Goal: Book appointment/travel/reservation

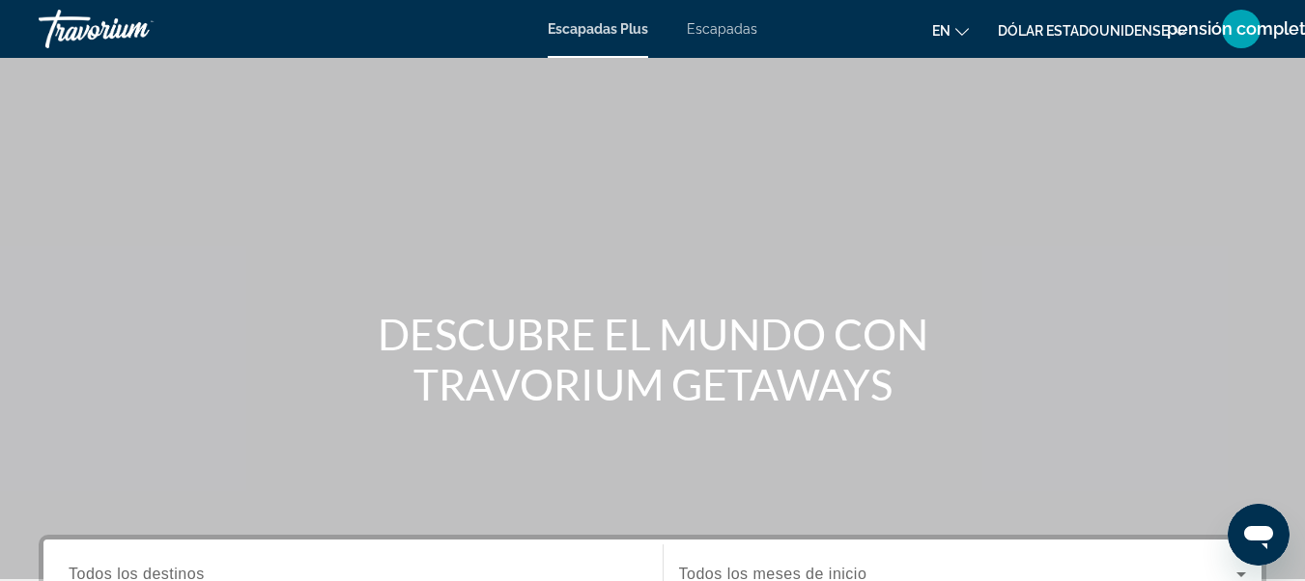
click at [1059, 56] on mat-toolbar "Escapadas Plus Escapadas en Inglés Español [PERSON_NAME] Portugués ruso Dólar […" at bounding box center [652, 29] width 1305 height 58
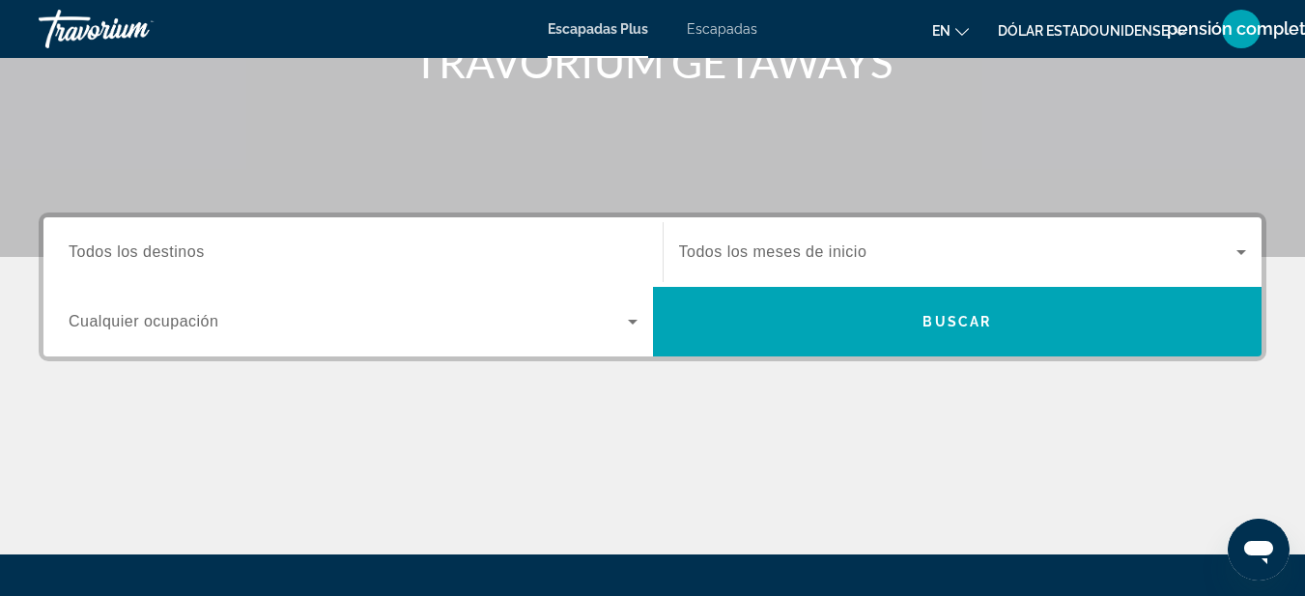
scroll to position [329, 0]
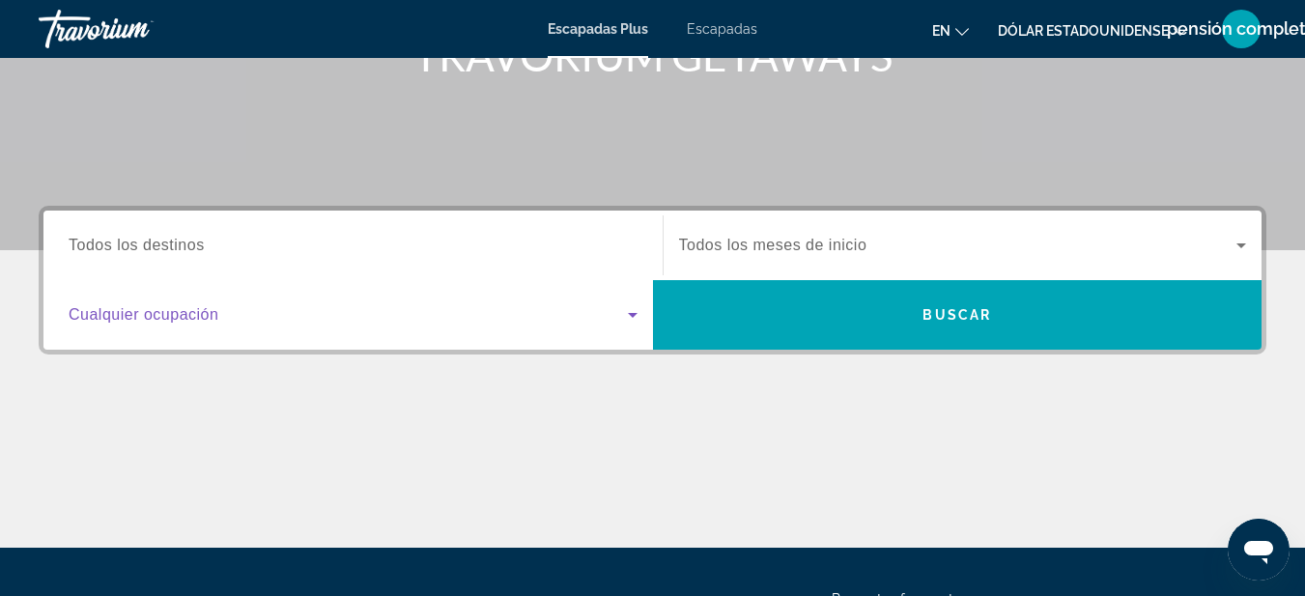
click at [524, 314] on span "Widget de búsqueda" at bounding box center [348, 314] width 559 height 23
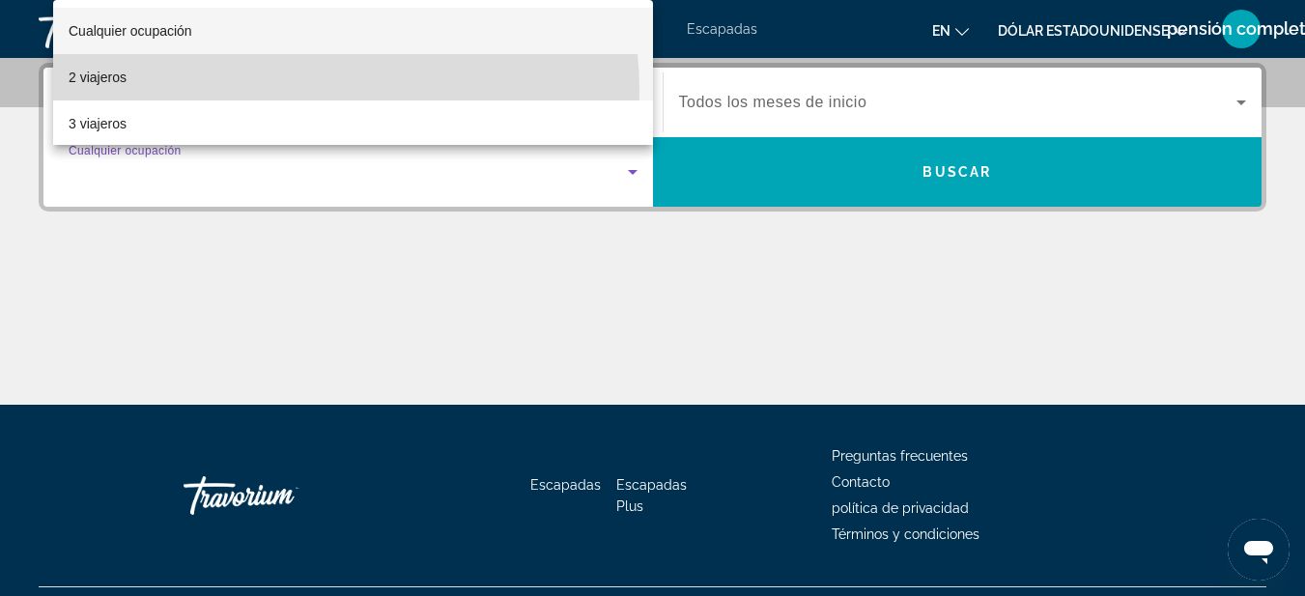
click at [248, 92] on mat-option "2 viajeros" at bounding box center [353, 77] width 600 height 46
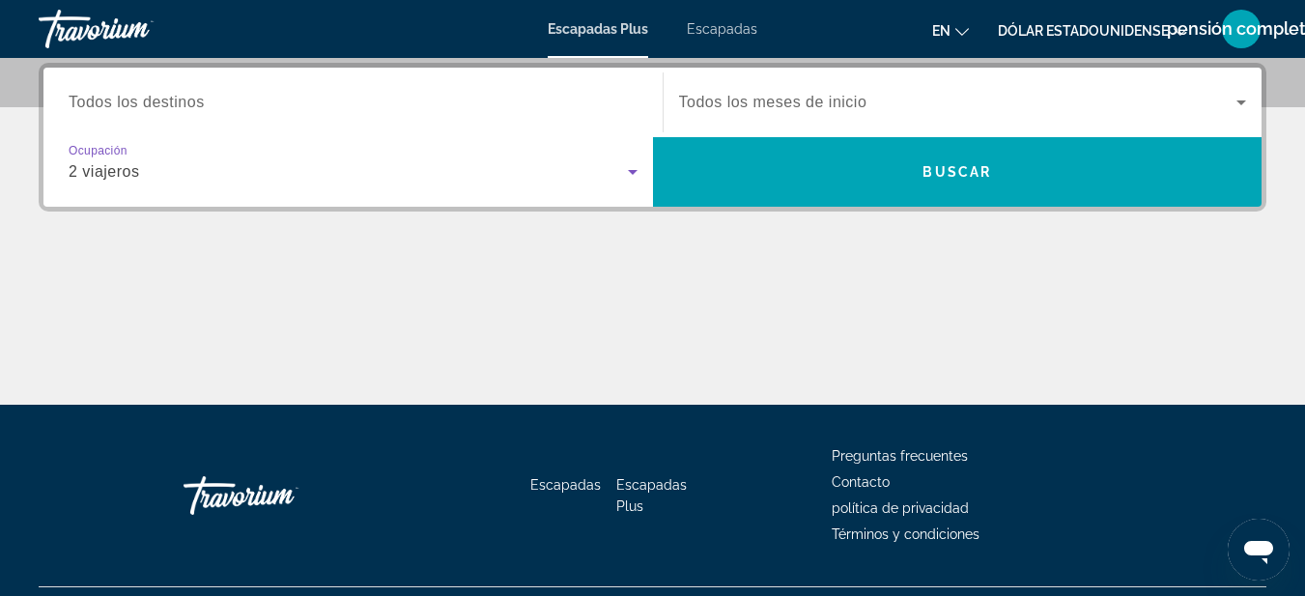
click at [923, 90] on div "Widget de búsqueda" at bounding box center [963, 102] width 568 height 54
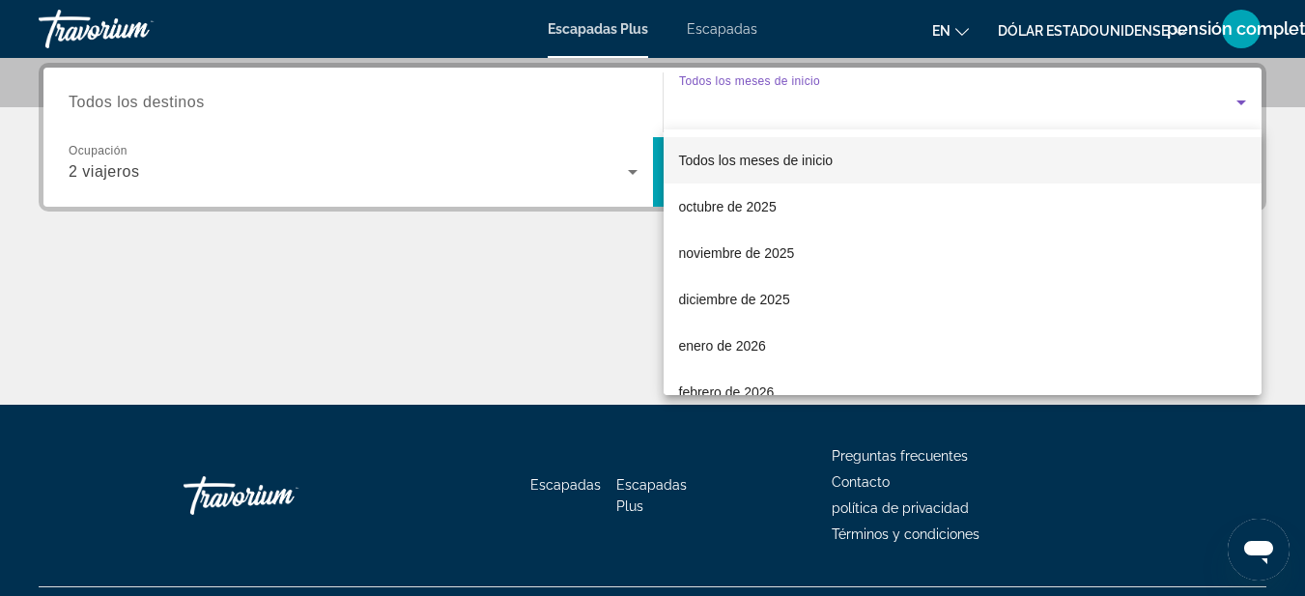
click at [557, 320] on div at bounding box center [652, 298] width 1305 height 596
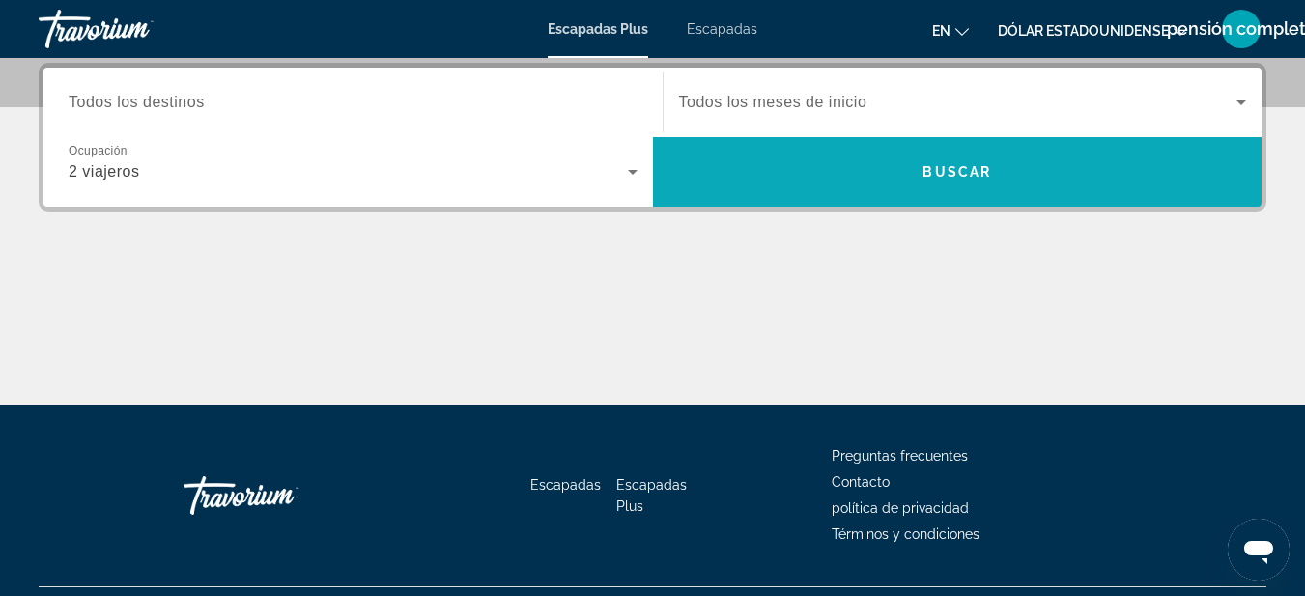
click at [762, 186] on span "Buscar" at bounding box center [957, 172] width 609 height 46
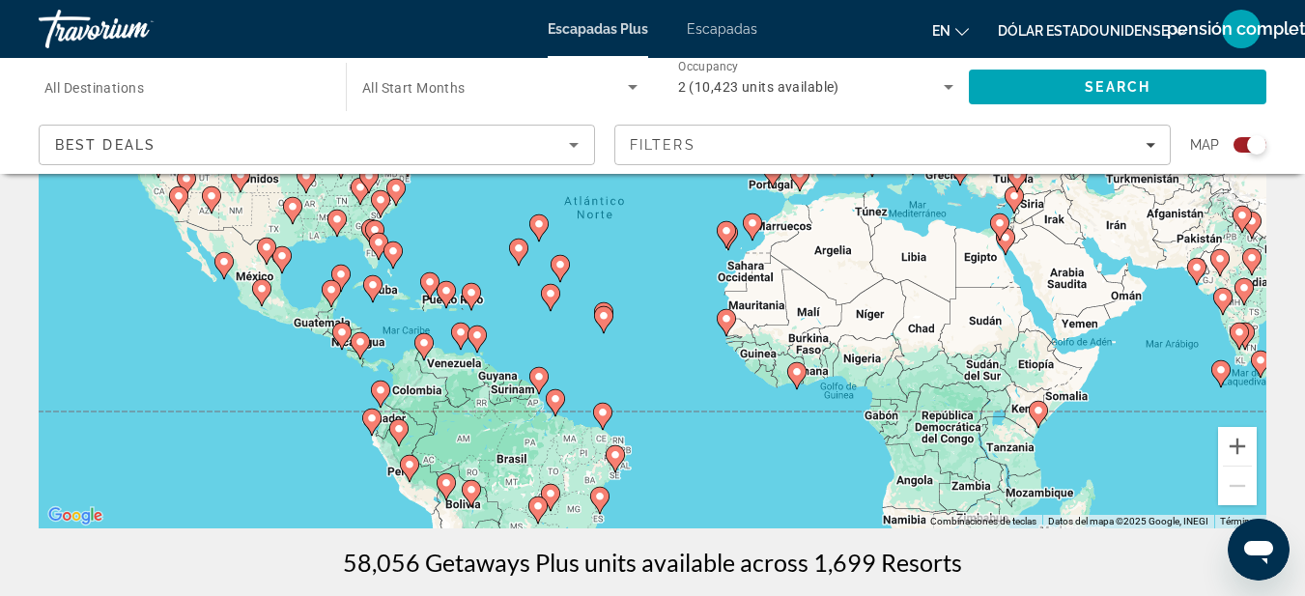
scroll to position [297, 0]
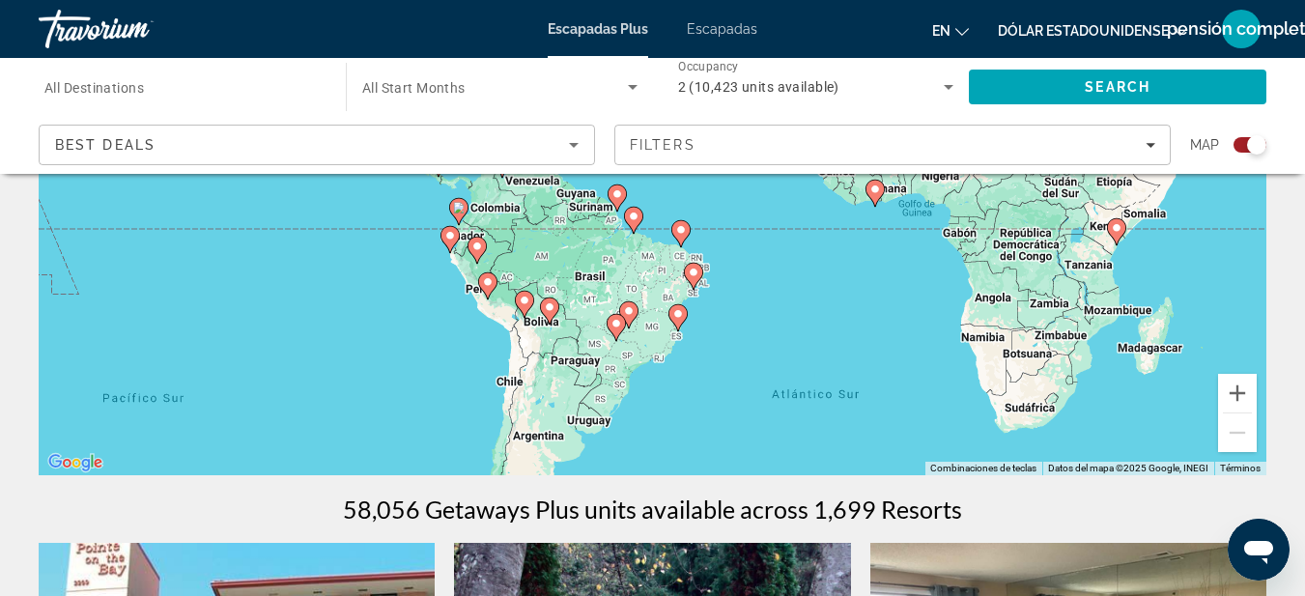
drag, startPoint x: 744, startPoint y: 385, endPoint x: 824, endPoint y: 252, distance: 155.5
click at [824, 252] on div "Para activar la función de arrastre con el teclado, pulsa Alt + Intro. Cuando h…" at bounding box center [653, 186] width 1228 height 580
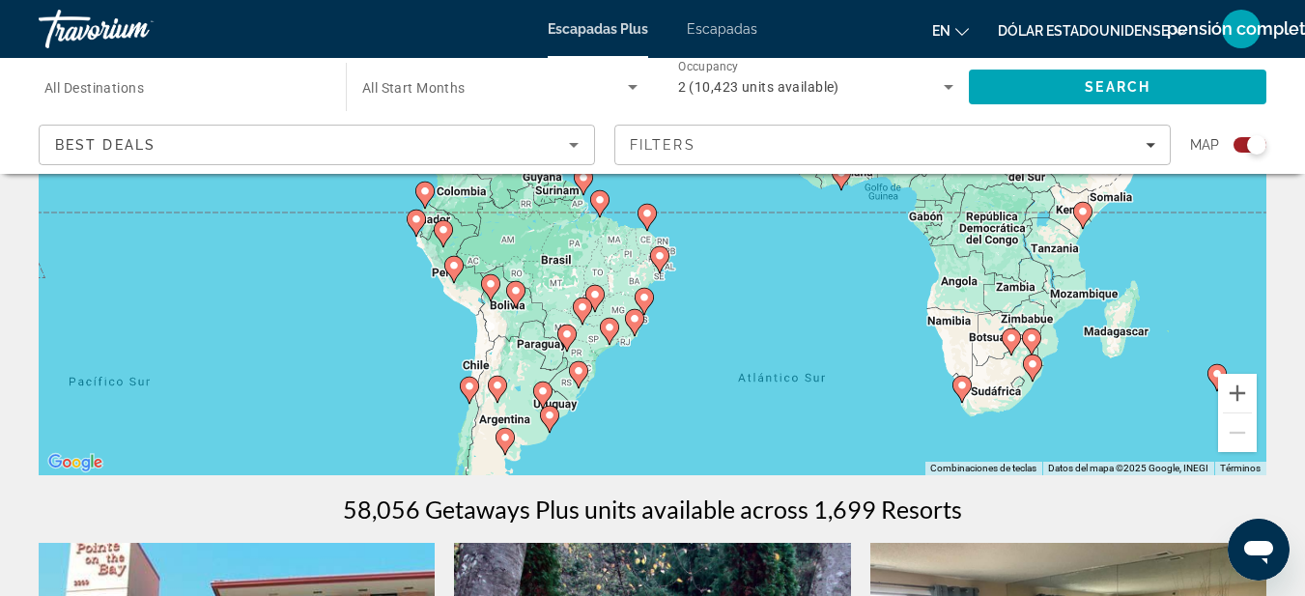
drag, startPoint x: 688, startPoint y: 390, endPoint x: 651, endPoint y: 374, distance: 40.2
click at [651, 374] on div "Para activar la función de arrastre con el teclado, pulsa Alt + Intro. Cuando h…" at bounding box center [653, 186] width 1228 height 580
click at [610, 328] on image "Contenido principal" at bounding box center [610, 328] width 12 height 12
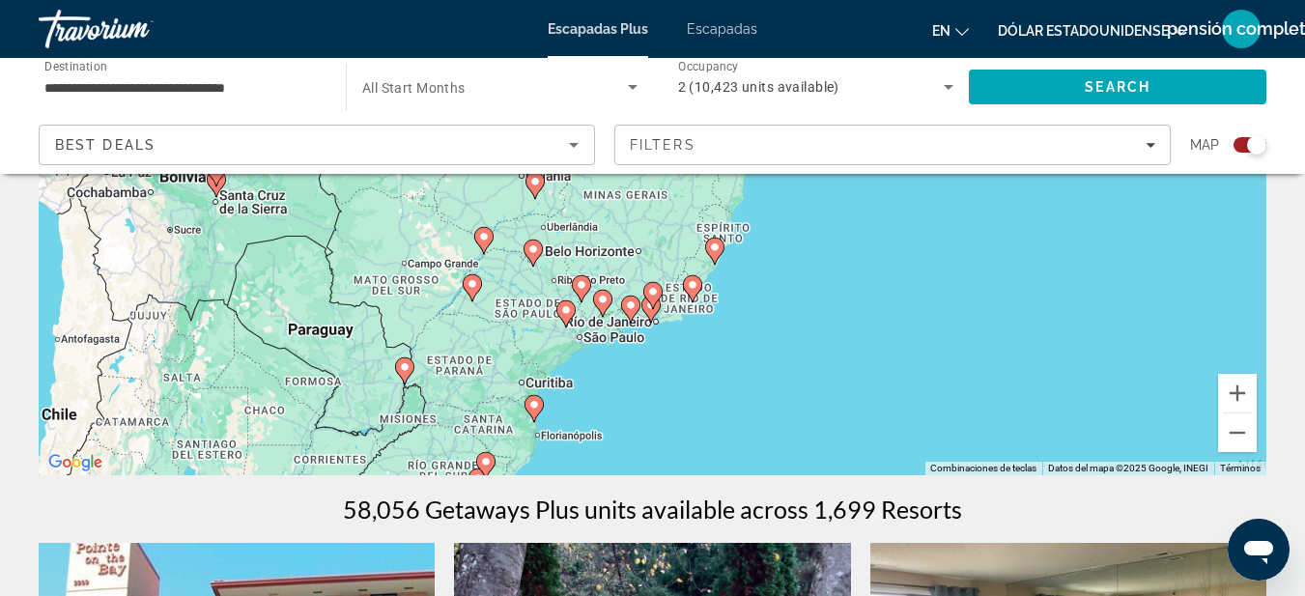
drag, startPoint x: 724, startPoint y: 279, endPoint x: 673, endPoint y: 419, distance: 149.1
click at [673, 419] on div "Para activar la función de arrastre con el teclado, pulsa Alt + Intro. Cuando h…" at bounding box center [653, 186] width 1228 height 580
click at [629, 309] on image "Contenido principal" at bounding box center [631, 306] width 12 height 12
type input "**********"
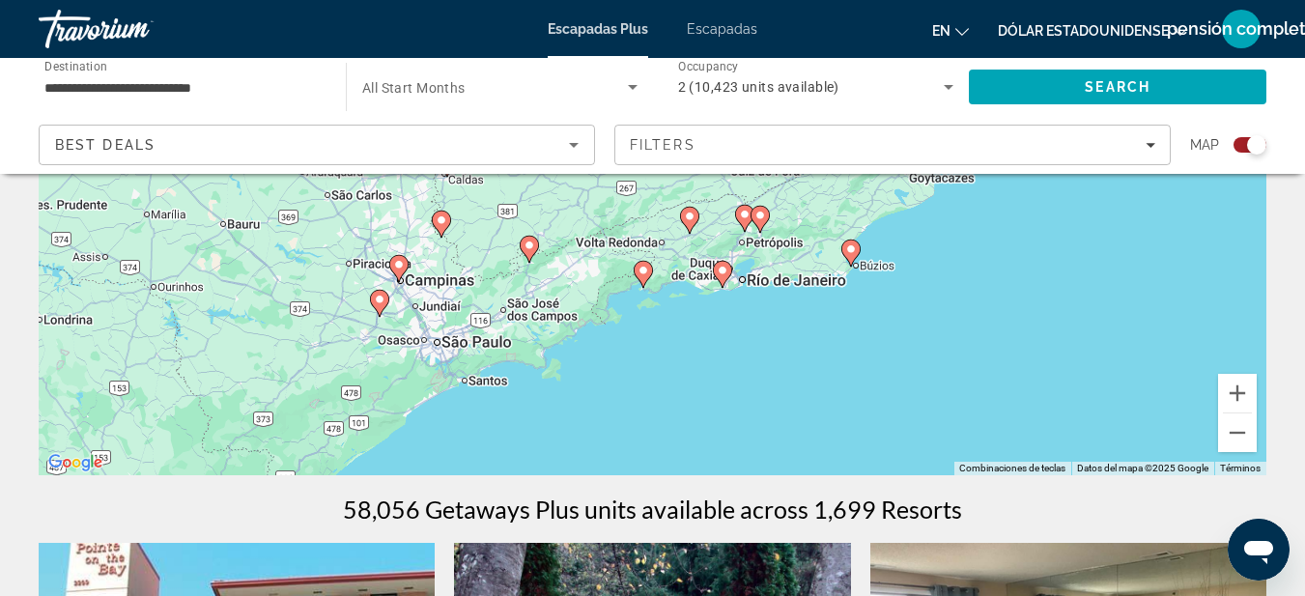
drag, startPoint x: 708, startPoint y: 243, endPoint x: 692, endPoint y: 418, distance: 175.6
click at [692, 418] on div "Para activar la función de arrastre con el teclado, pulsa Alt + Intro. Cuando h…" at bounding box center [653, 186] width 1228 height 580
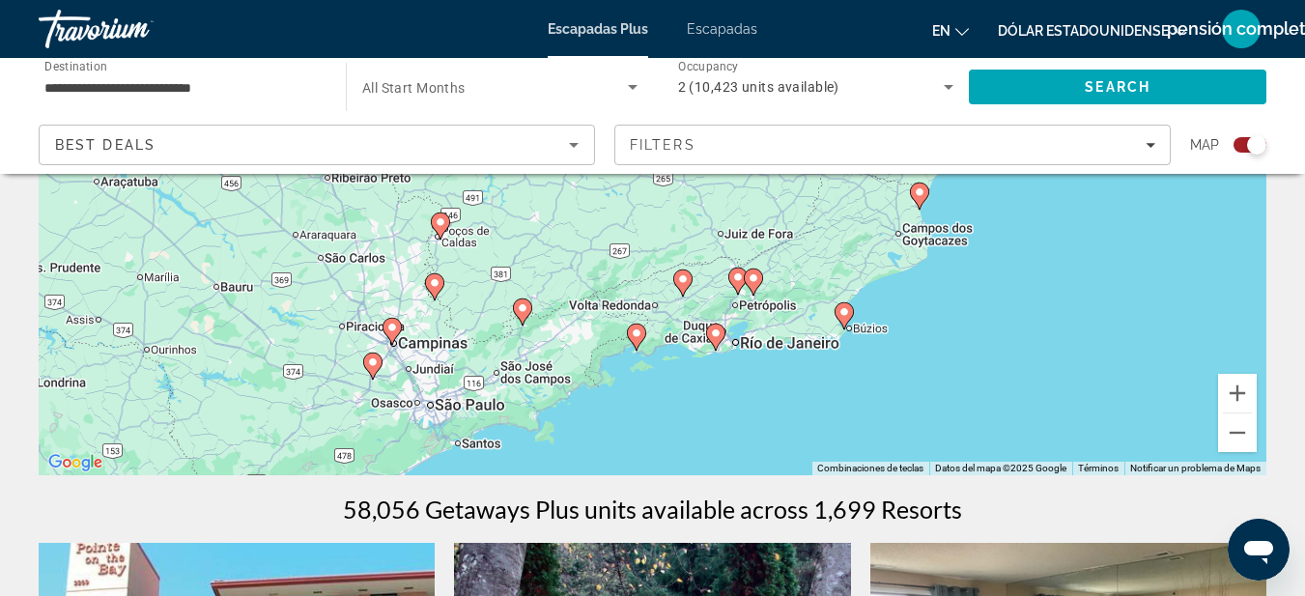
click at [639, 329] on image "Contenido principal" at bounding box center [637, 333] width 12 height 12
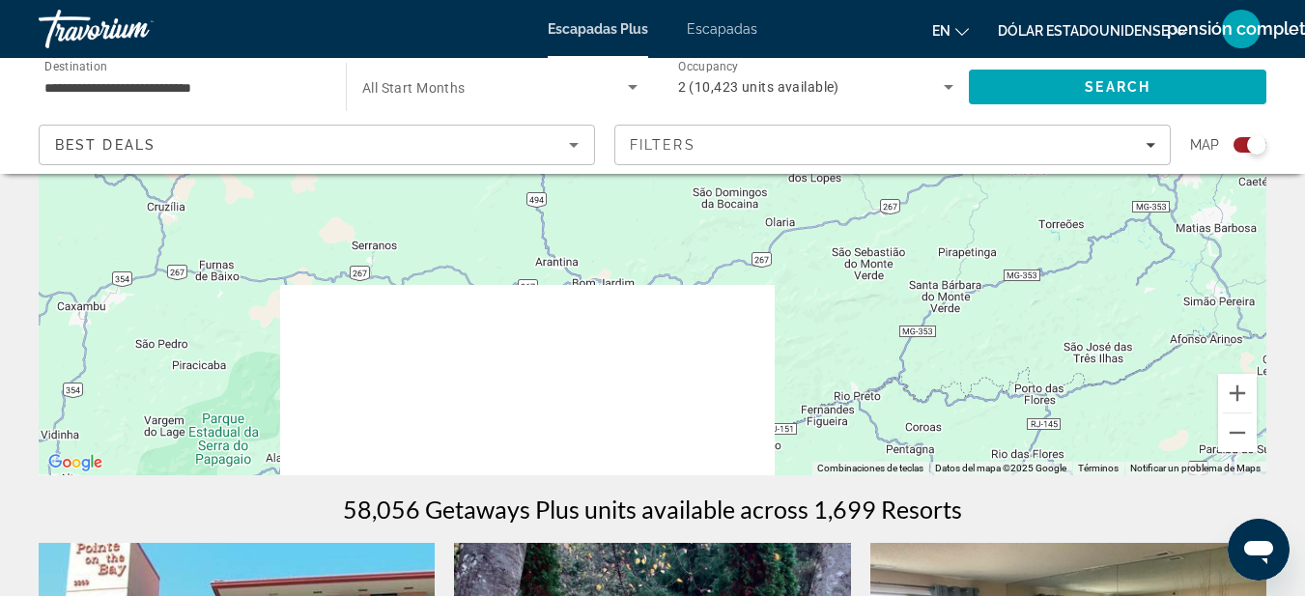
drag, startPoint x: 682, startPoint y: 445, endPoint x: 685, endPoint y: 16, distance: 428.9
click at [685, 16] on div "**********" at bounding box center [652, 1] width 1305 height 596
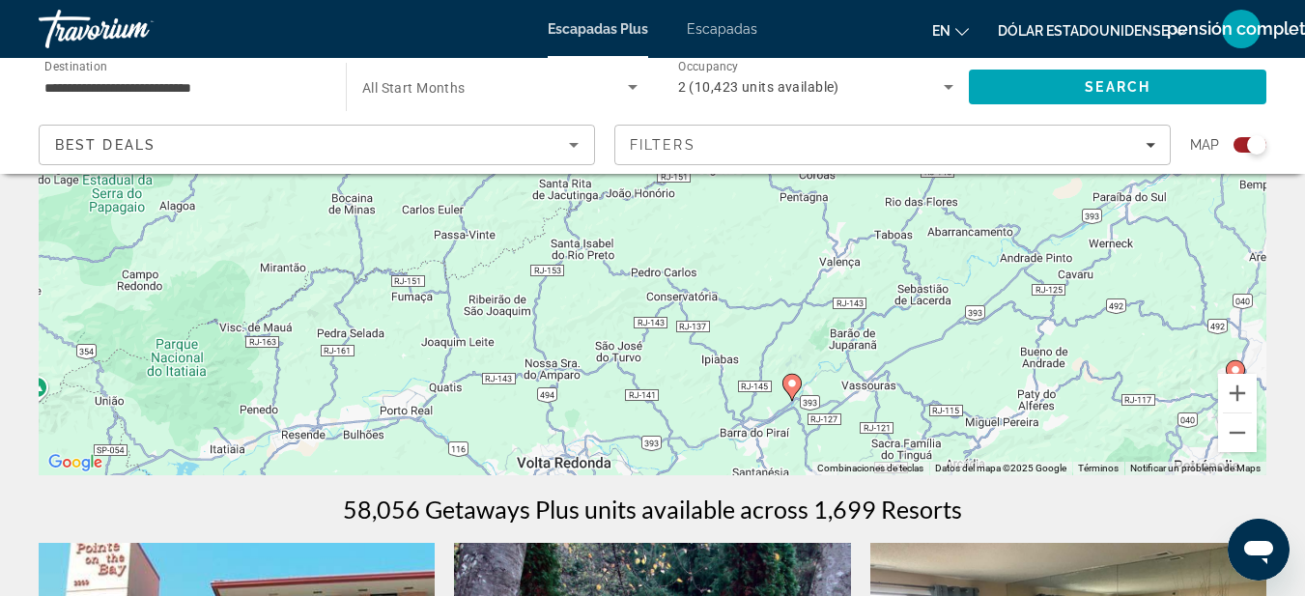
drag, startPoint x: 735, startPoint y: 407, endPoint x: 612, endPoint y: 161, distance: 274.3
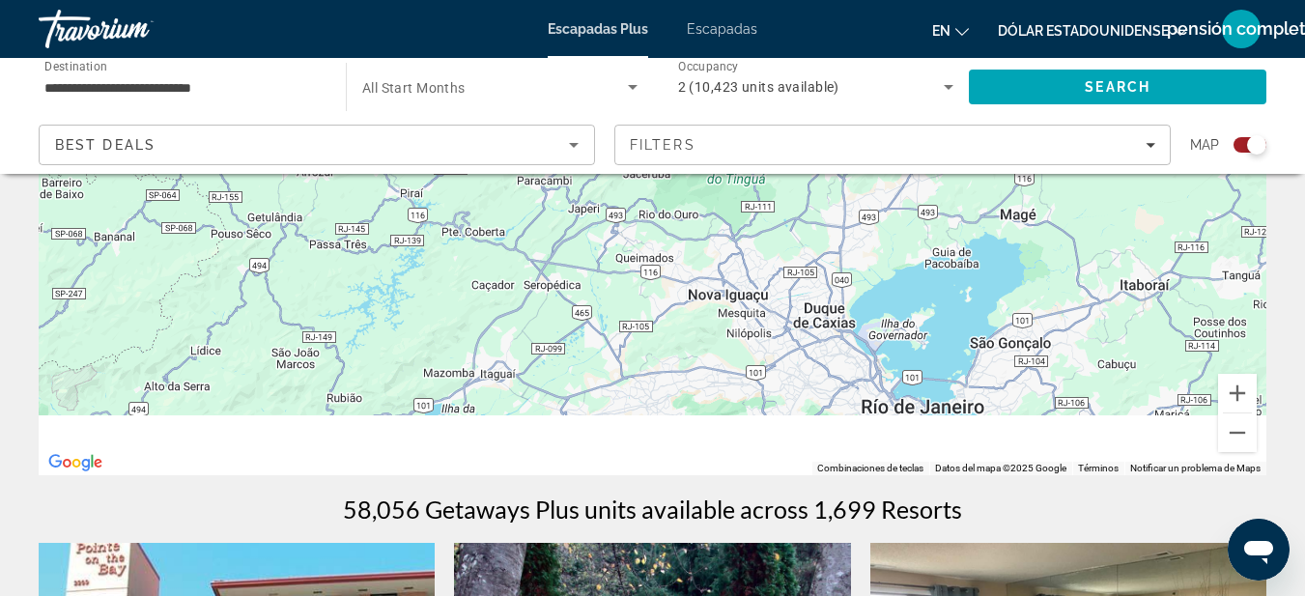
drag, startPoint x: 722, startPoint y: 397, endPoint x: 431, endPoint y: 35, distance: 465.1
click at [431, 35] on div "**********" at bounding box center [652, 1] width 1305 height 596
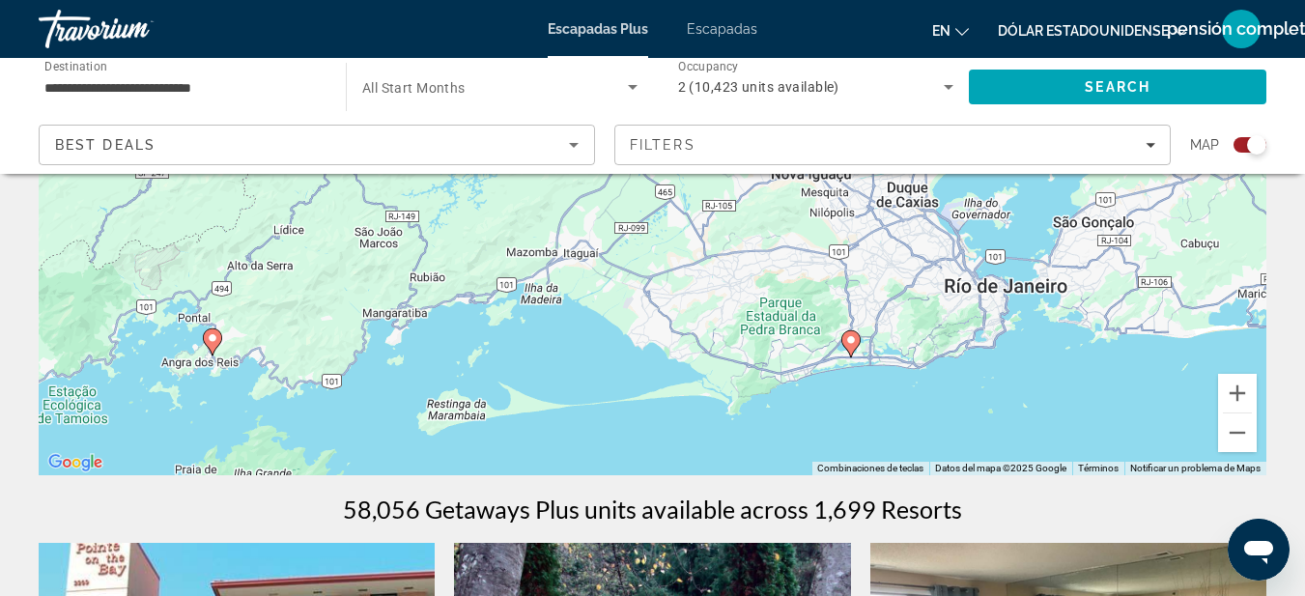
drag, startPoint x: 516, startPoint y: 339, endPoint x: 602, endPoint y: 212, distance: 153.0
click at [602, 212] on div "Para desplazarte, pulsa las teclas [PERSON_NAME]. Para activar la función de ar…" at bounding box center [653, 186] width 1228 height 580
click at [214, 340] on image "Contenido principal" at bounding box center [213, 338] width 12 height 12
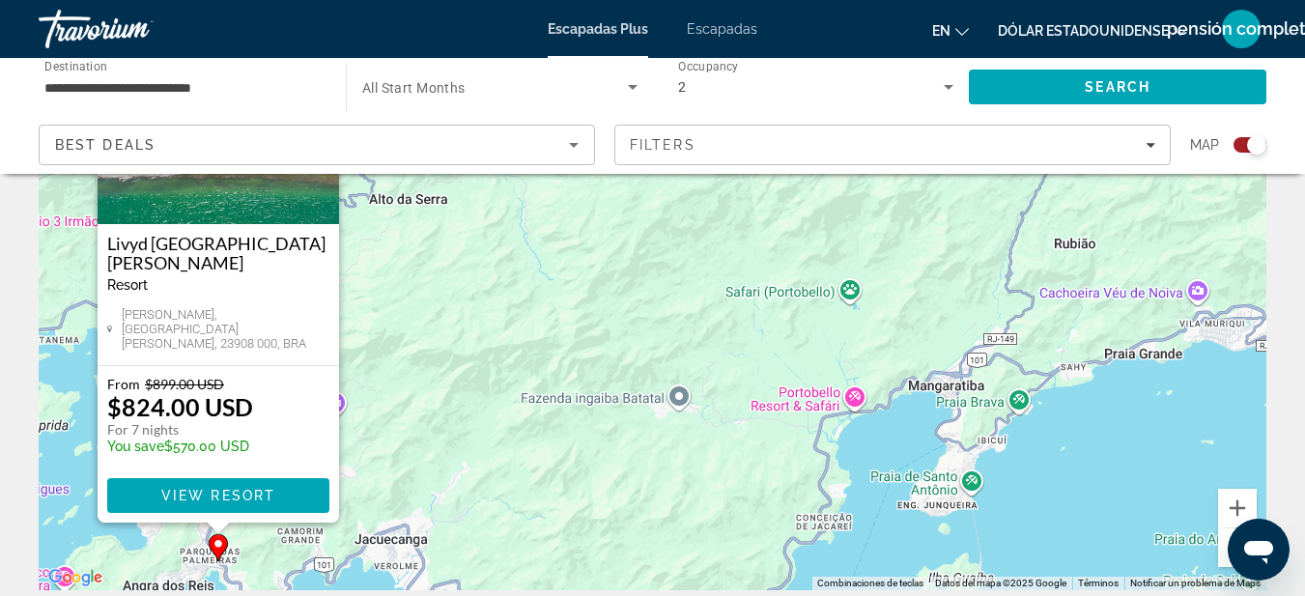
scroll to position [216, 0]
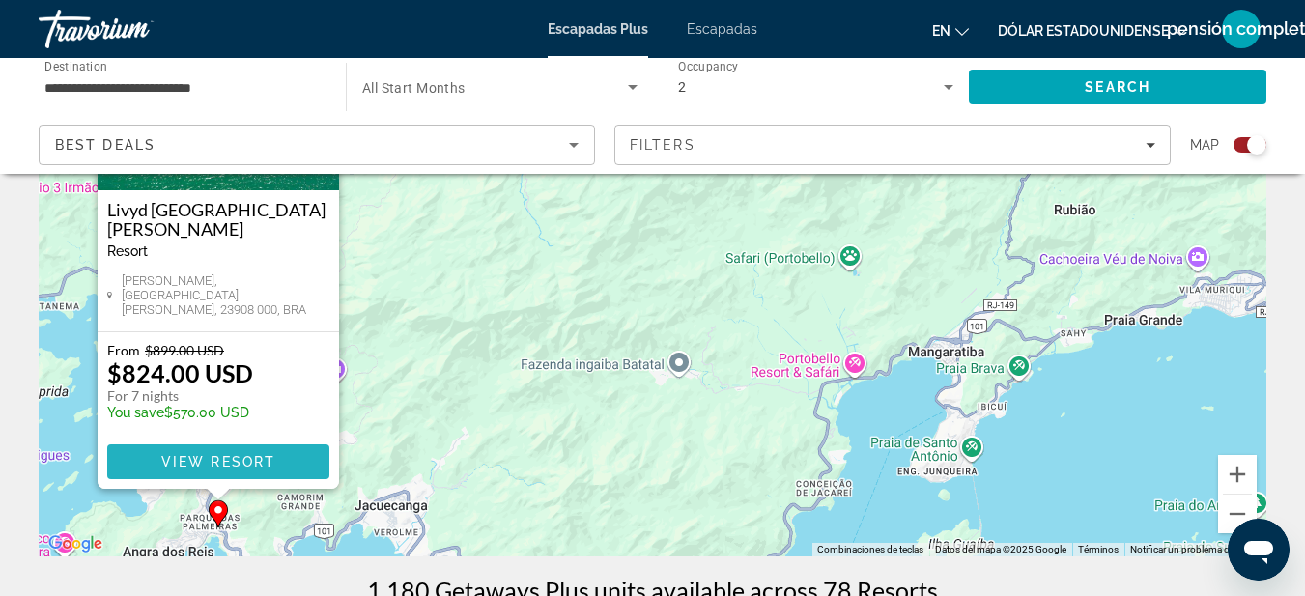
click at [278, 463] on span "Contenido principal" at bounding box center [218, 462] width 222 height 46
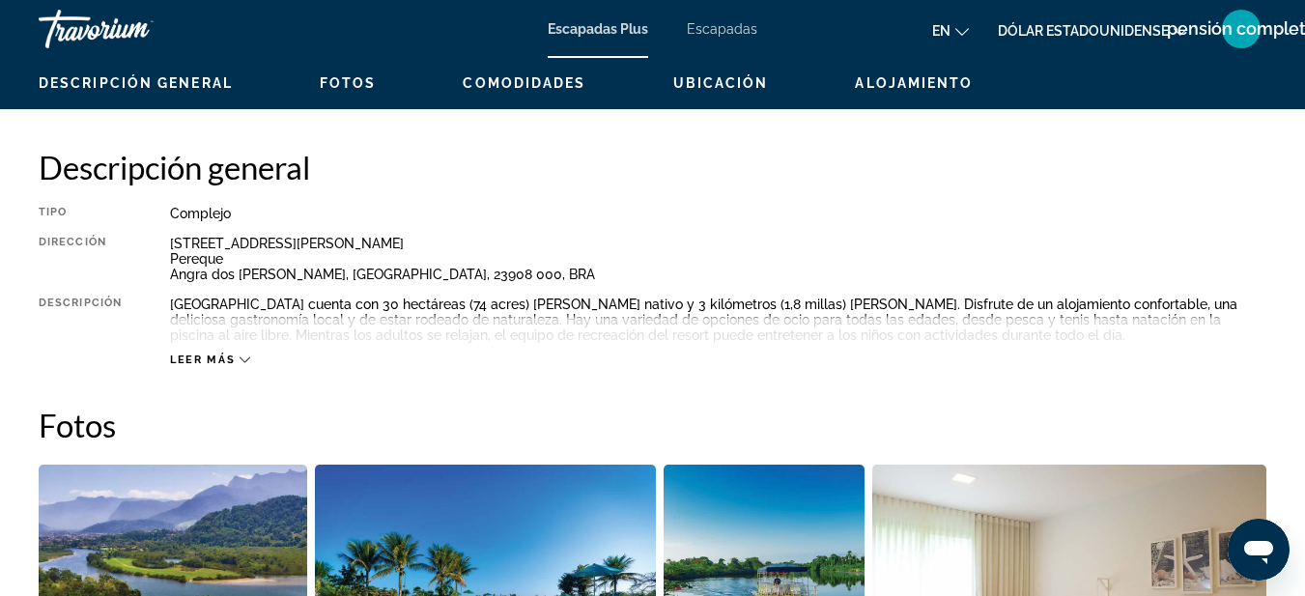
scroll to position [949, 0]
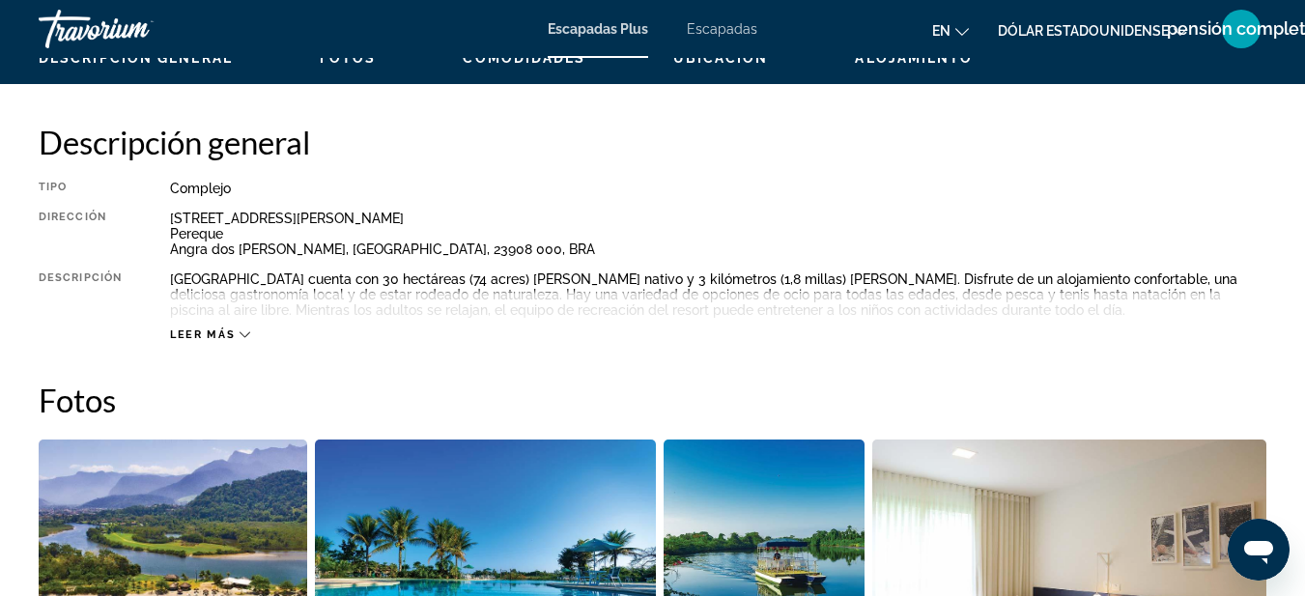
click at [760, 299] on div "Leer más" at bounding box center [718, 315] width 1096 height 53
click at [243, 335] on icon "Contenido principal" at bounding box center [245, 334] width 11 height 11
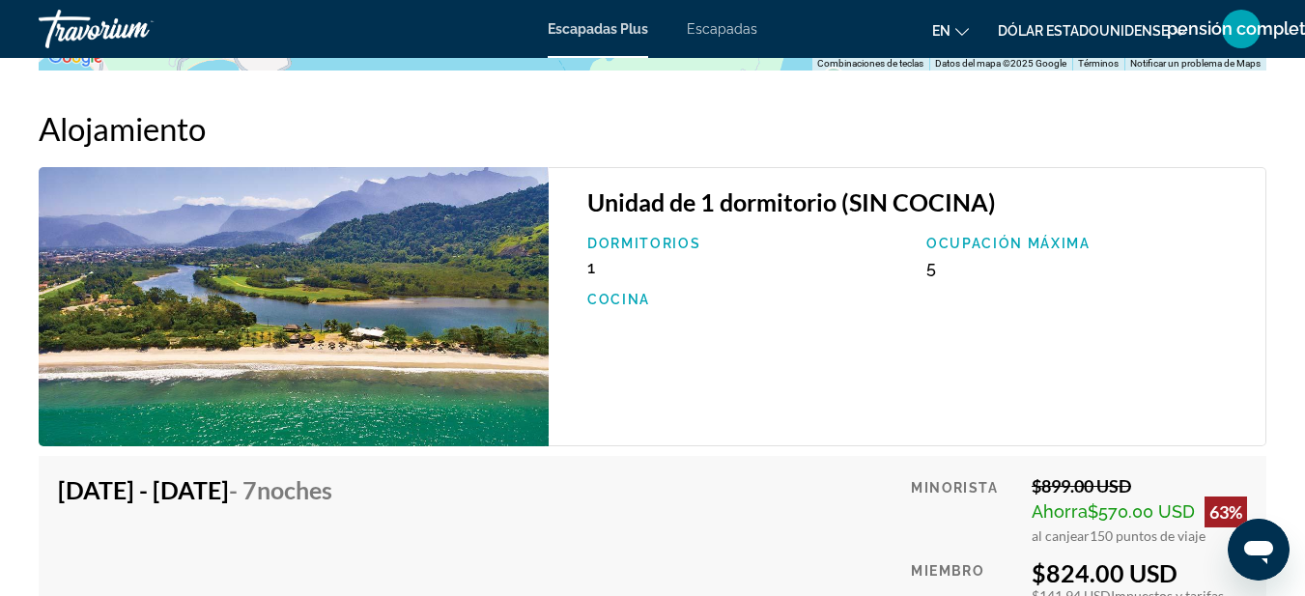
scroll to position [3940, 0]
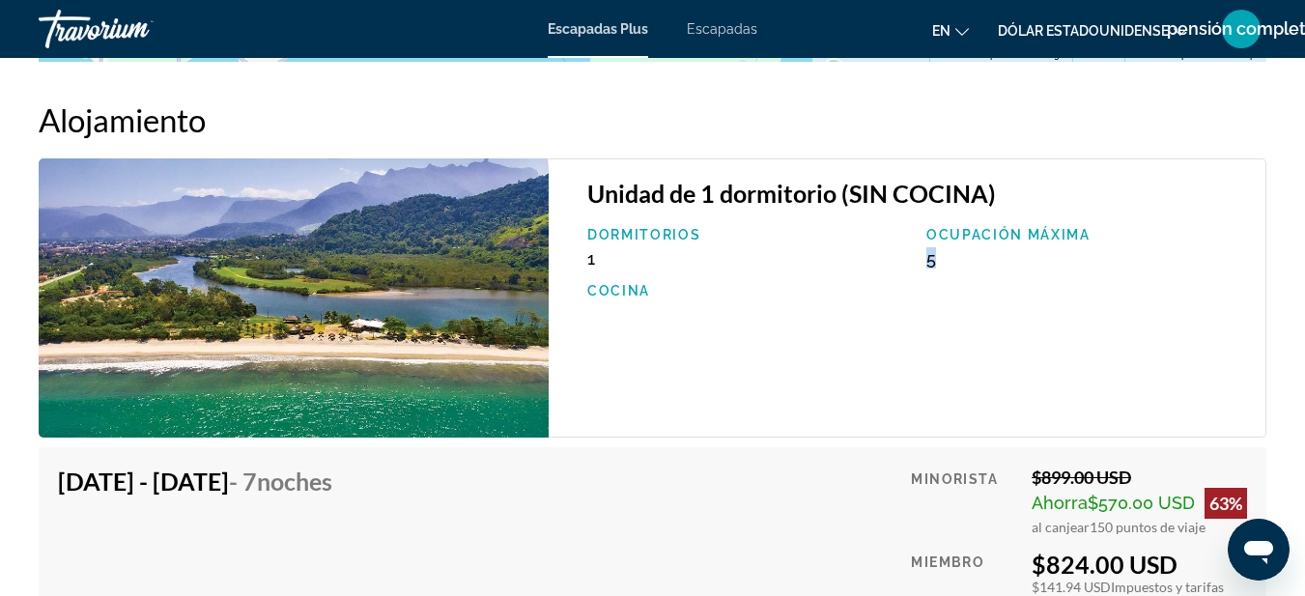
drag, startPoint x: 920, startPoint y: 244, endPoint x: 951, endPoint y: 249, distance: 31.3
click at [951, 249] on div "Dormitorios 1 Ocupación máxima 5 Cocina" at bounding box center [917, 272] width 678 height 91
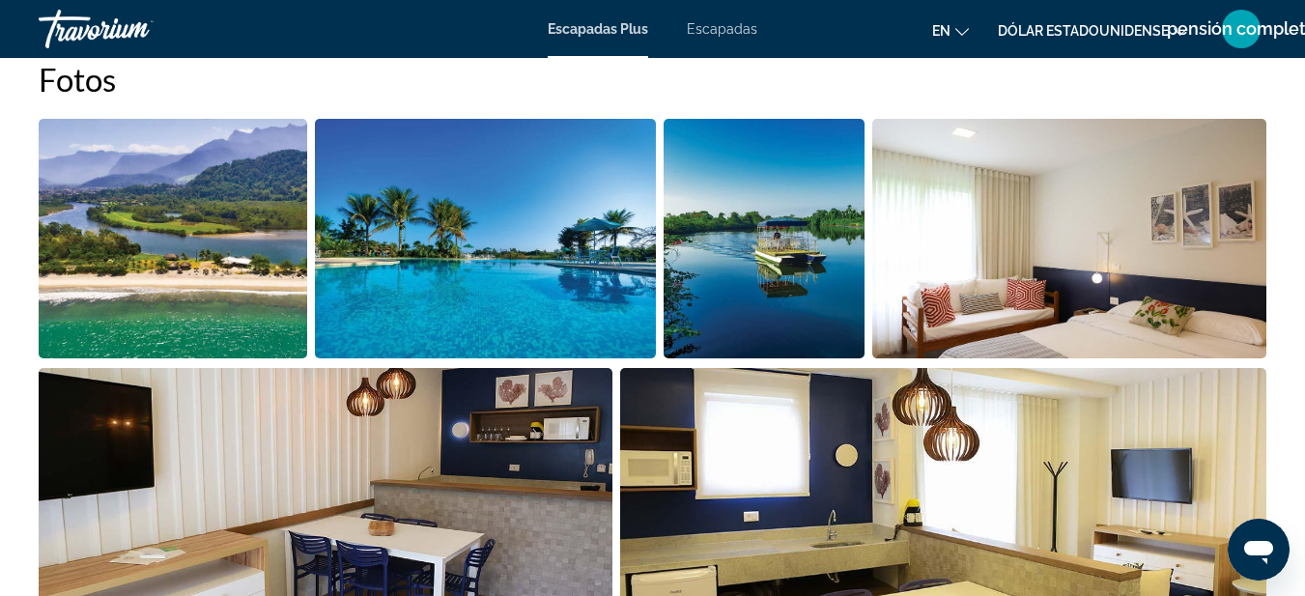
scroll to position [104, 0]
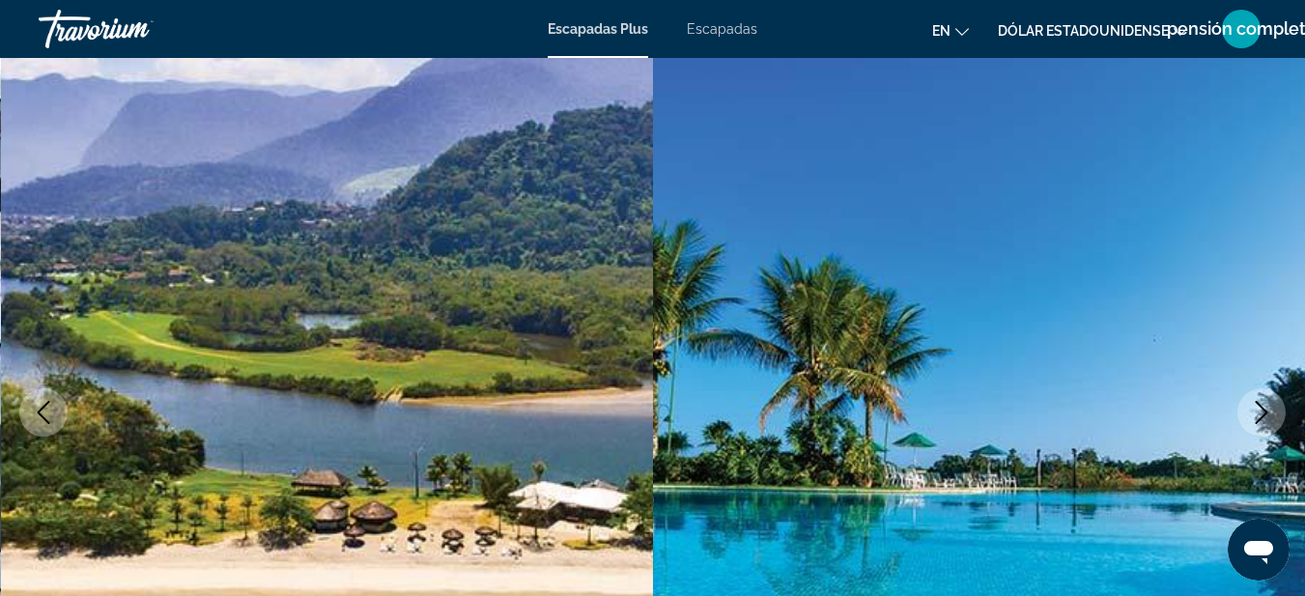
click at [745, 40] on div "Escapadas Plus Escapadas en Inglés Español [PERSON_NAME] Portugués ruso Dólar […" at bounding box center [652, 29] width 1305 height 50
click at [732, 26] on font "Escapadas" at bounding box center [722, 28] width 71 height 15
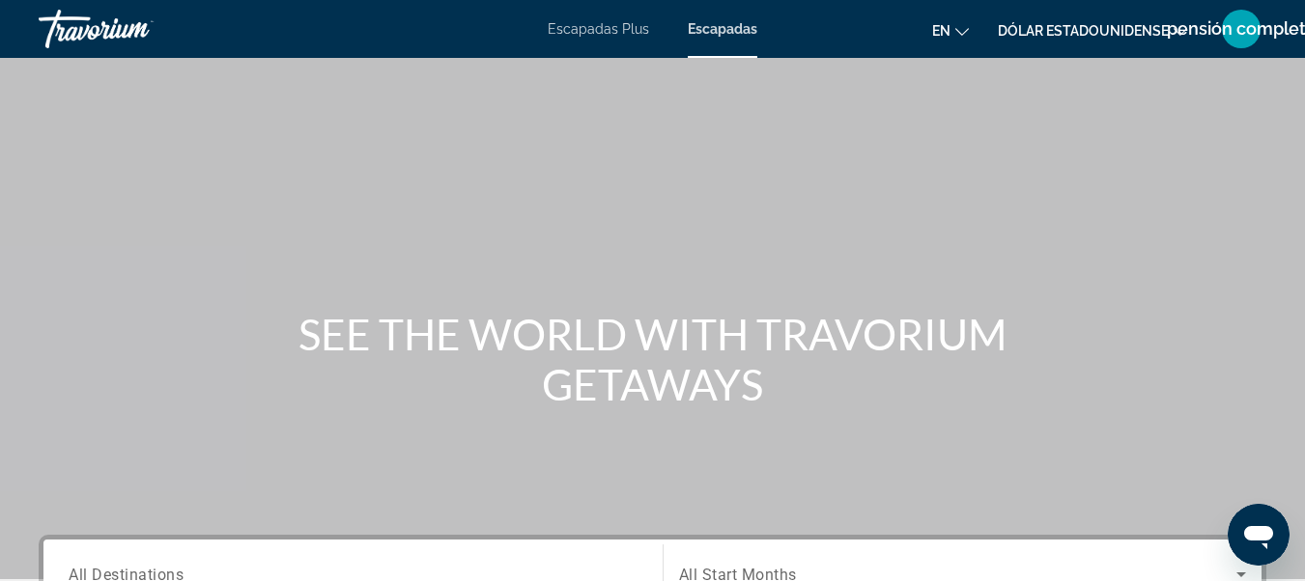
click at [631, 23] on font "Escapadas Plus" at bounding box center [598, 28] width 101 height 15
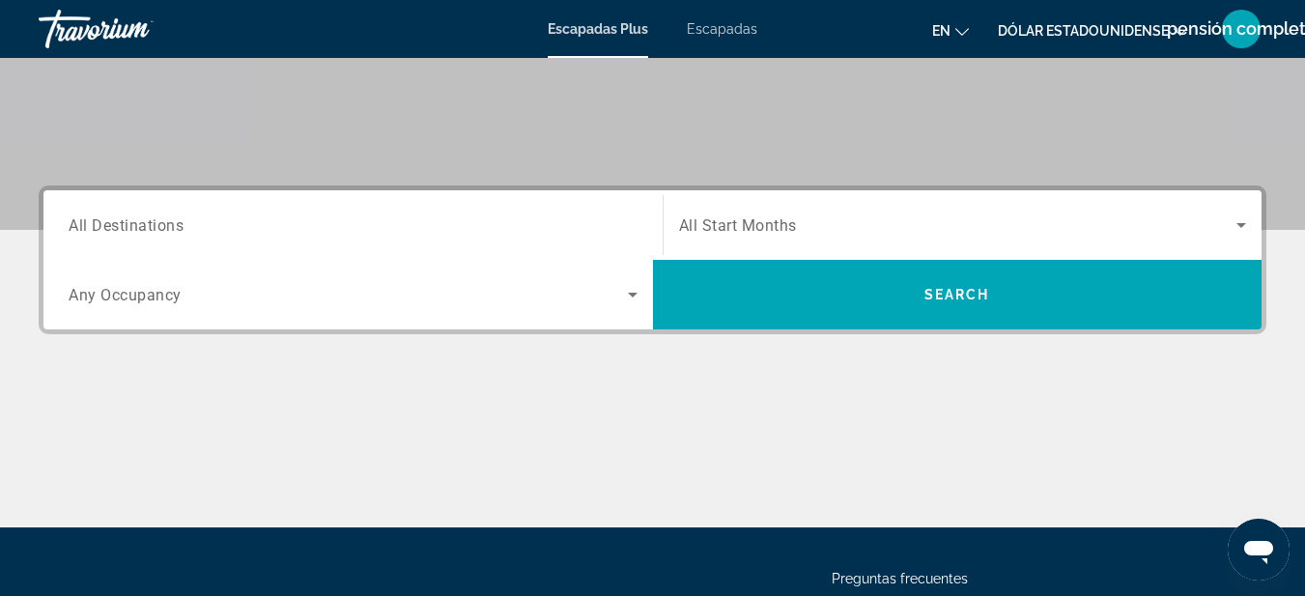
scroll to position [403, 0]
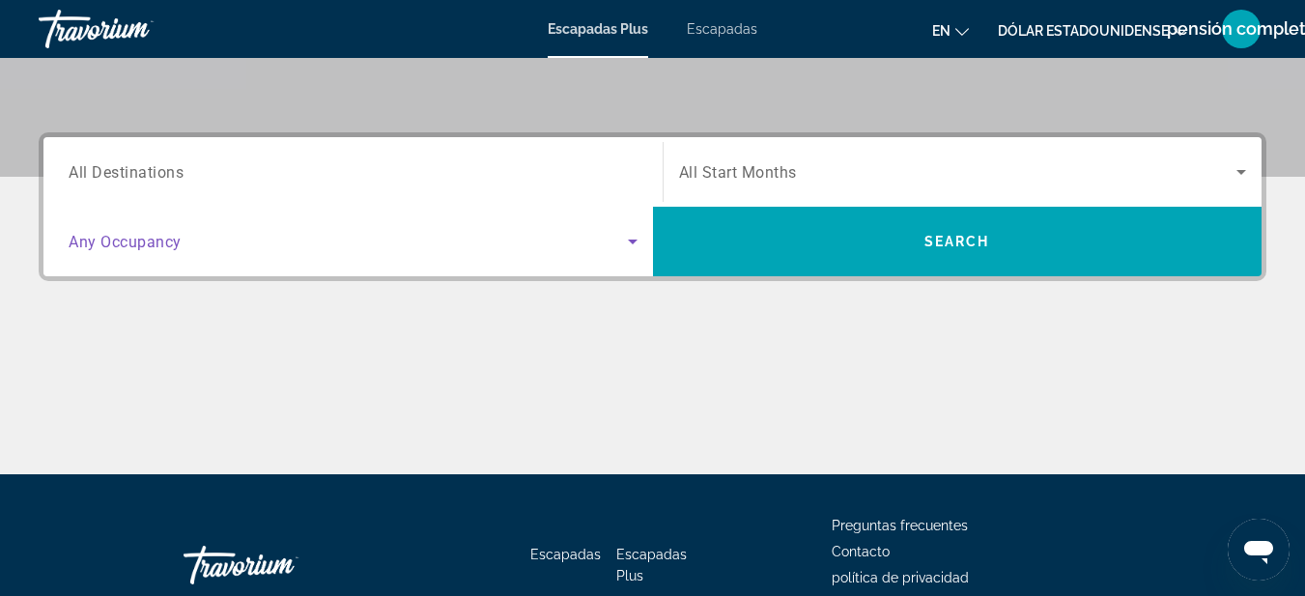
click at [535, 248] on span "Search widget" at bounding box center [348, 241] width 559 height 23
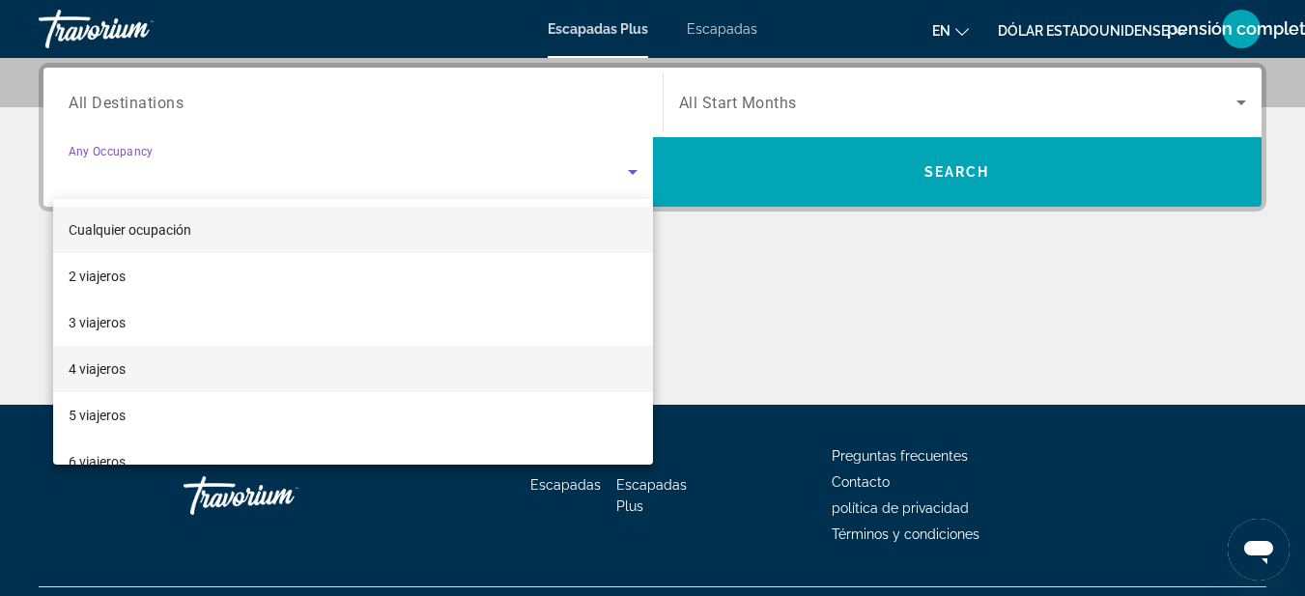
click at [206, 353] on mat-option "4 viajeros" at bounding box center [353, 369] width 600 height 46
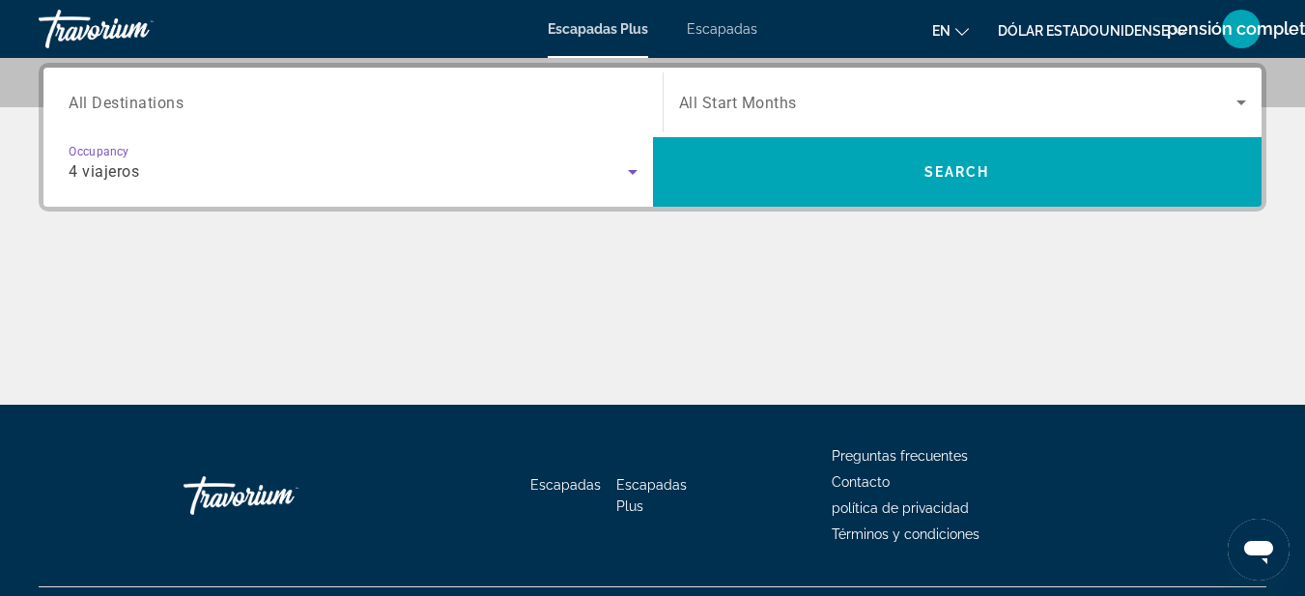
click at [781, 97] on span "All Start Months" at bounding box center [738, 103] width 118 height 18
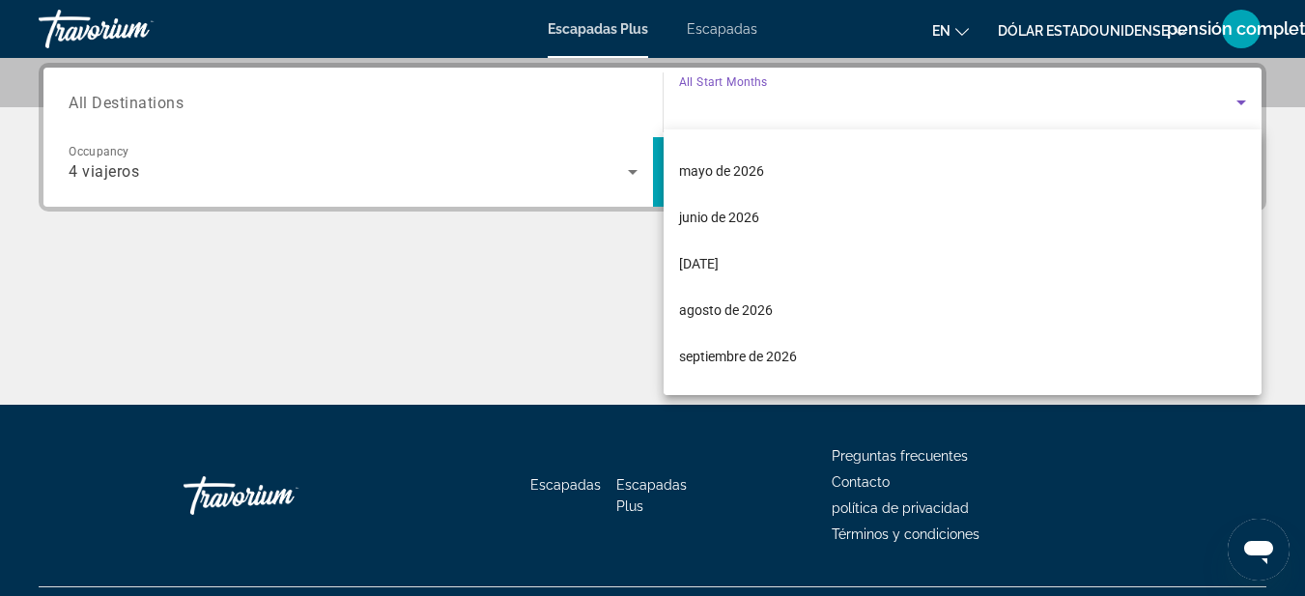
scroll to position [362, 0]
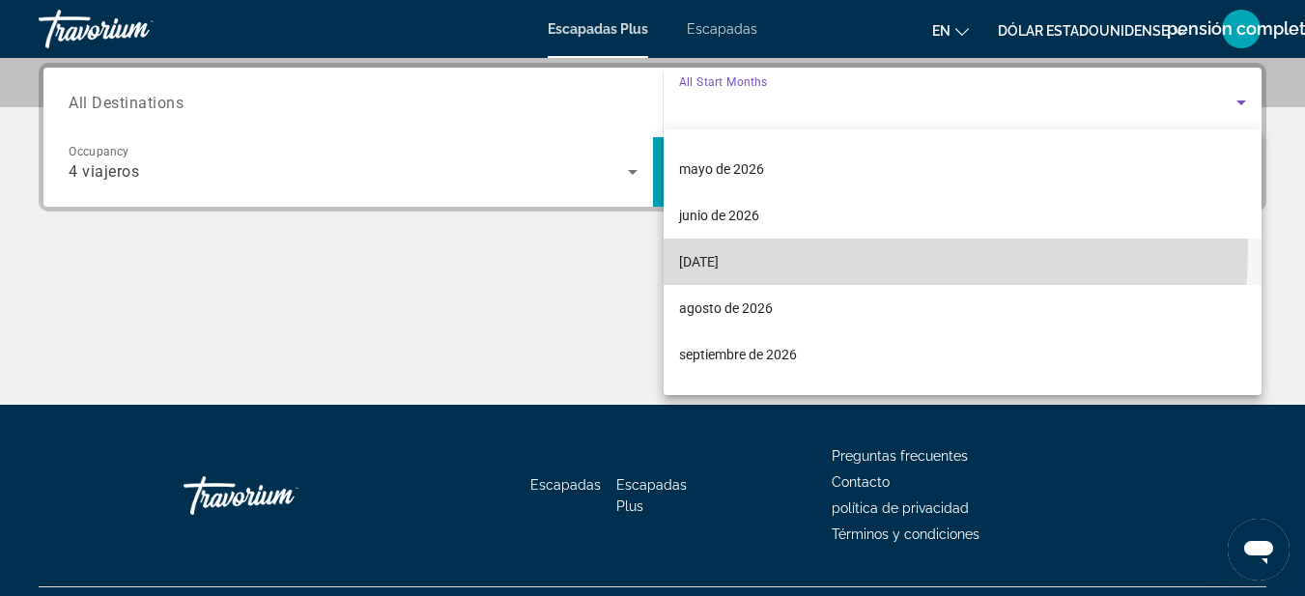
click at [731, 249] on mat-option "[DATE]" at bounding box center [963, 262] width 599 height 46
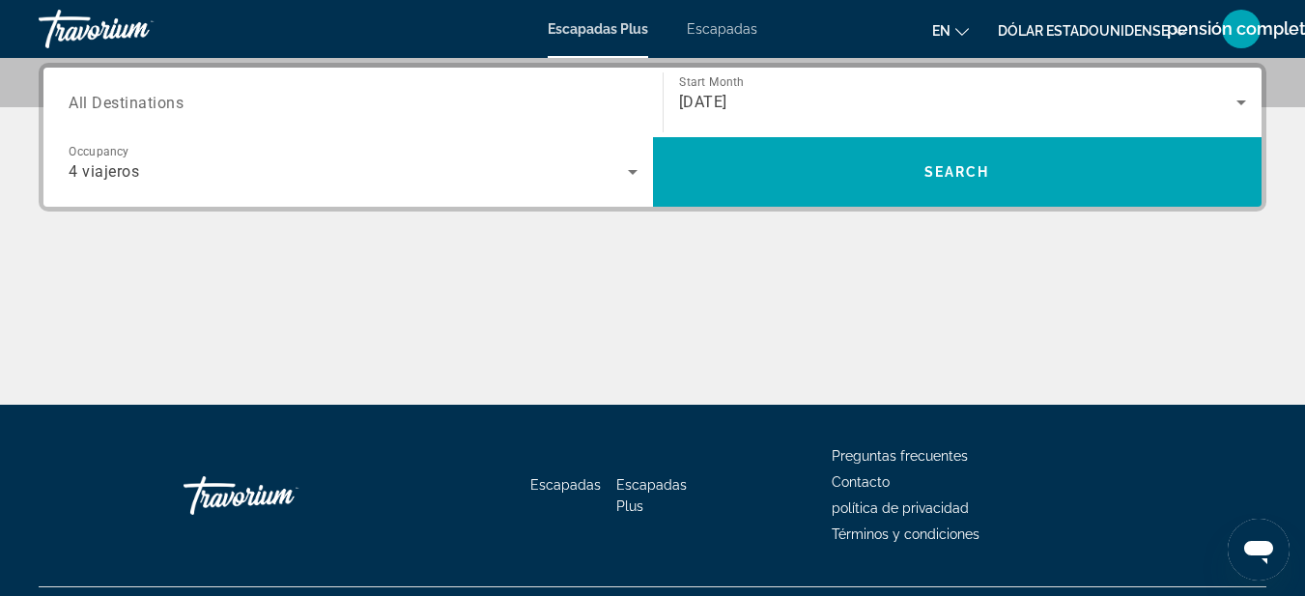
click at [312, 112] on div "Search widget" at bounding box center [353, 102] width 569 height 55
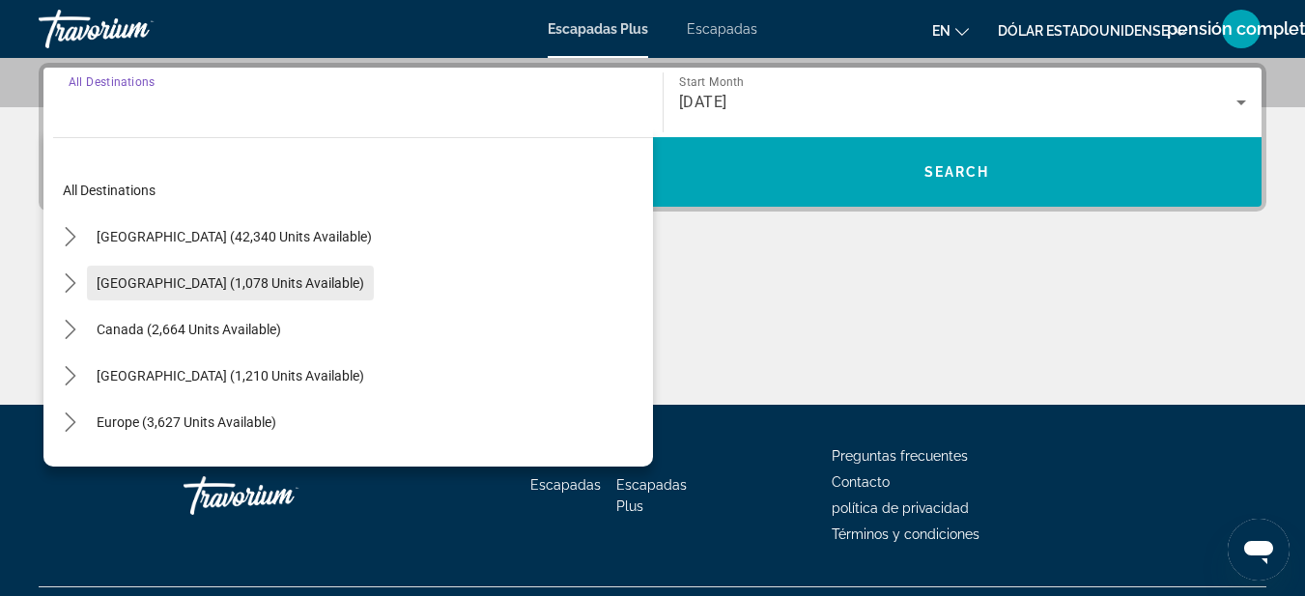
click at [210, 292] on span "Select destination: Mexico (1,078 units available)" at bounding box center [230, 283] width 287 height 46
type input "**********"
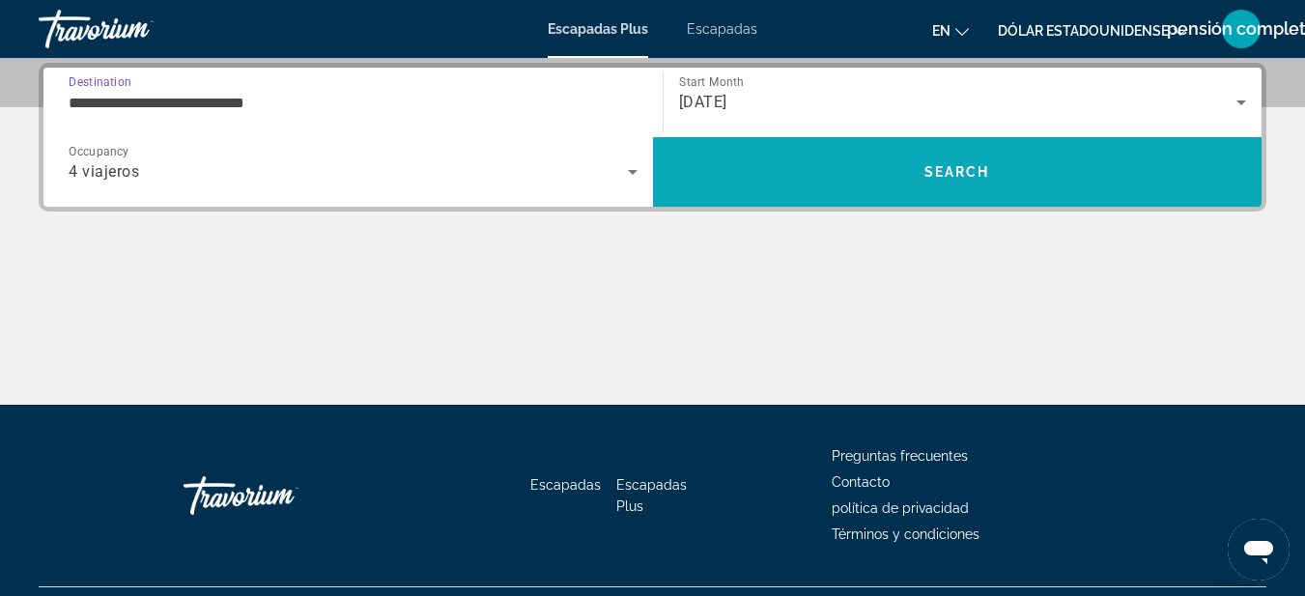
click at [864, 181] on span "Search" at bounding box center [957, 172] width 609 height 46
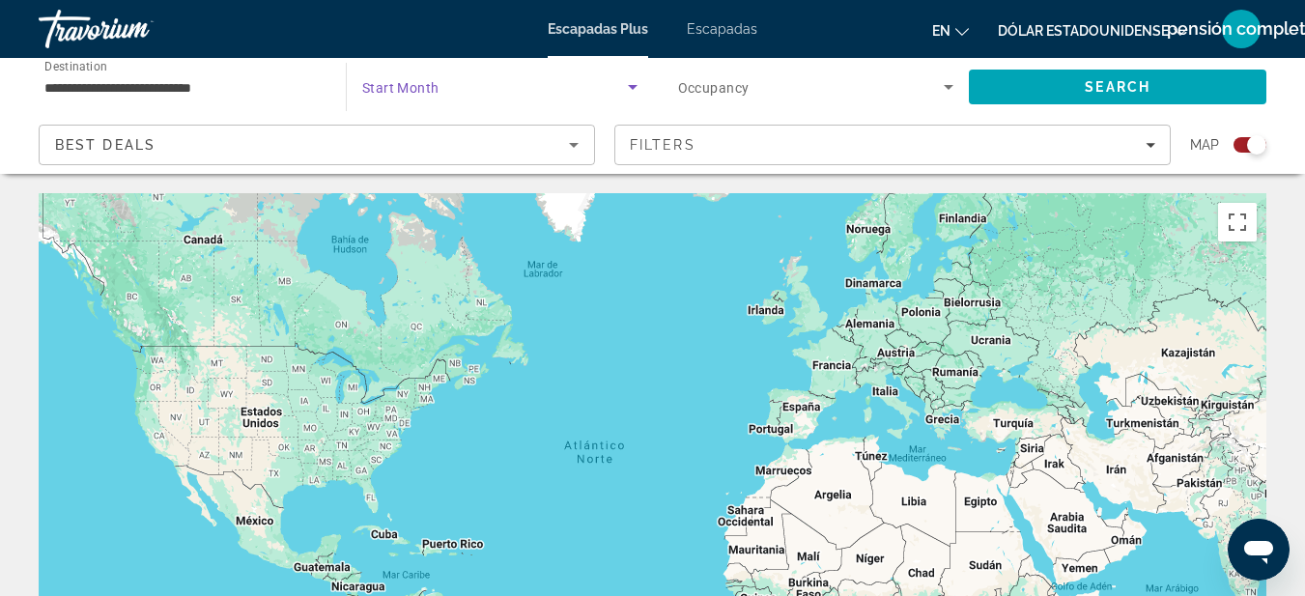
click at [476, 92] on span "Search widget" at bounding box center [495, 86] width 266 height 23
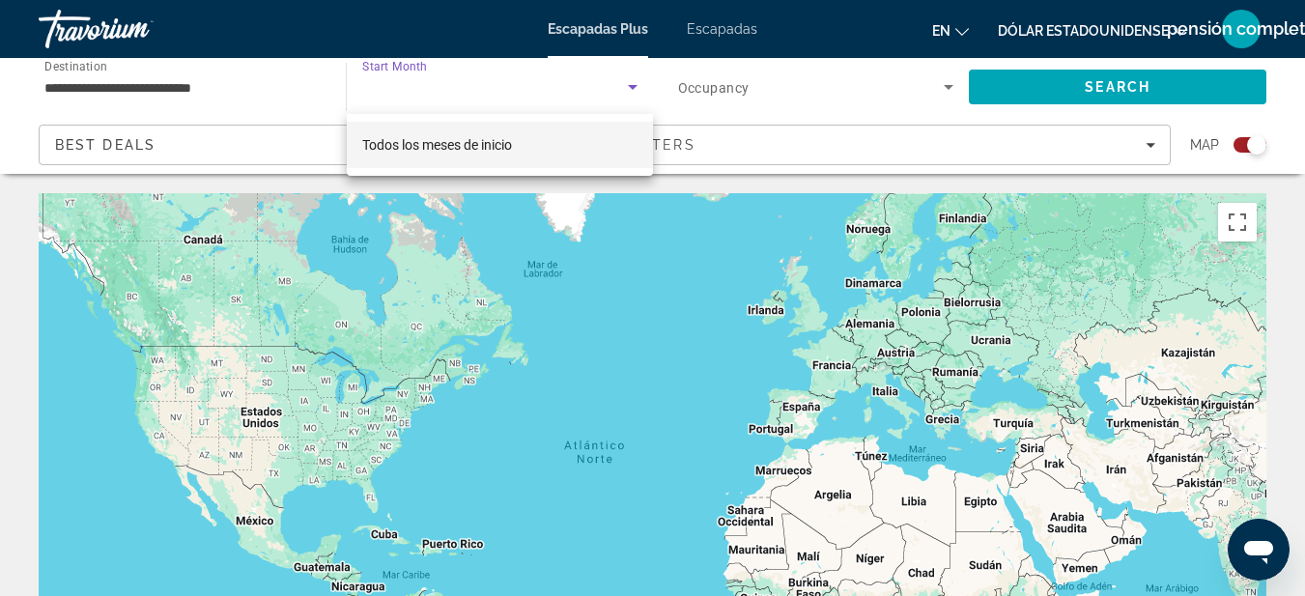
click at [193, 93] on div at bounding box center [652, 298] width 1305 height 596
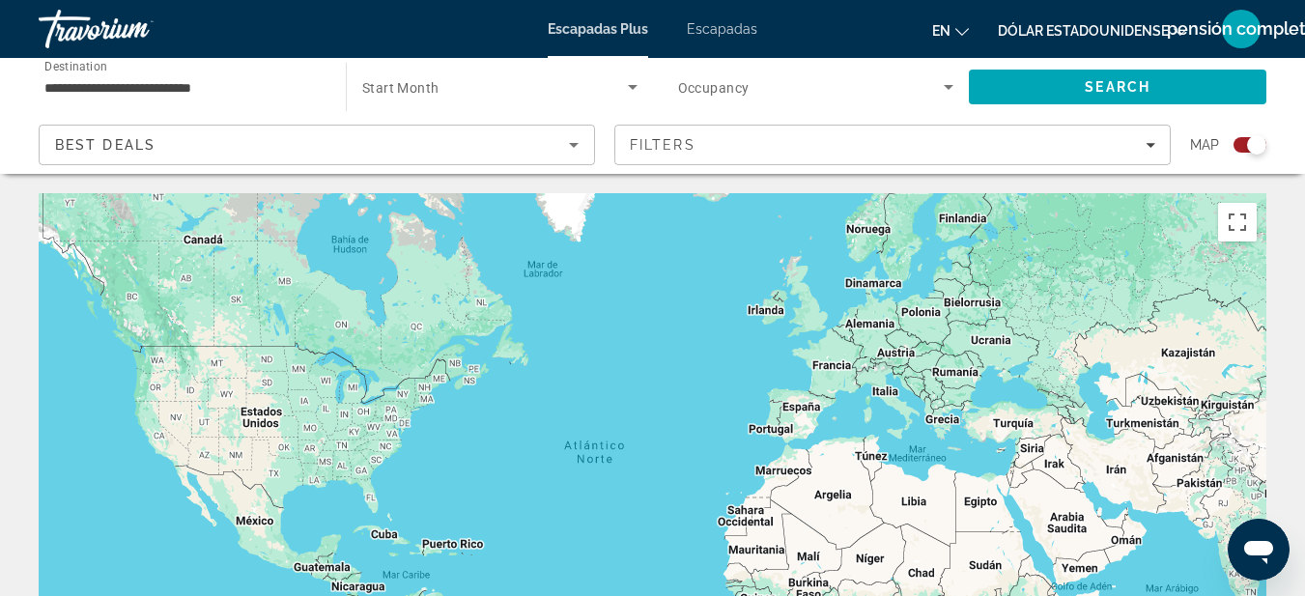
click at [179, 71] on div "**********" at bounding box center [182, 87] width 276 height 55
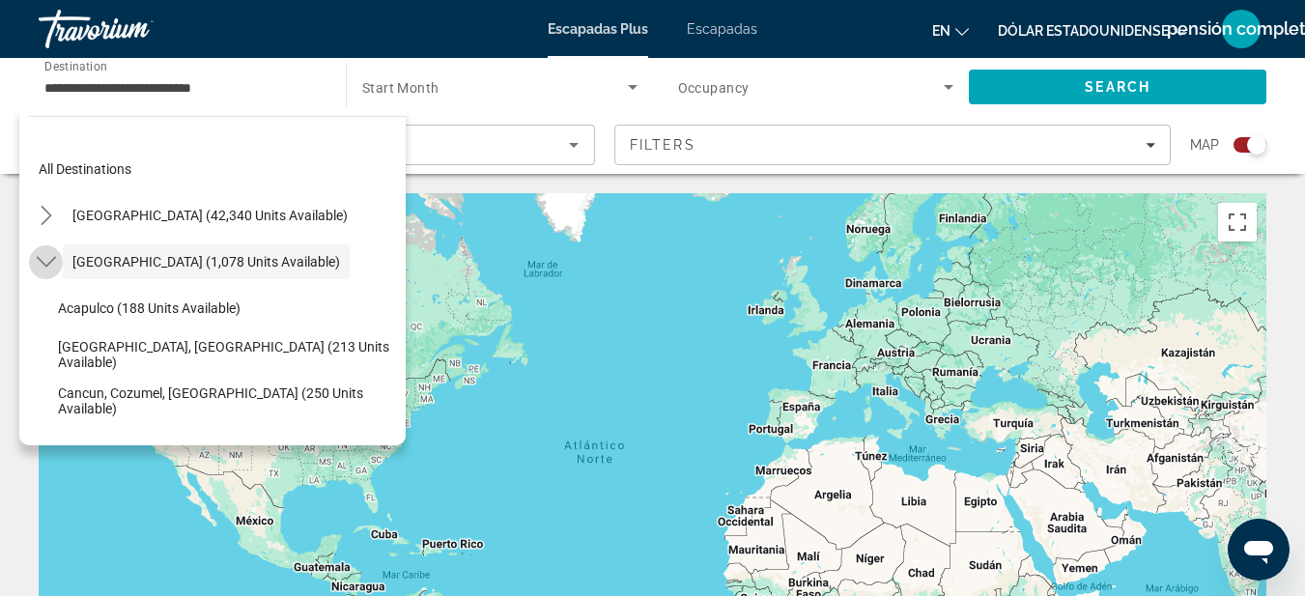
click at [53, 260] on icon "Toggle Mexico (1,078 units available) submenu" at bounding box center [45, 262] width 19 height 11
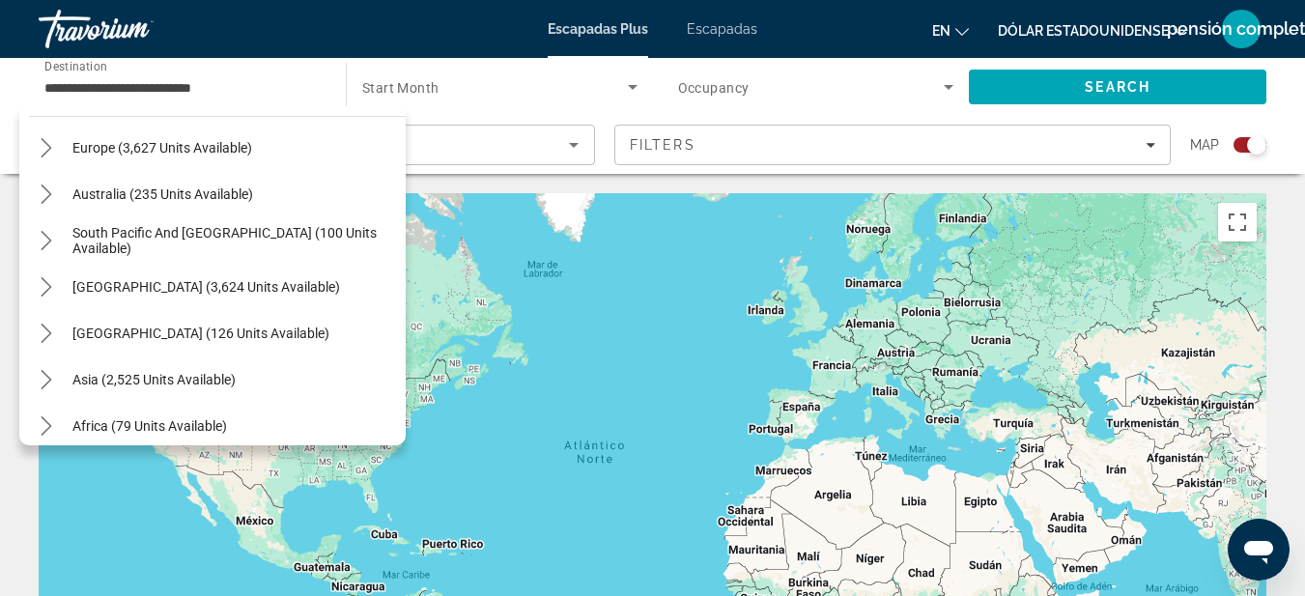
scroll to position [264, 0]
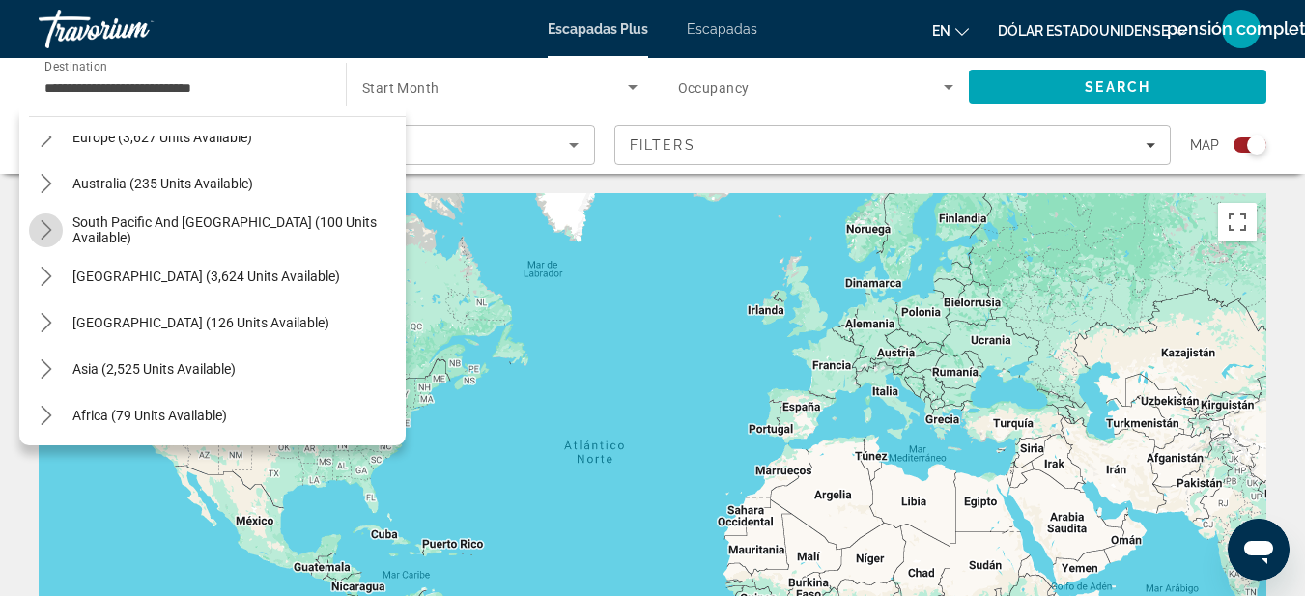
click at [44, 232] on icon "Toggle South Pacific and Oceania (100 units available) submenu" at bounding box center [46, 229] width 19 height 19
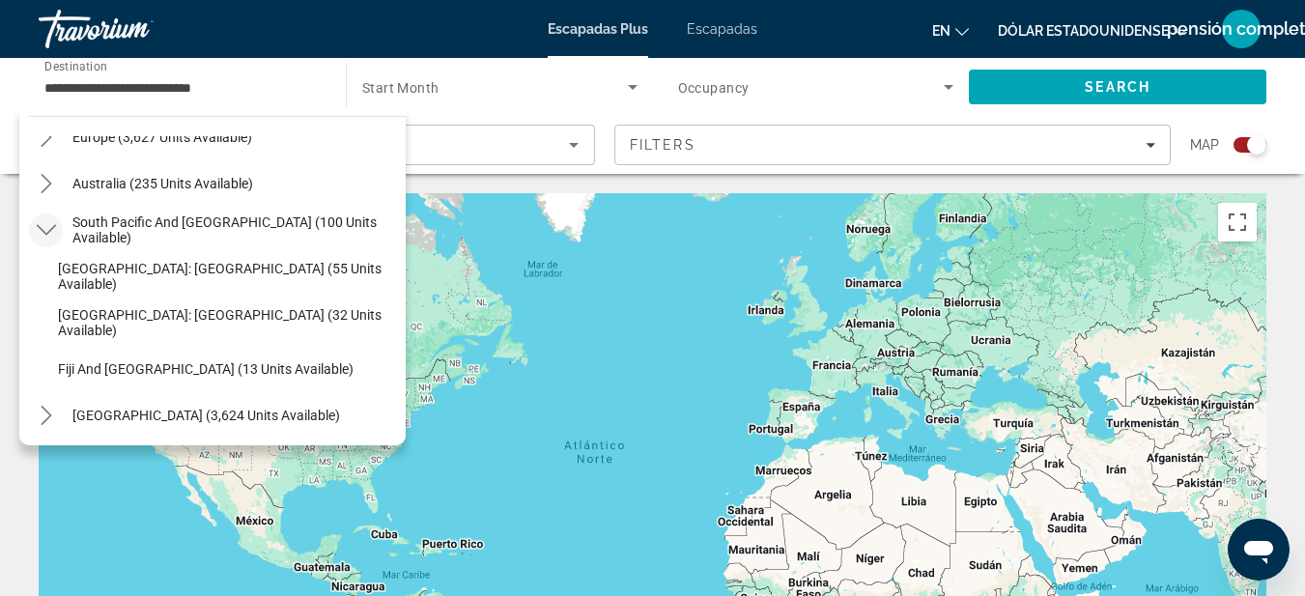
click at [44, 232] on icon "Toggle South Pacific and Oceania (100 units available) submenu" at bounding box center [45, 230] width 19 height 11
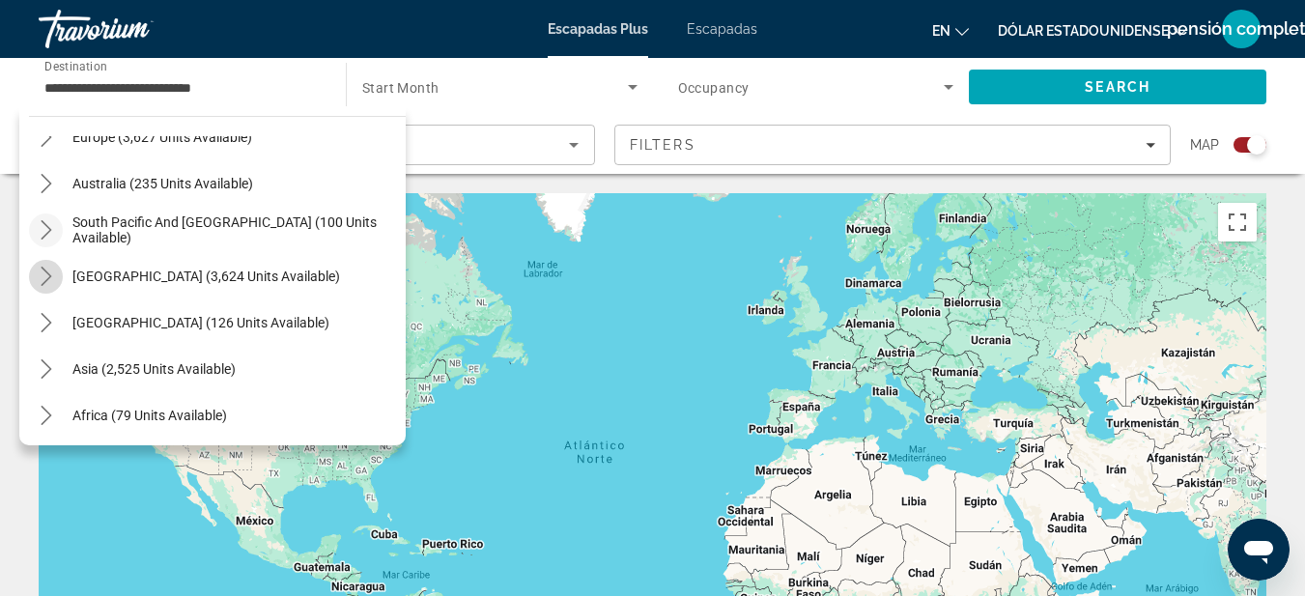
click at [42, 285] on icon "Toggle South America (3,624 units available) submenu" at bounding box center [46, 276] width 11 height 19
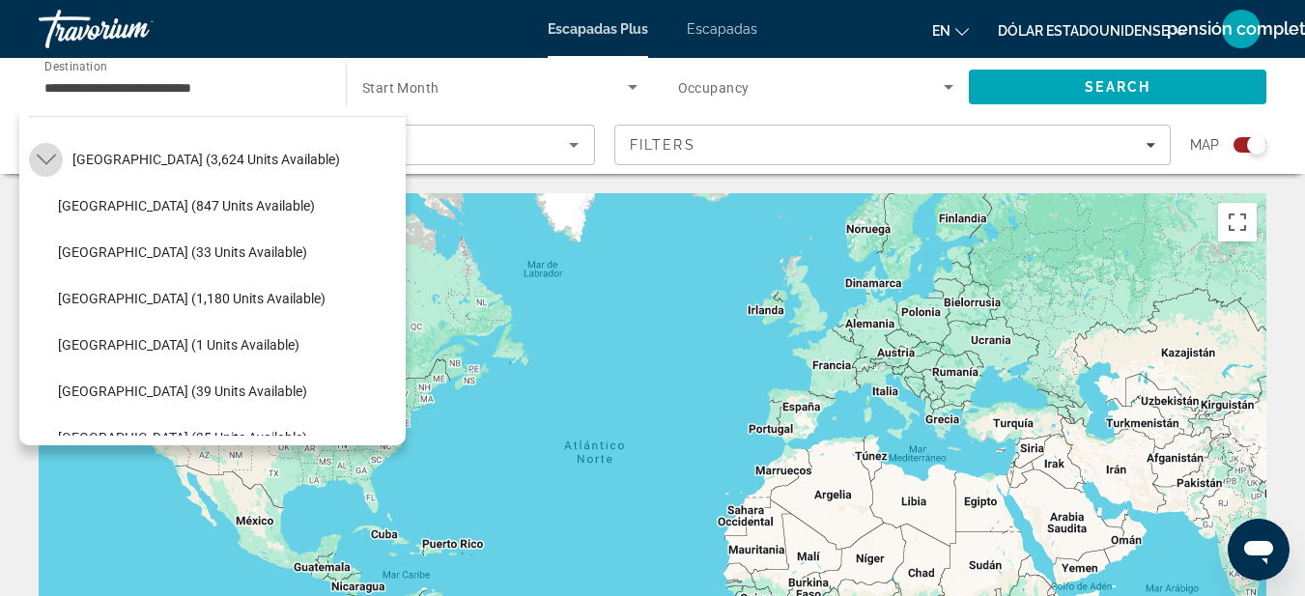
click at [44, 163] on icon "Toggle South America (3,624 units available) submenu" at bounding box center [45, 160] width 19 height 11
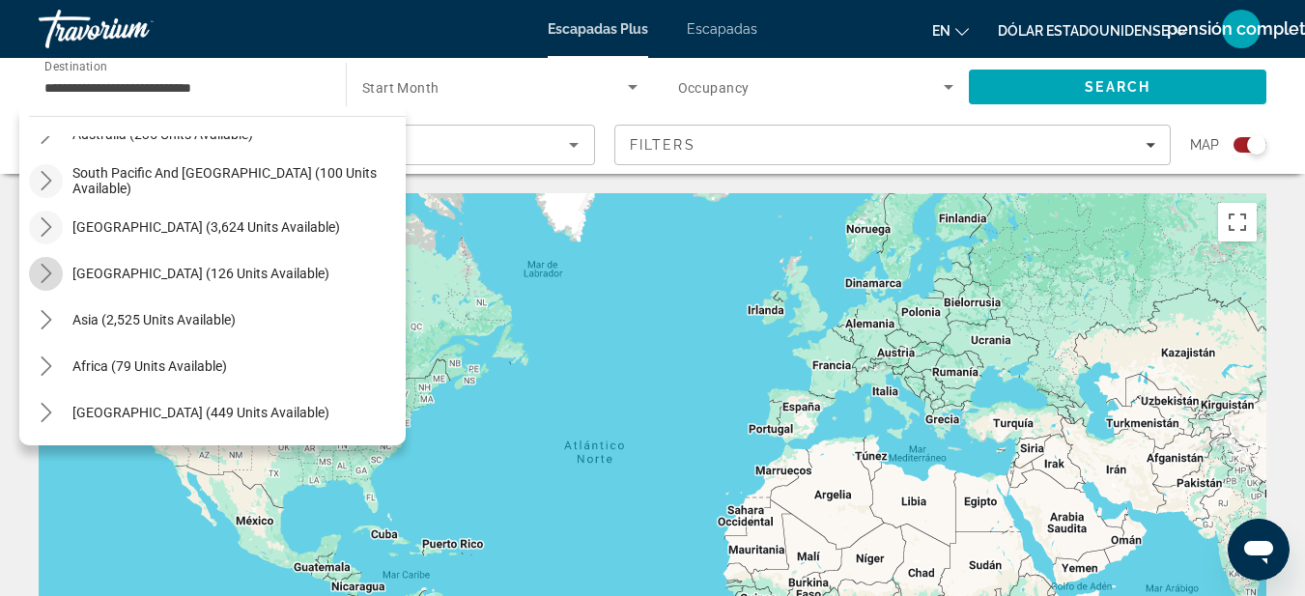
click at [48, 277] on icon "Toggle Central America (126 units available) submenu" at bounding box center [46, 273] width 19 height 19
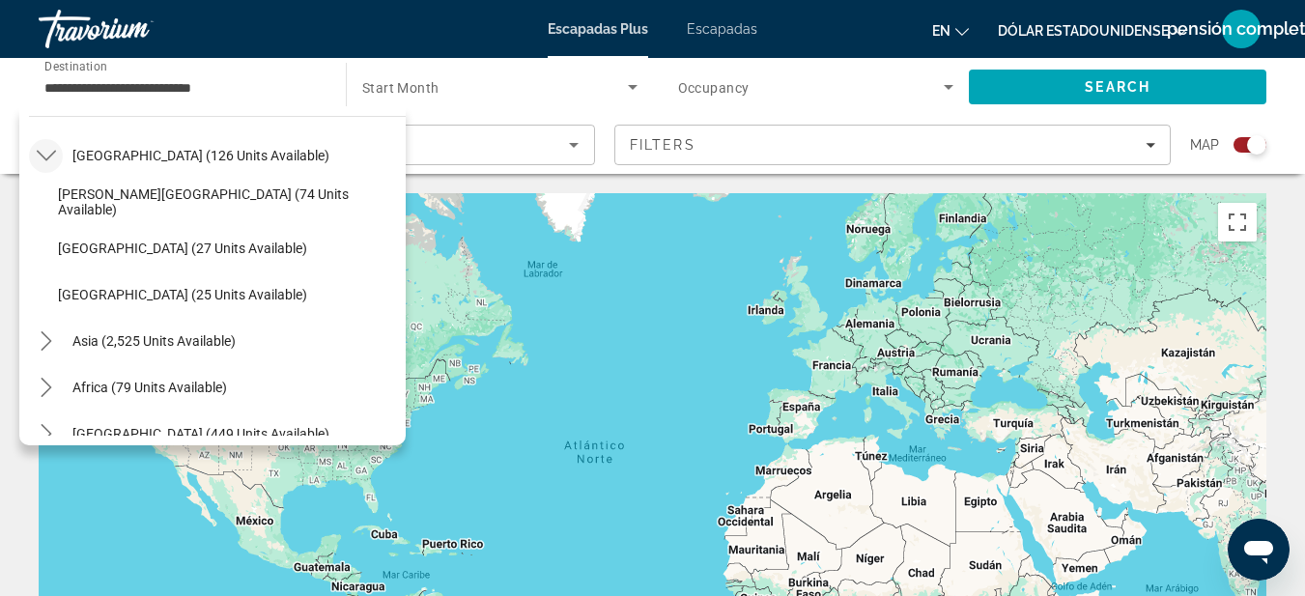
scroll to position [319, 0]
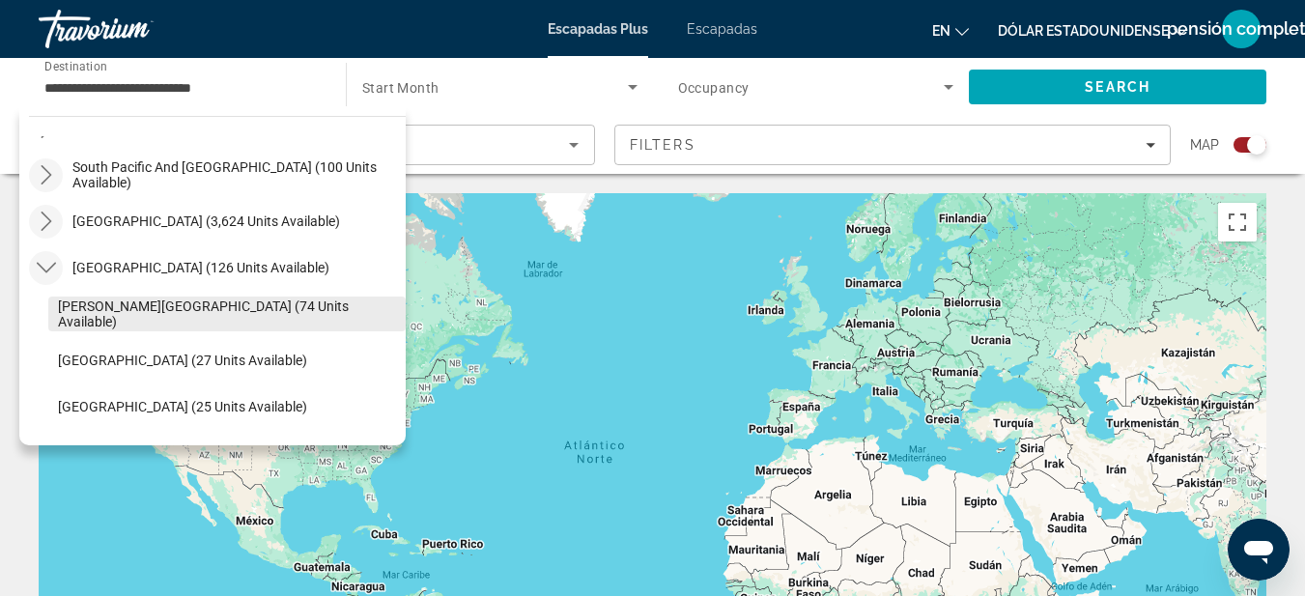
click at [188, 315] on span "[PERSON_NAME][GEOGRAPHIC_DATA] (74 units available)" at bounding box center [227, 313] width 338 height 31
type input "**********"
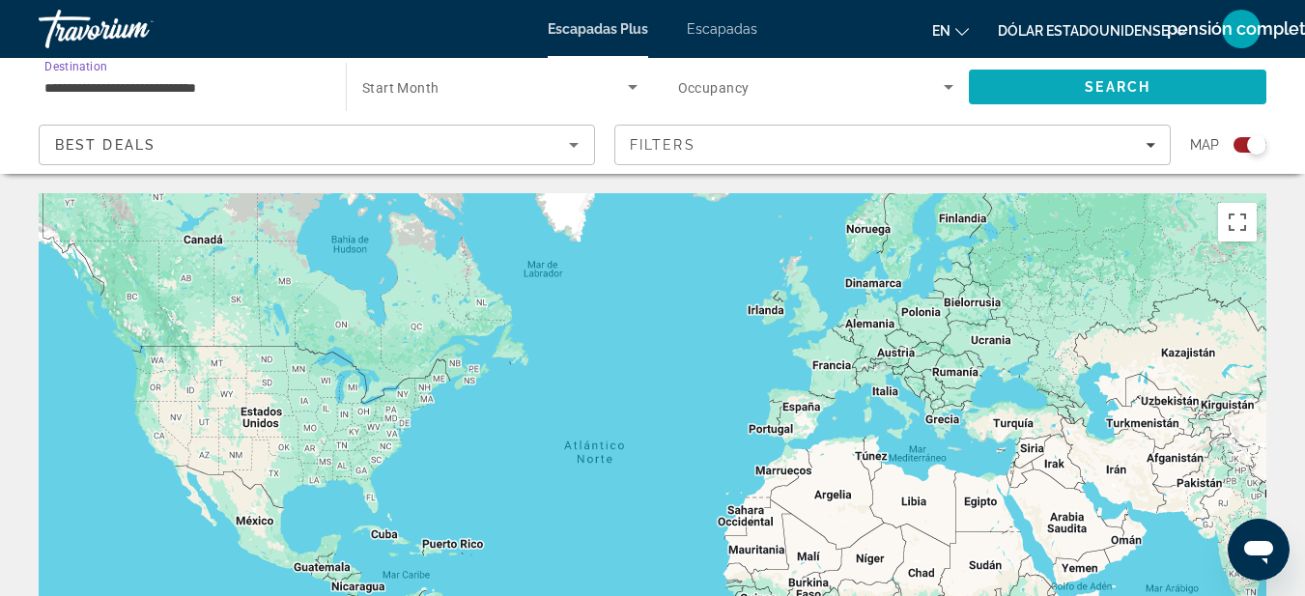
click at [1099, 101] on span "Search" at bounding box center [1117, 87] width 297 height 46
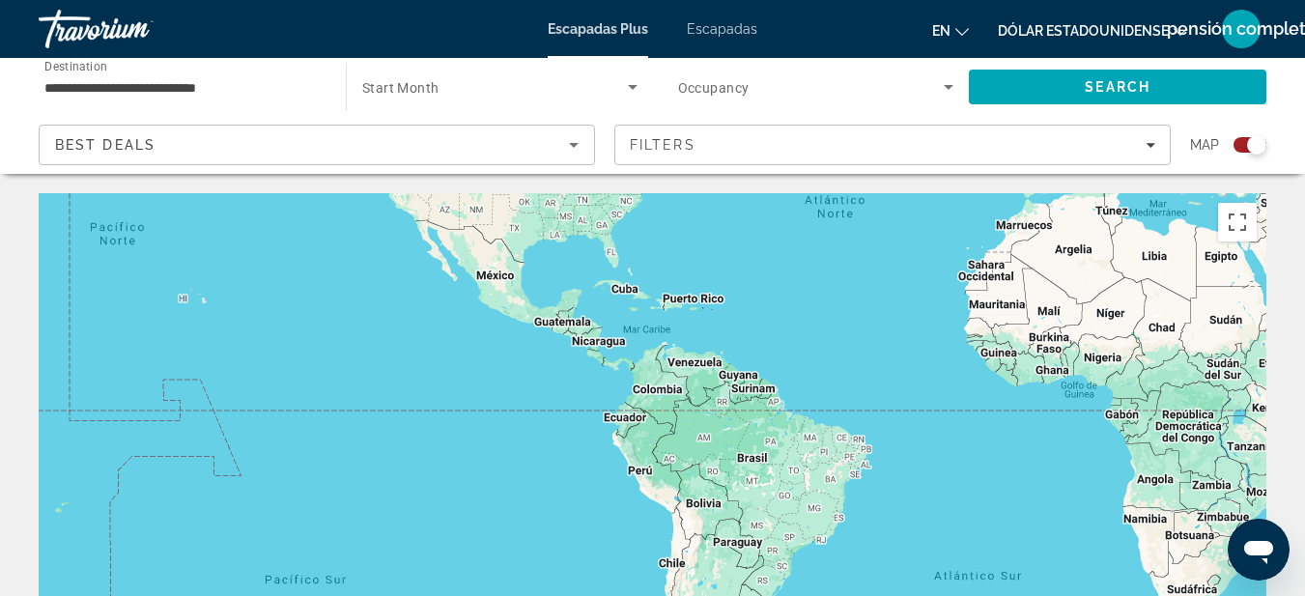
drag, startPoint x: 967, startPoint y: 492, endPoint x: 1208, endPoint y: 234, distance: 353.3
click at [1208, 234] on div "Contenido principal" at bounding box center [653, 483] width 1228 height 580
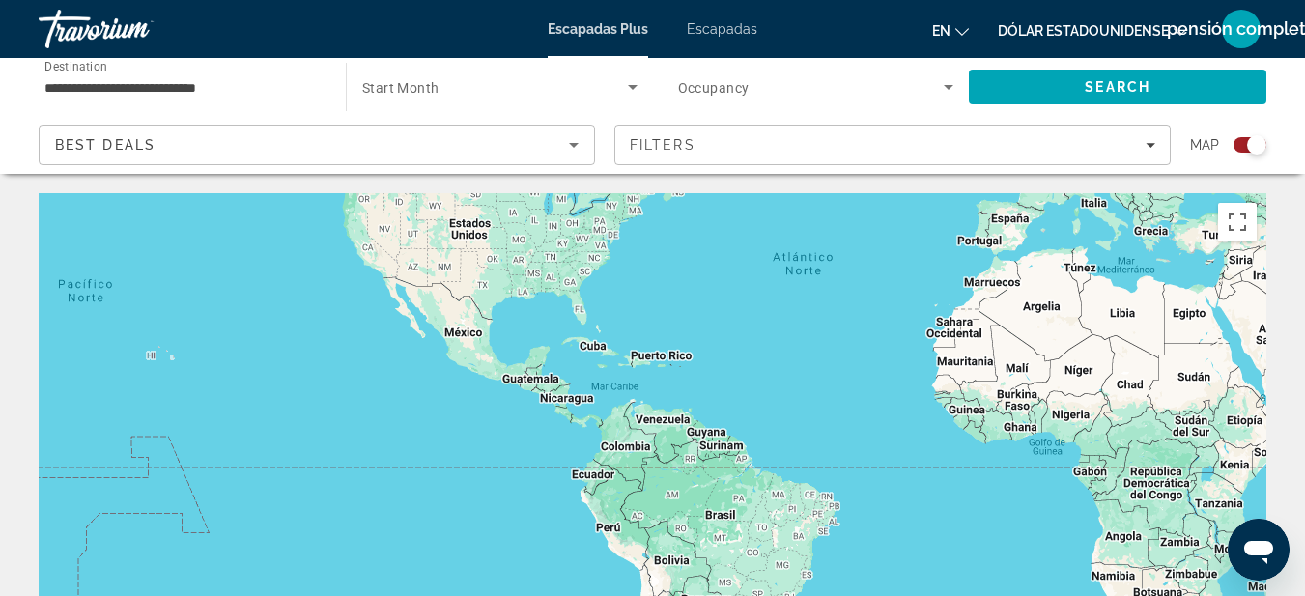
drag, startPoint x: 609, startPoint y: 316, endPoint x: 574, endPoint y: 371, distance: 65.6
click at [574, 371] on div "Contenido principal" at bounding box center [653, 483] width 1228 height 580
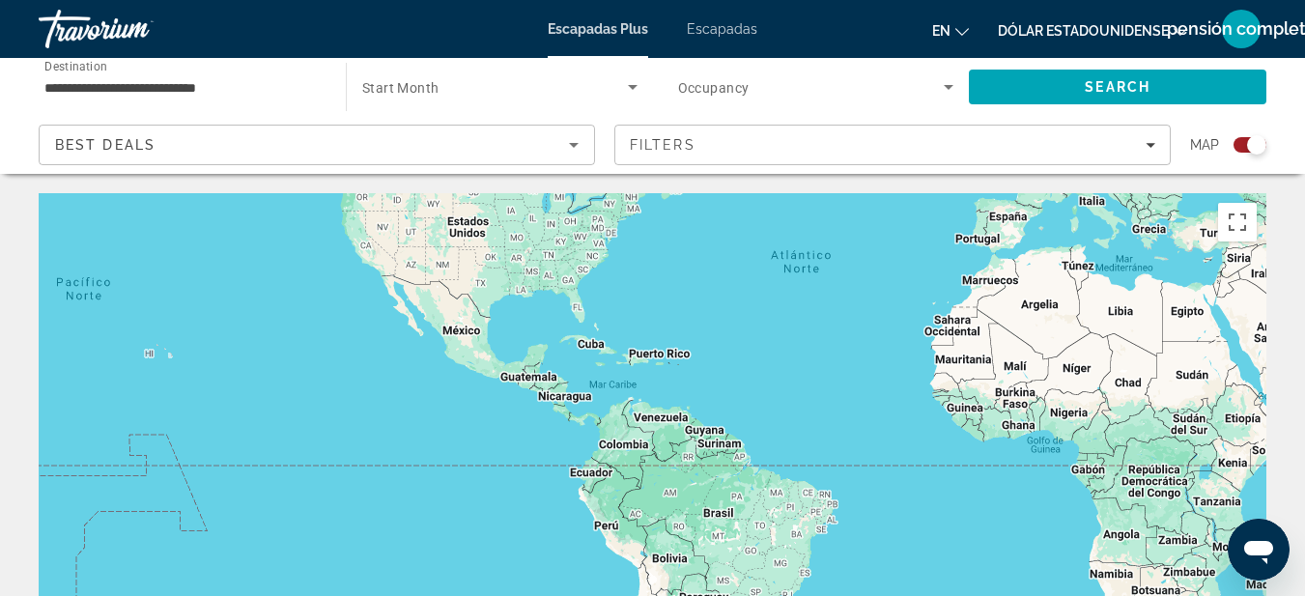
click at [722, 18] on div "Escapadas Plus Escapadas en Inglés Español [PERSON_NAME] Portugués ruso Dólar […" at bounding box center [652, 29] width 1305 height 50
click at [726, 30] on font "Escapadas" at bounding box center [722, 28] width 71 height 15
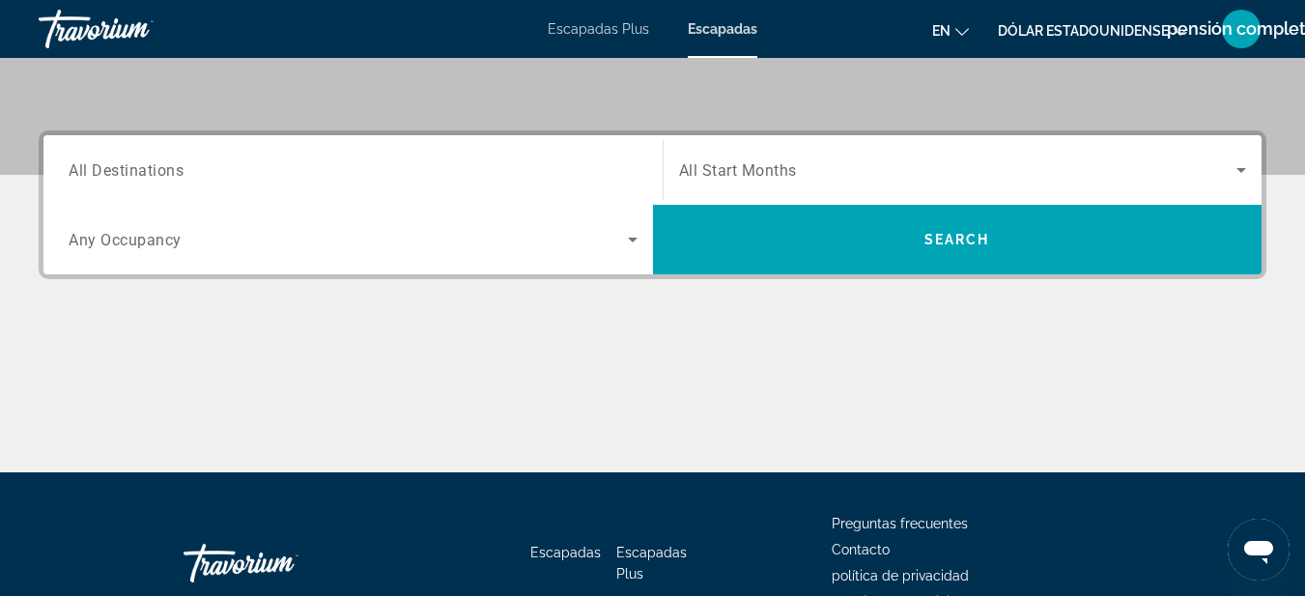
scroll to position [385, 0]
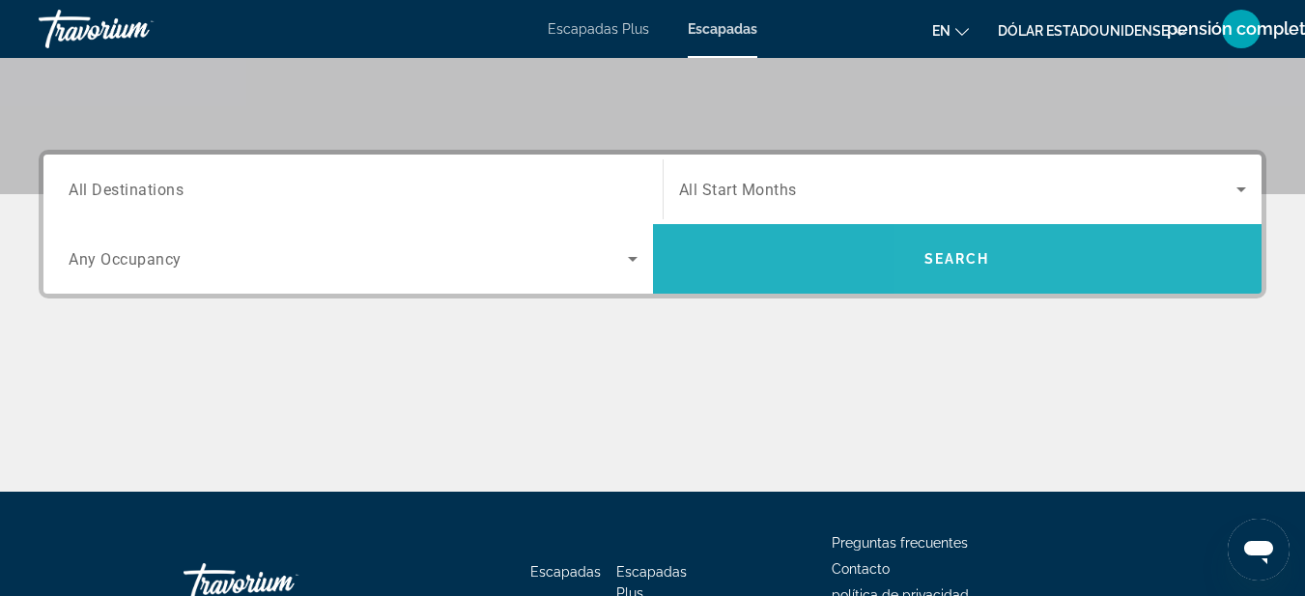
click at [1069, 284] on span "Search" at bounding box center [957, 259] width 609 height 70
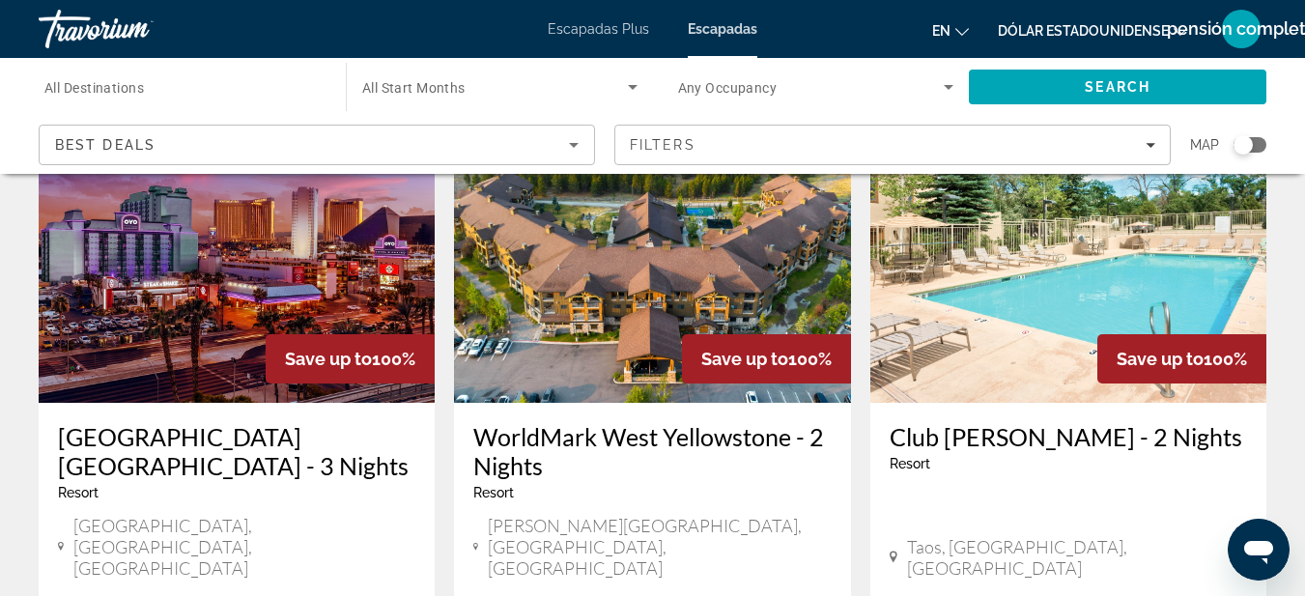
scroll to position [170, 0]
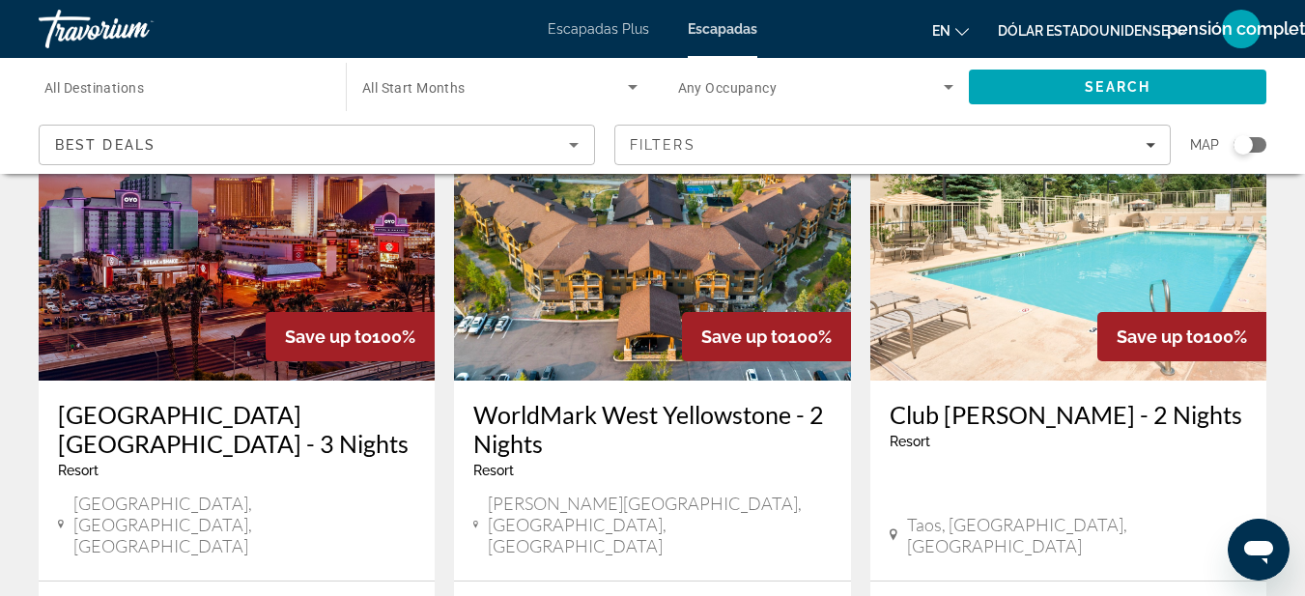
click at [1271, 155] on div "Destination All Destinations Start Month All Start Months Occupancy Any Occupan…" at bounding box center [652, 116] width 1305 height 116
click at [1256, 146] on div "Search widget" at bounding box center [1249, 144] width 33 height 15
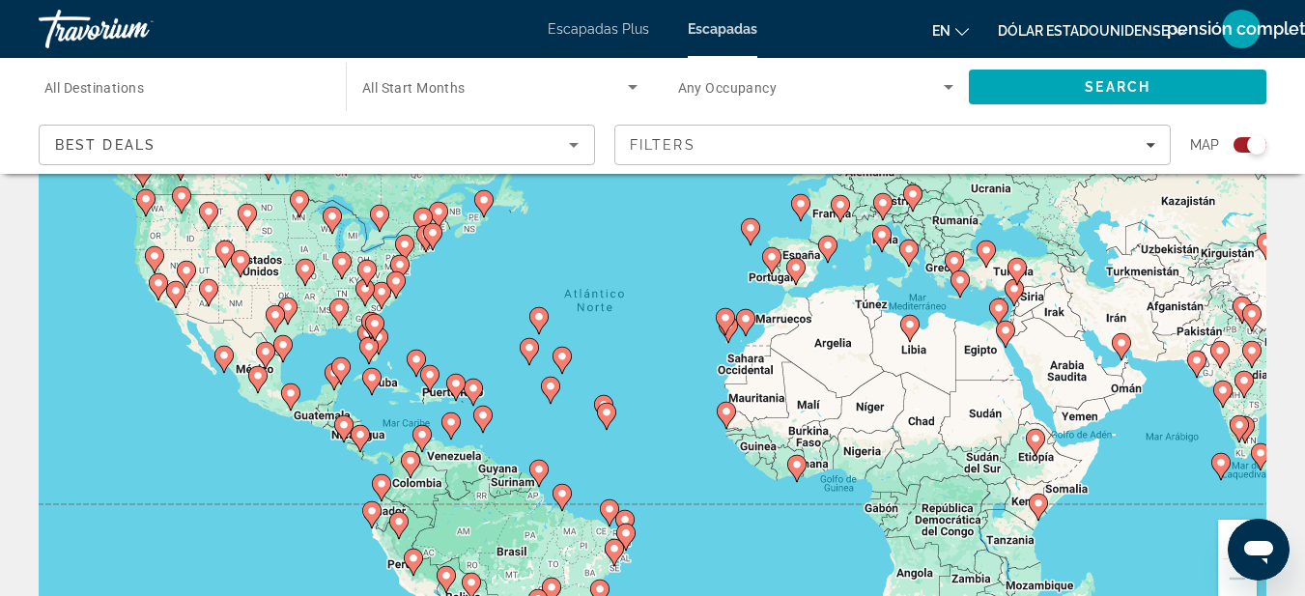
scroll to position [192, 0]
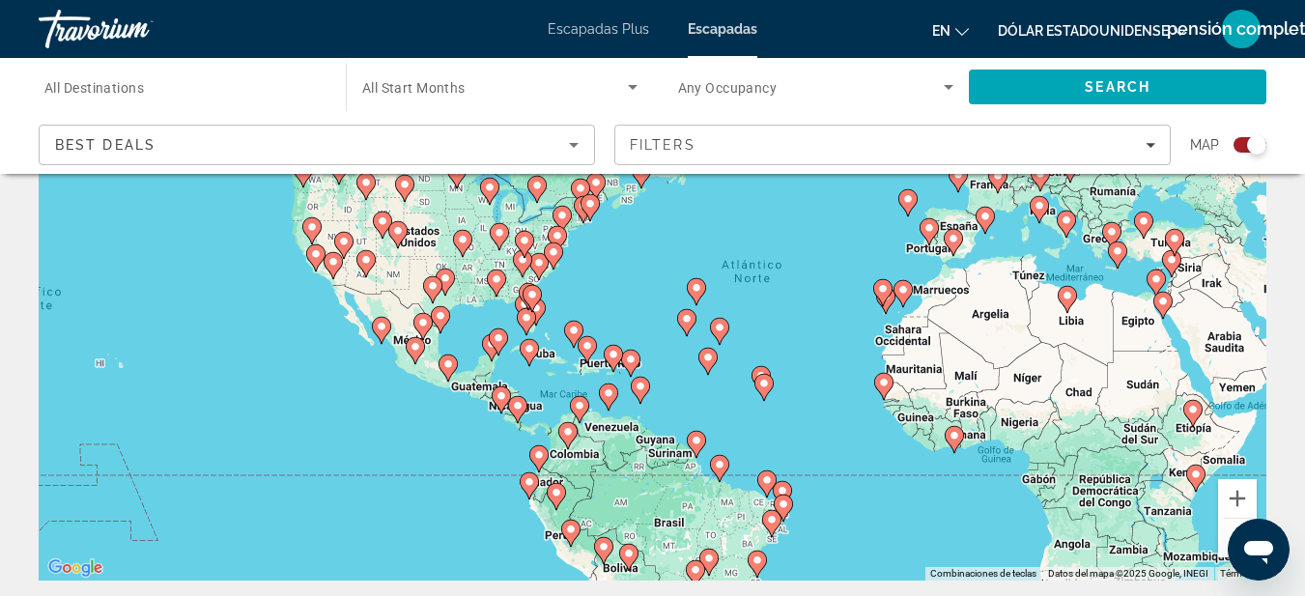
drag, startPoint x: 320, startPoint y: 375, endPoint x: 480, endPoint y: 387, distance: 160.8
click at [480, 387] on div "Para activar la función de arrastre con el teclado, pulsa Alt + Intro. Cuando h…" at bounding box center [653, 291] width 1228 height 580
click at [1235, 504] on button "Ampliar" at bounding box center [1237, 498] width 39 height 39
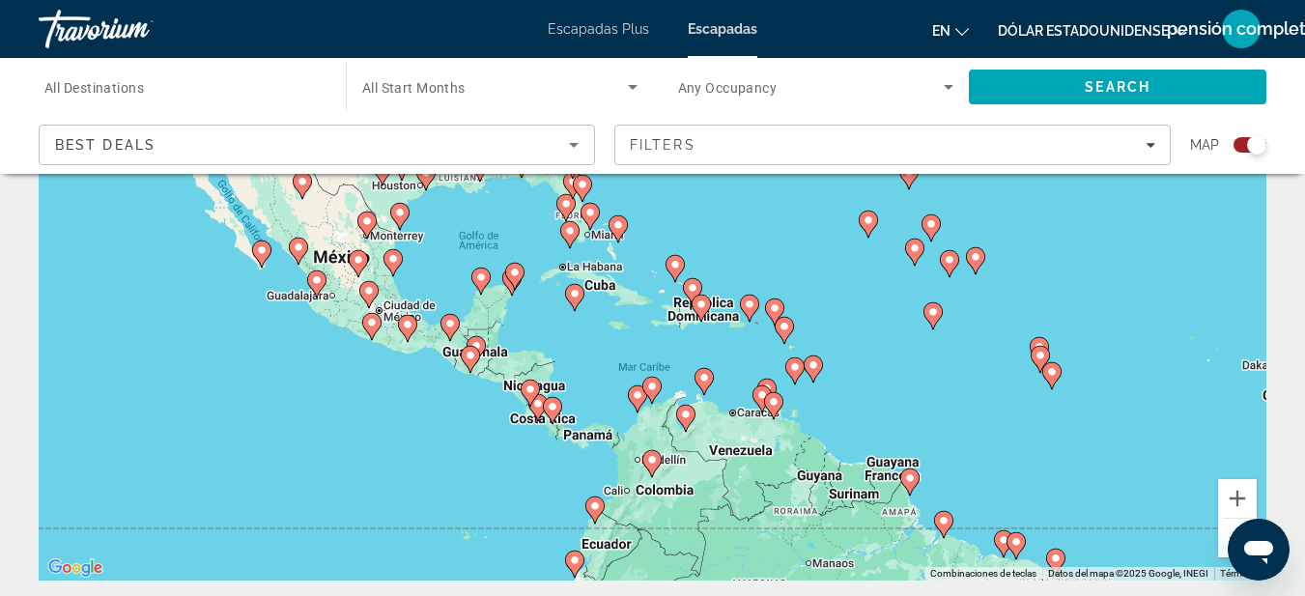
drag, startPoint x: 483, startPoint y: 498, endPoint x: 657, endPoint y: 356, distance: 224.5
click at [657, 356] on div "Para activar la función de arrastre con el teclado, pulsa Alt + Intro. Cuando h…" at bounding box center [653, 291] width 1228 height 580
click at [1233, 496] on button "Ampliar" at bounding box center [1237, 498] width 39 height 39
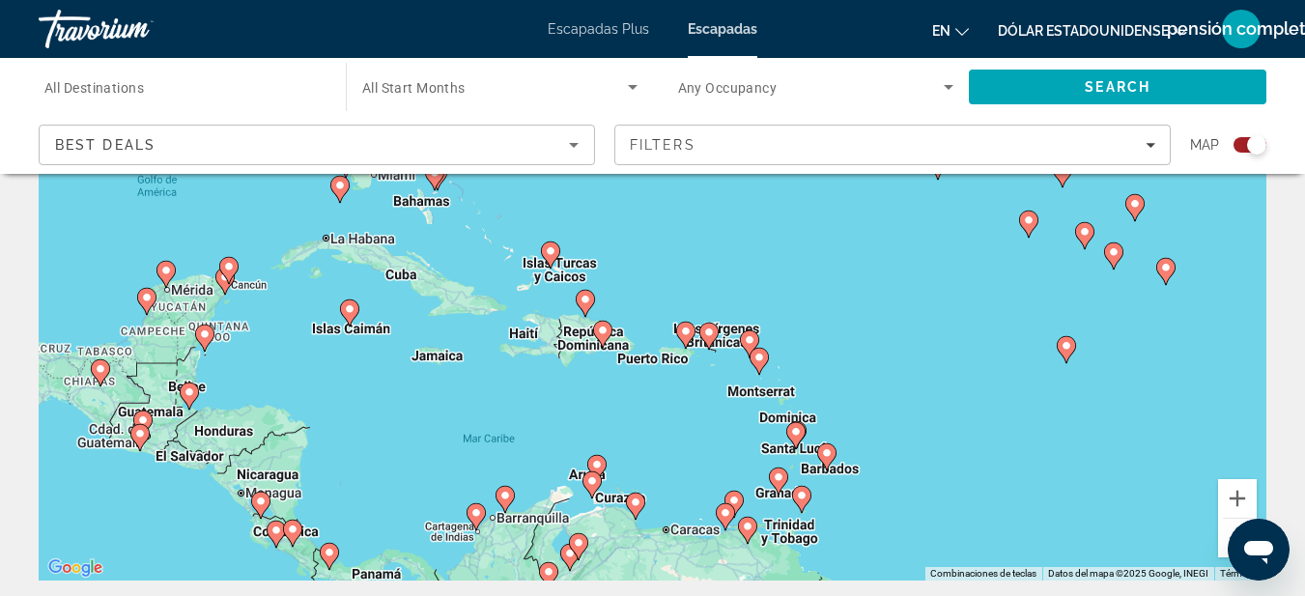
drag, startPoint x: 660, startPoint y: 396, endPoint x: 515, endPoint y: 390, distance: 145.0
click at [515, 390] on div "Para activar la función de arrastre con el teclado, pulsa Alt + Intro. Cuando h…" at bounding box center [653, 291] width 1228 height 580
click at [604, 332] on image "Contenido principal" at bounding box center [603, 331] width 12 height 12
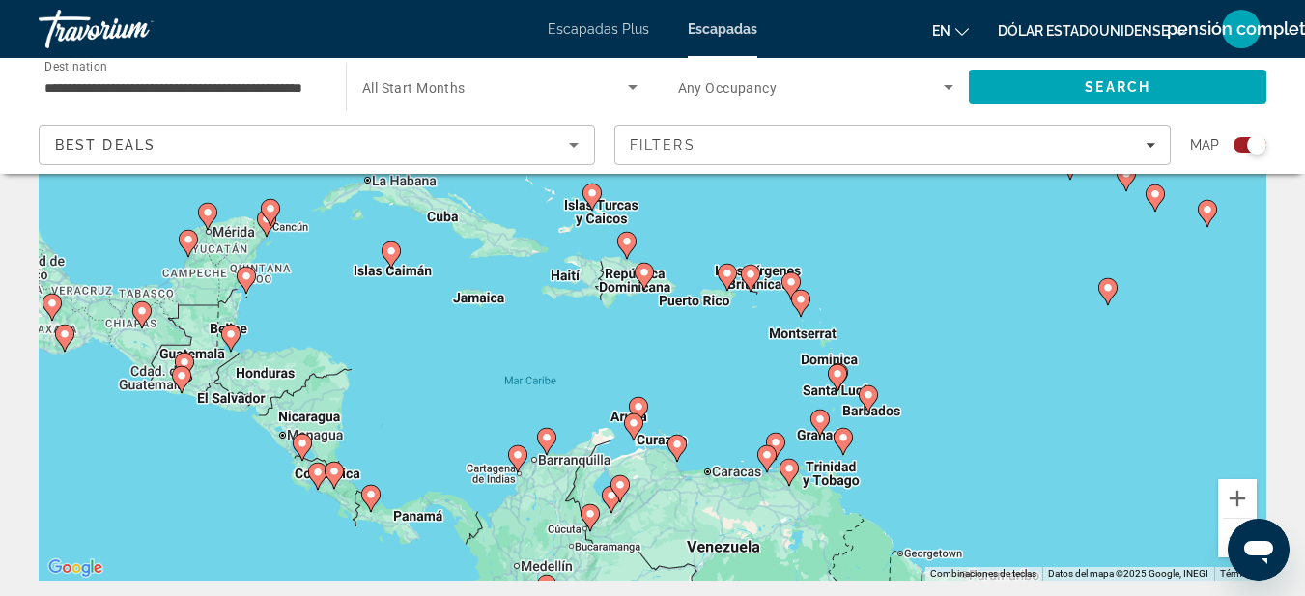
click at [646, 274] on image "Contenido principal" at bounding box center [644, 273] width 12 height 12
type input "**********"
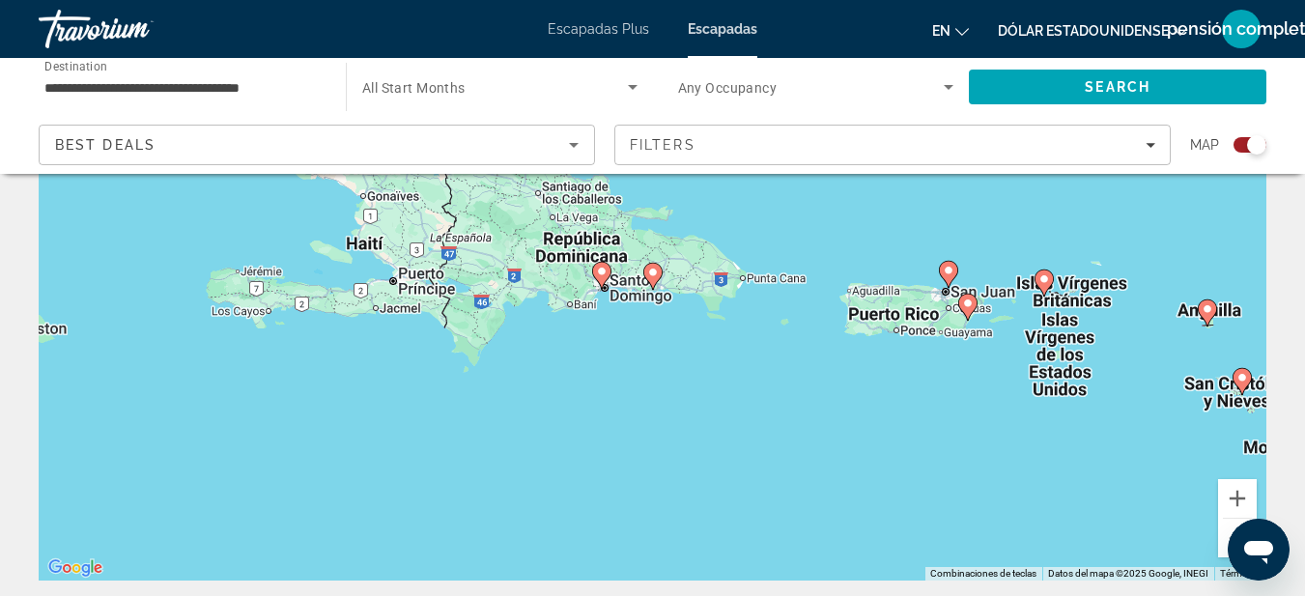
click at [651, 275] on image "Contenido principal" at bounding box center [653, 273] width 12 height 12
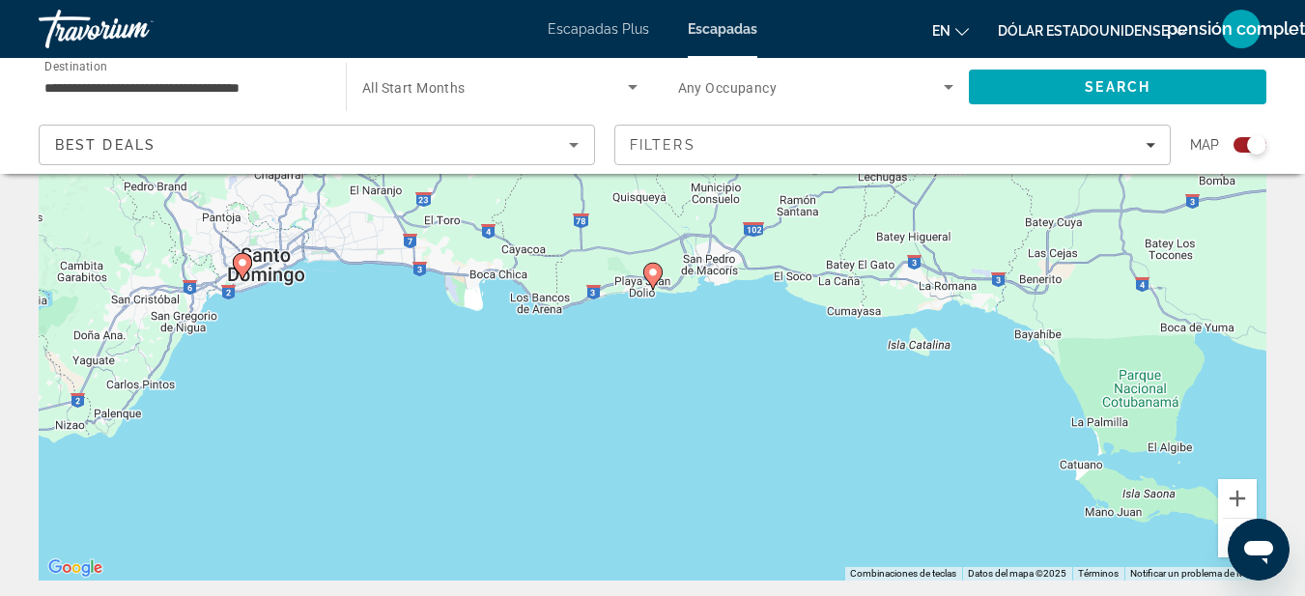
click at [242, 267] on image "Contenido principal" at bounding box center [243, 263] width 12 height 12
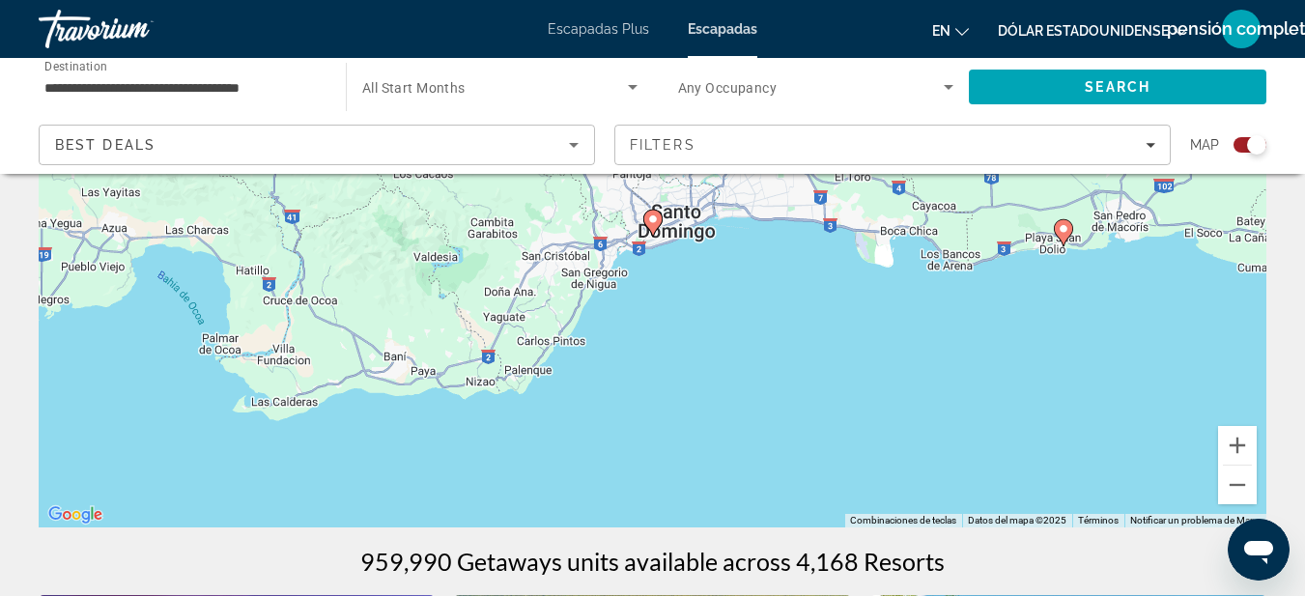
scroll to position [172, 0]
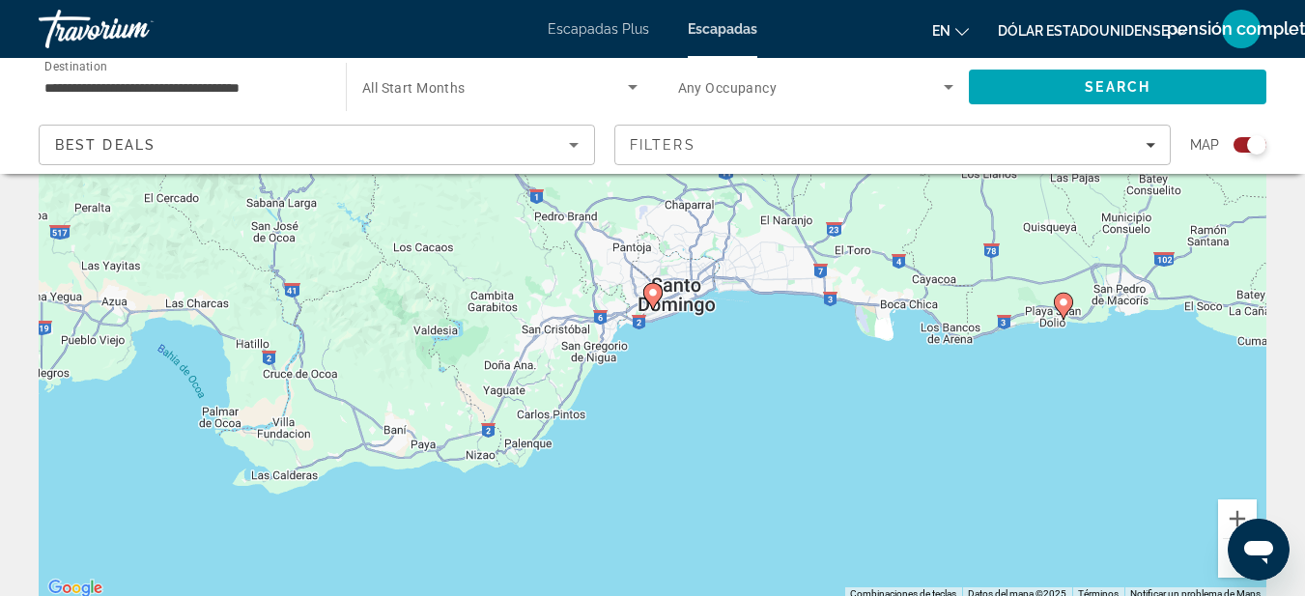
click at [656, 294] on image "Contenido principal" at bounding box center [653, 293] width 12 height 12
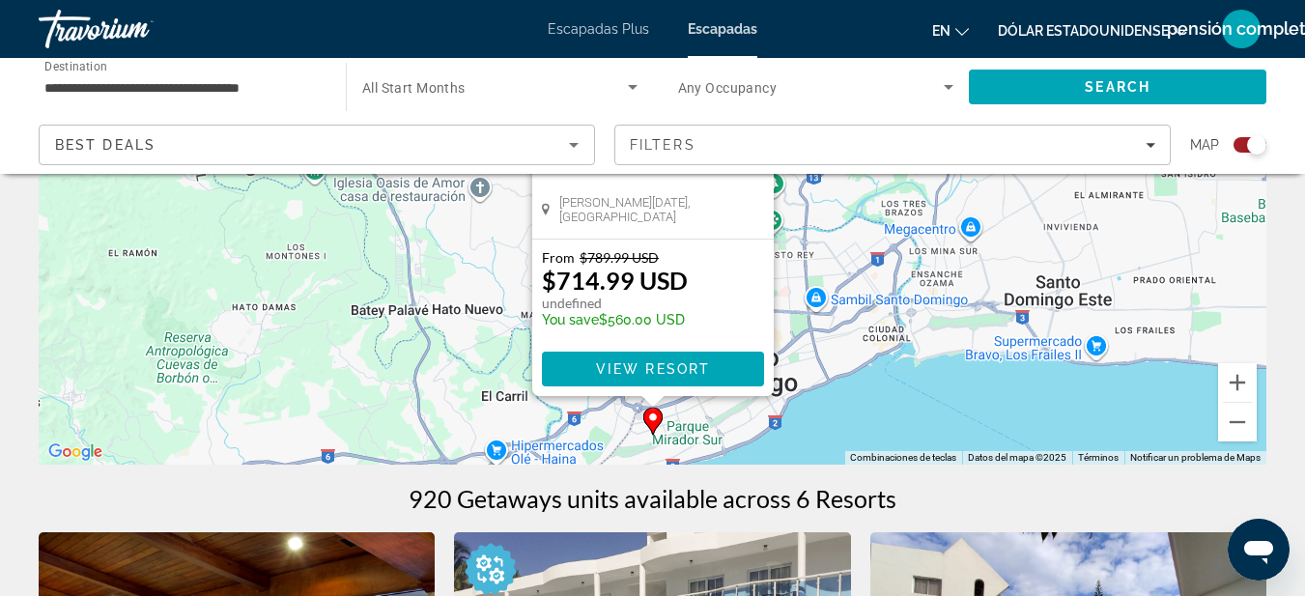
scroll to position [136, 0]
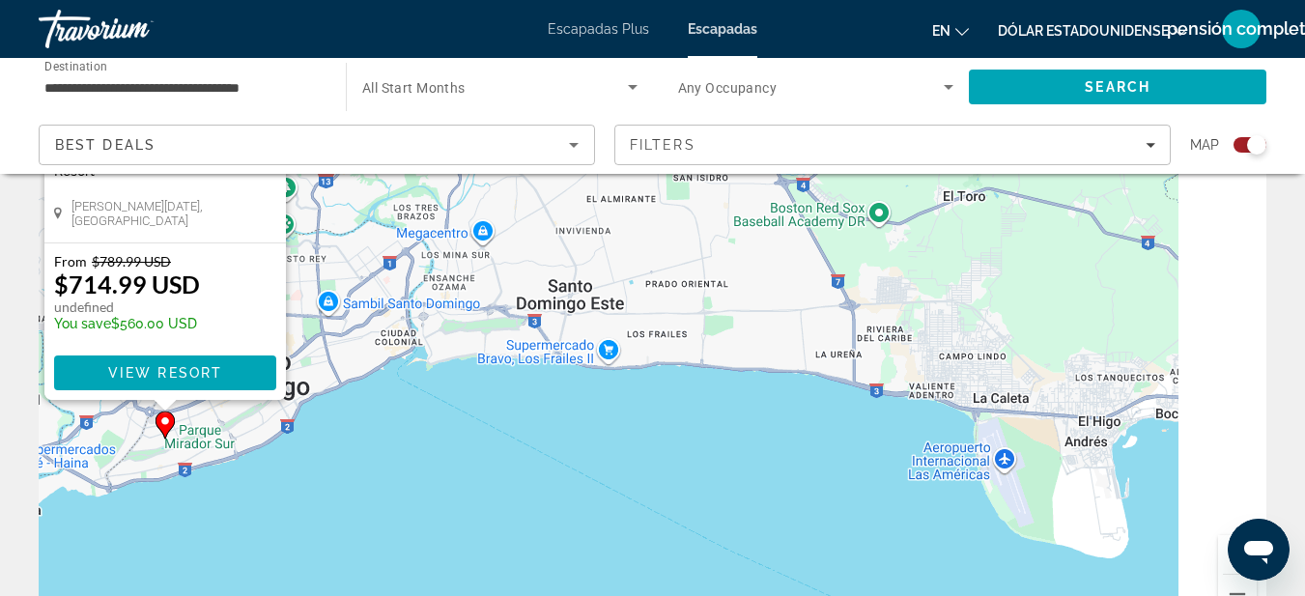
drag, startPoint x: 939, startPoint y: 474, endPoint x: 487, endPoint y: 336, distance: 472.7
click at [487, 336] on div "Para activar la función de arrastre con el teclado, pulsa Alt + Intro. Cuando h…" at bounding box center [653, 347] width 1228 height 580
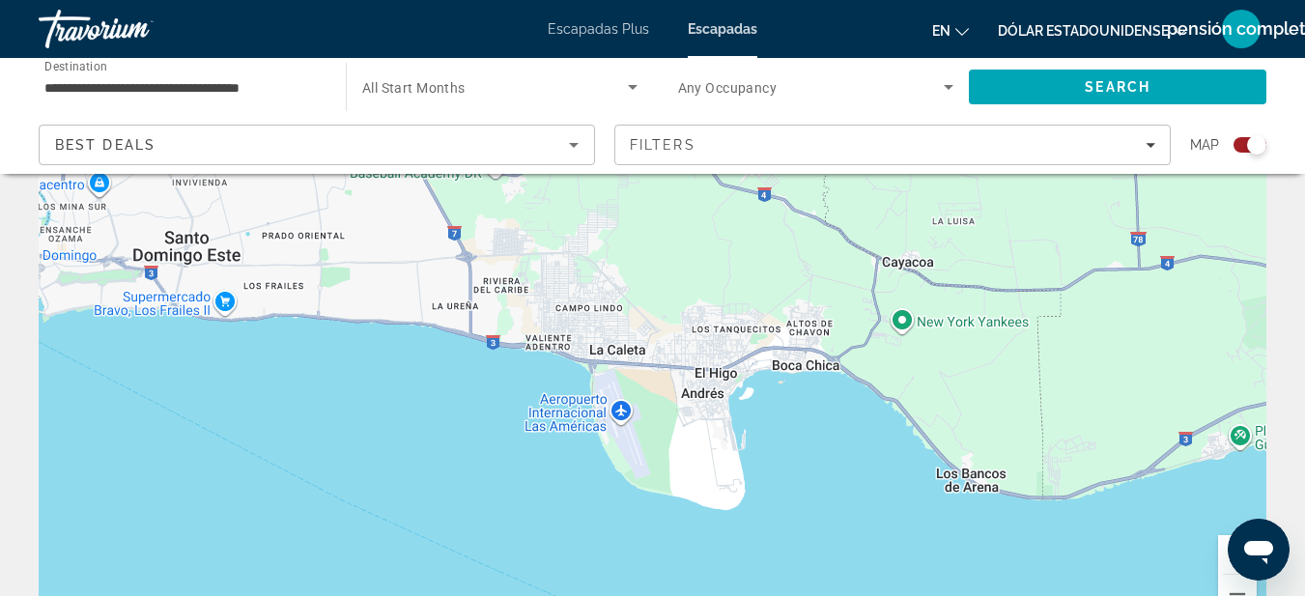
drag, startPoint x: 760, startPoint y: 365, endPoint x: 377, endPoint y: 317, distance: 386.5
click at [377, 317] on div "Para activar la función de arrastre con el teclado, pulsa Alt + Intro. Cuando h…" at bounding box center [653, 347] width 1228 height 580
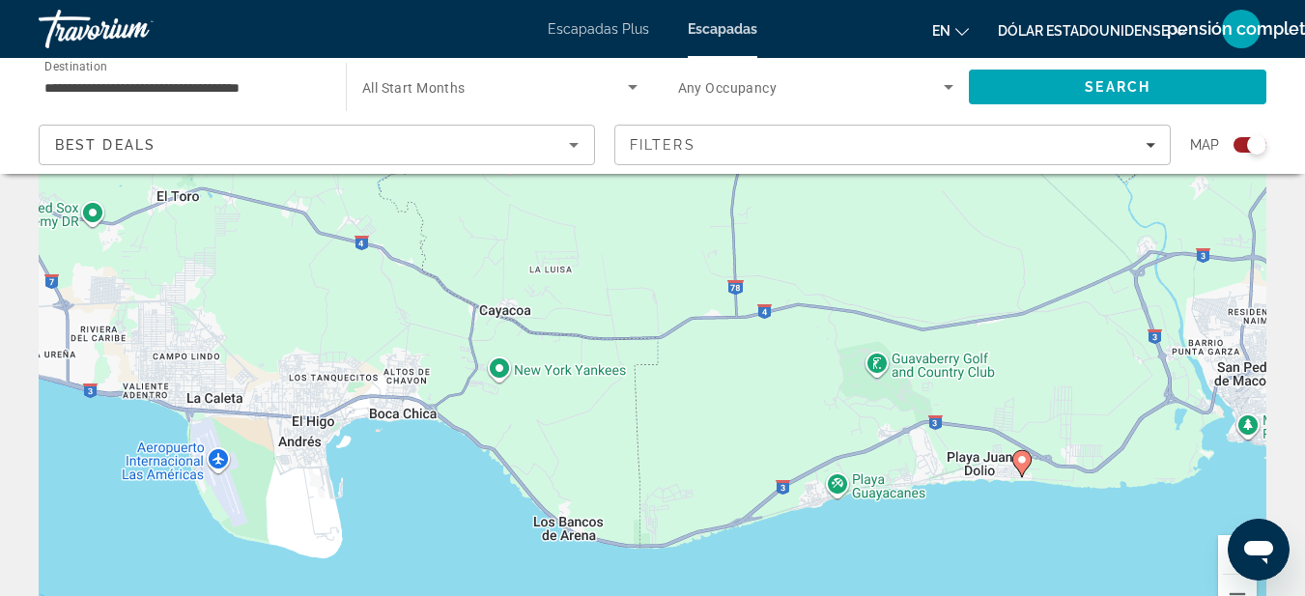
drag, startPoint x: 671, startPoint y: 375, endPoint x: 256, endPoint y: 423, distance: 418.1
click at [259, 423] on div "Para activar la función de arrastre con el teclado, pulsa Alt + Intro. Cuando h…" at bounding box center [653, 347] width 1228 height 580
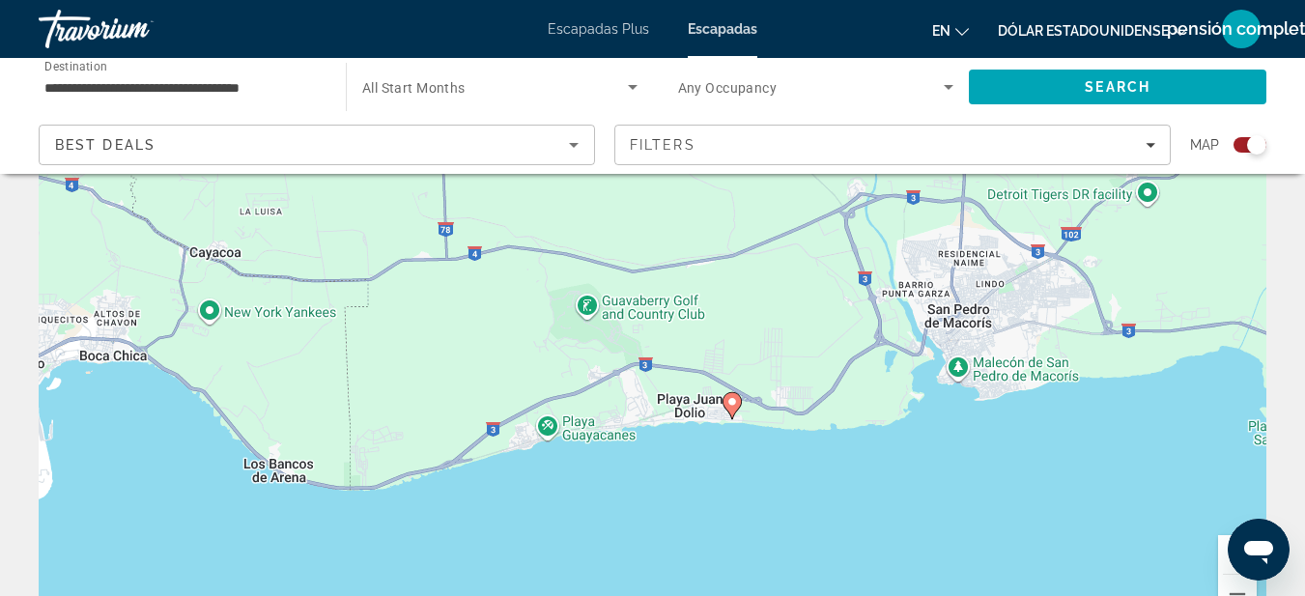
drag, startPoint x: 667, startPoint y: 429, endPoint x: 391, endPoint y: 376, distance: 281.3
click at [391, 376] on div "Para activar la función de arrastre con el teclado, pulsa Alt + Intro. Cuando h…" at bounding box center [653, 347] width 1228 height 580
click at [732, 409] on icon "Contenido principal" at bounding box center [730, 405] width 17 height 25
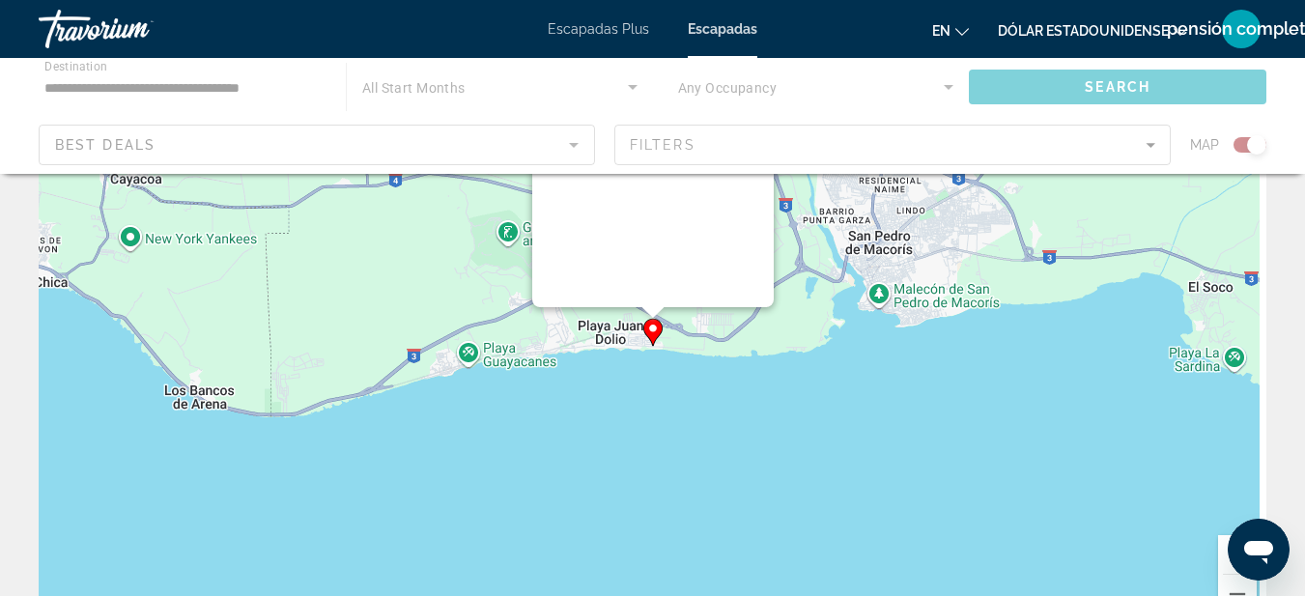
scroll to position [0, 0]
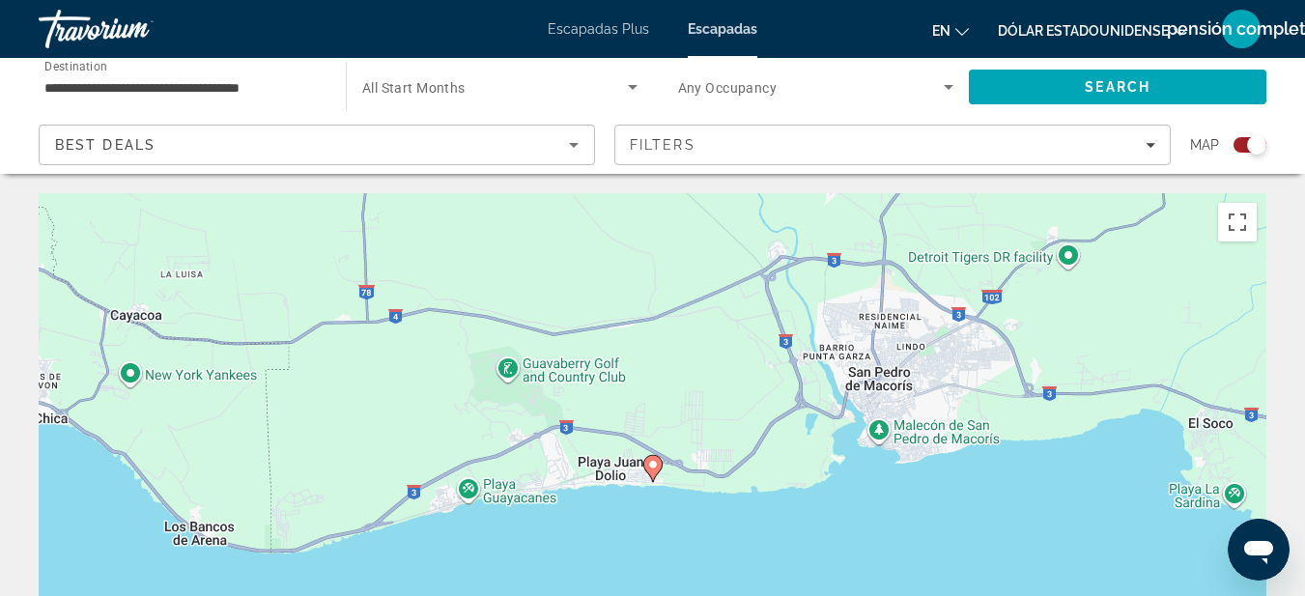
click at [655, 465] on image "Contenido principal" at bounding box center [653, 465] width 12 height 12
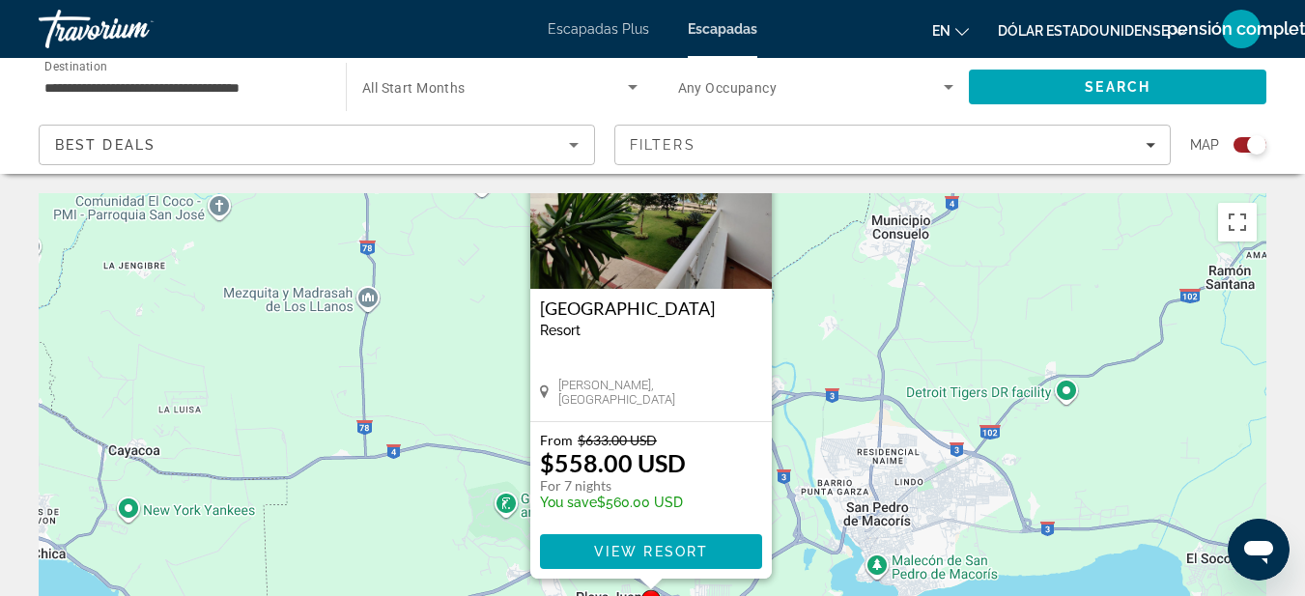
drag, startPoint x: 967, startPoint y: 407, endPoint x: 968, endPoint y: 318, distance: 88.9
click at [968, 318] on div "Para activar la función de arrastre con el teclado, pulsa Alt + Intro. Cuando h…" at bounding box center [653, 483] width 1228 height 580
click at [660, 555] on span "View Resort" at bounding box center [650, 551] width 114 height 15
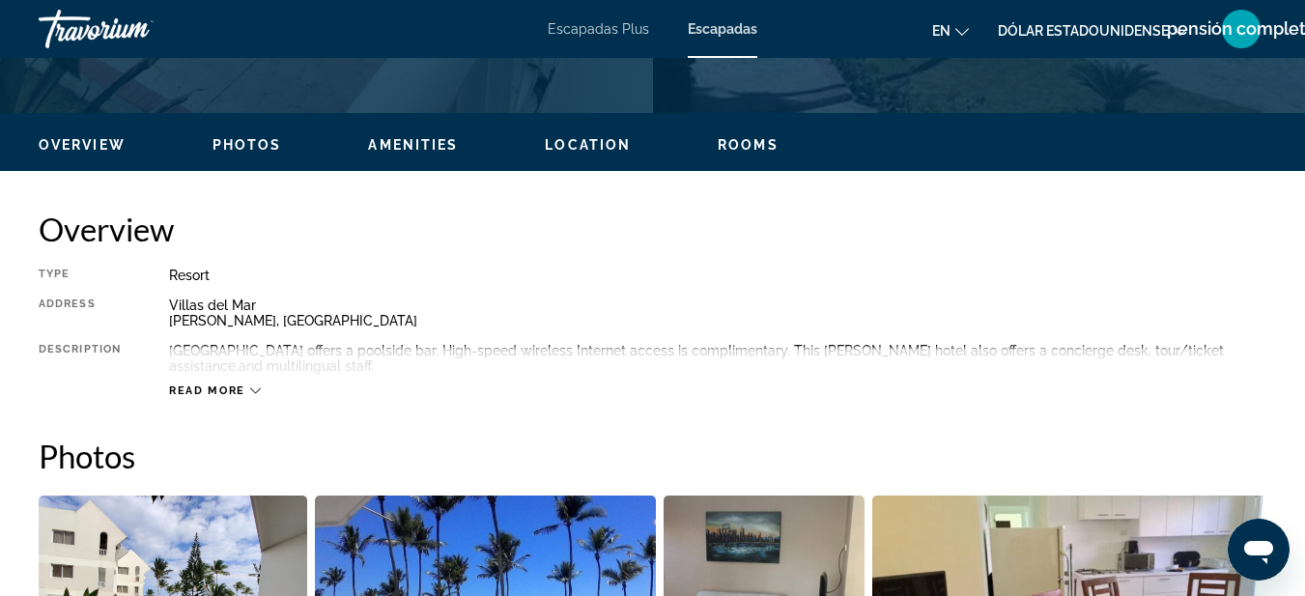
scroll to position [973, 0]
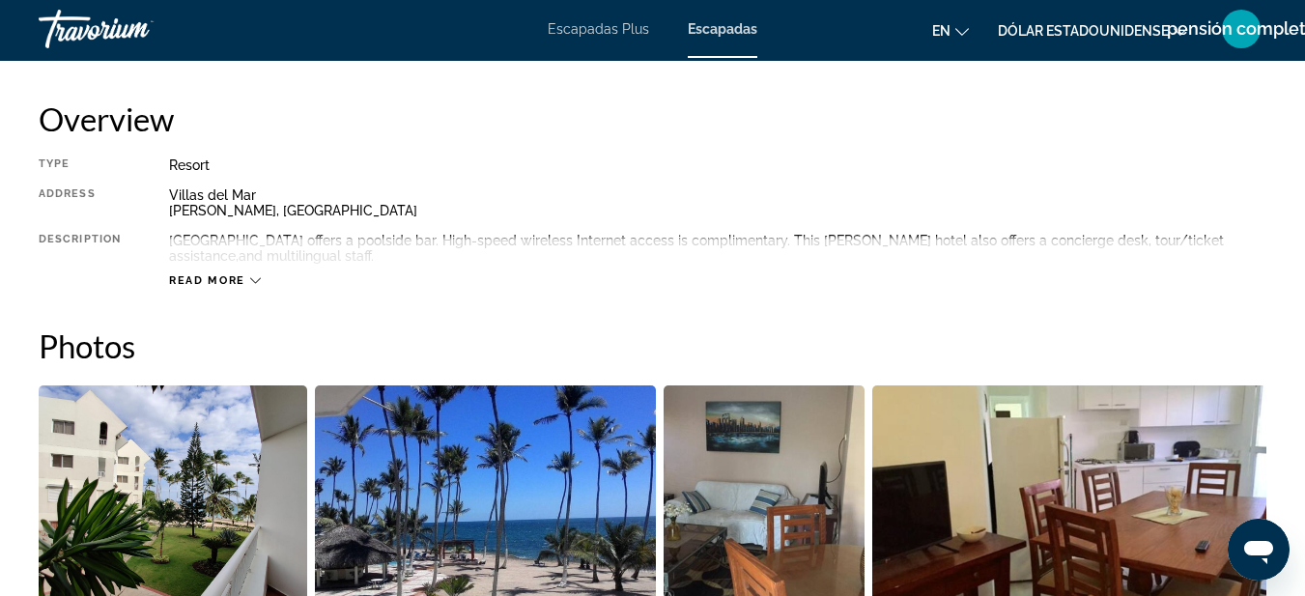
click at [247, 277] on div "Read more" at bounding box center [215, 280] width 92 height 13
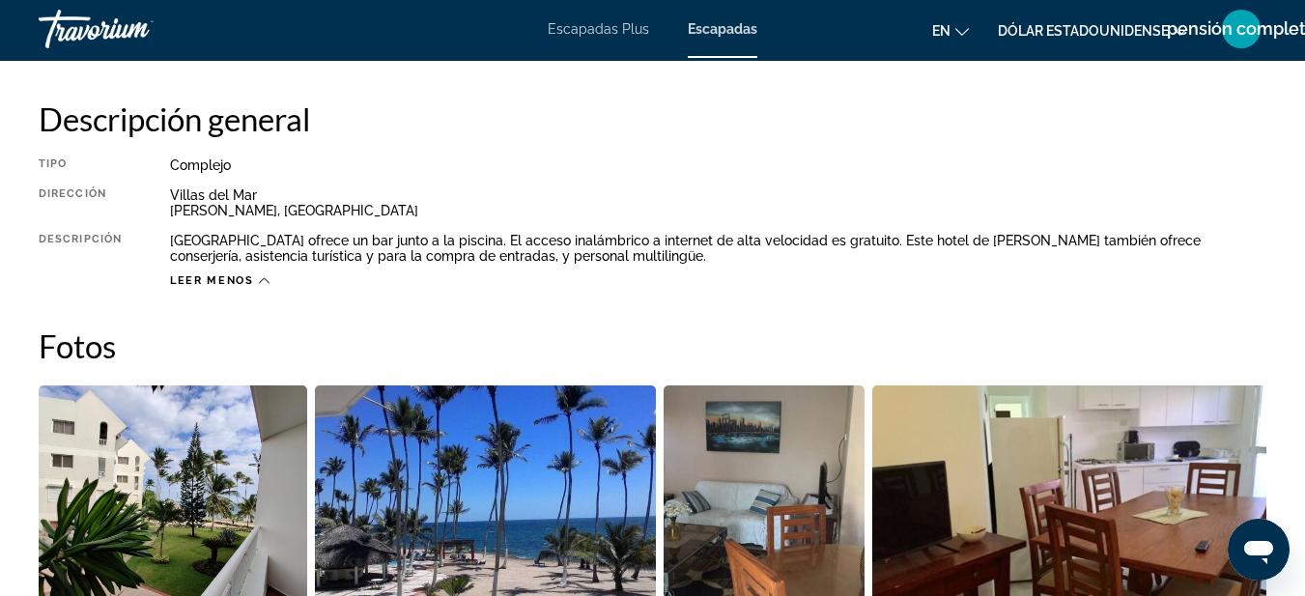
click at [706, 178] on div "Tipo Complejo Todo incluido Sin Todo Incluido DIRECCIÓN [GEOGRAPHIC_DATA][PERSO…" at bounding box center [653, 222] width 1228 height 130
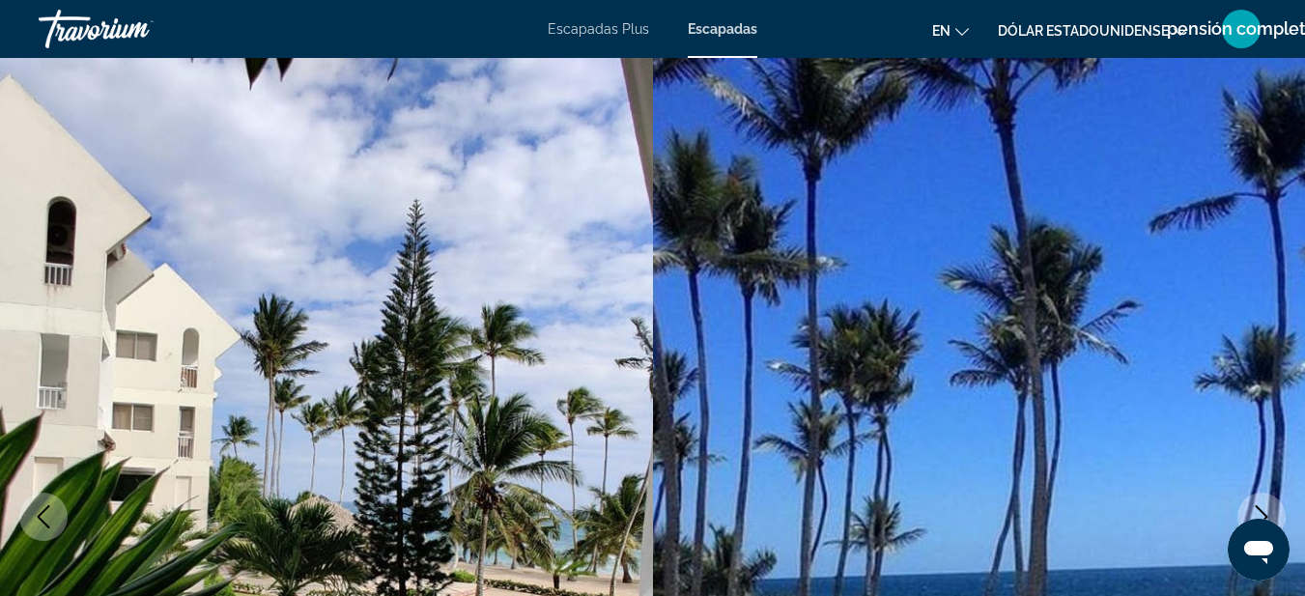
scroll to position [55, 0]
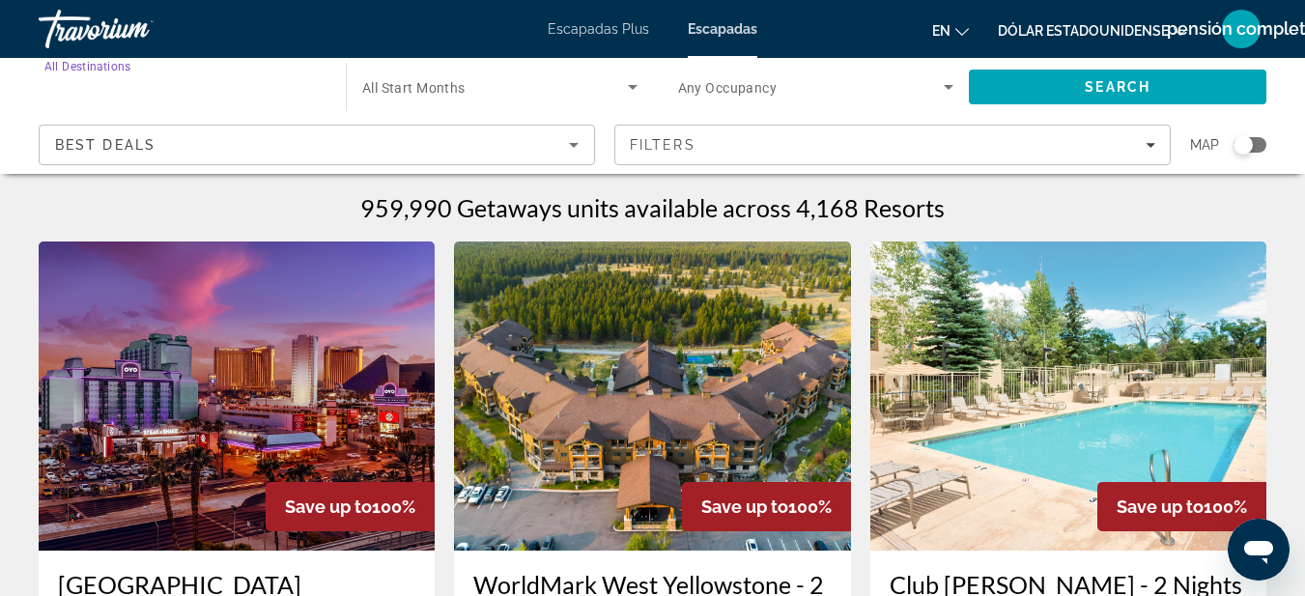
click at [288, 86] on input "Destination All Destinations" at bounding box center [182, 87] width 276 height 23
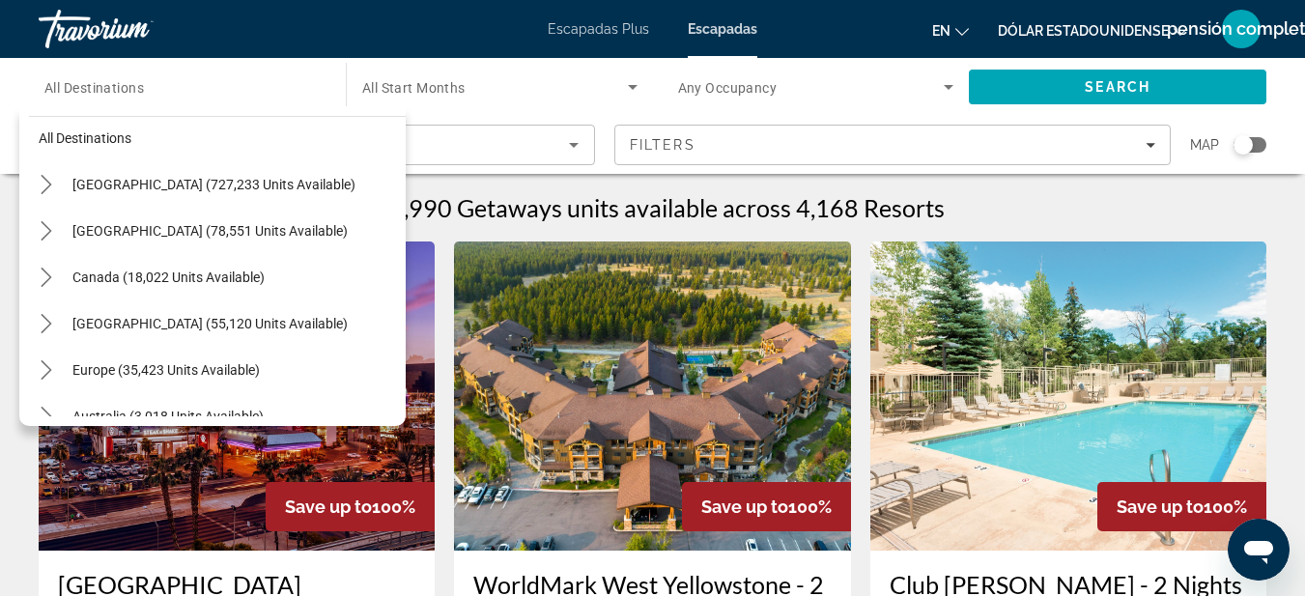
scroll to position [71, 0]
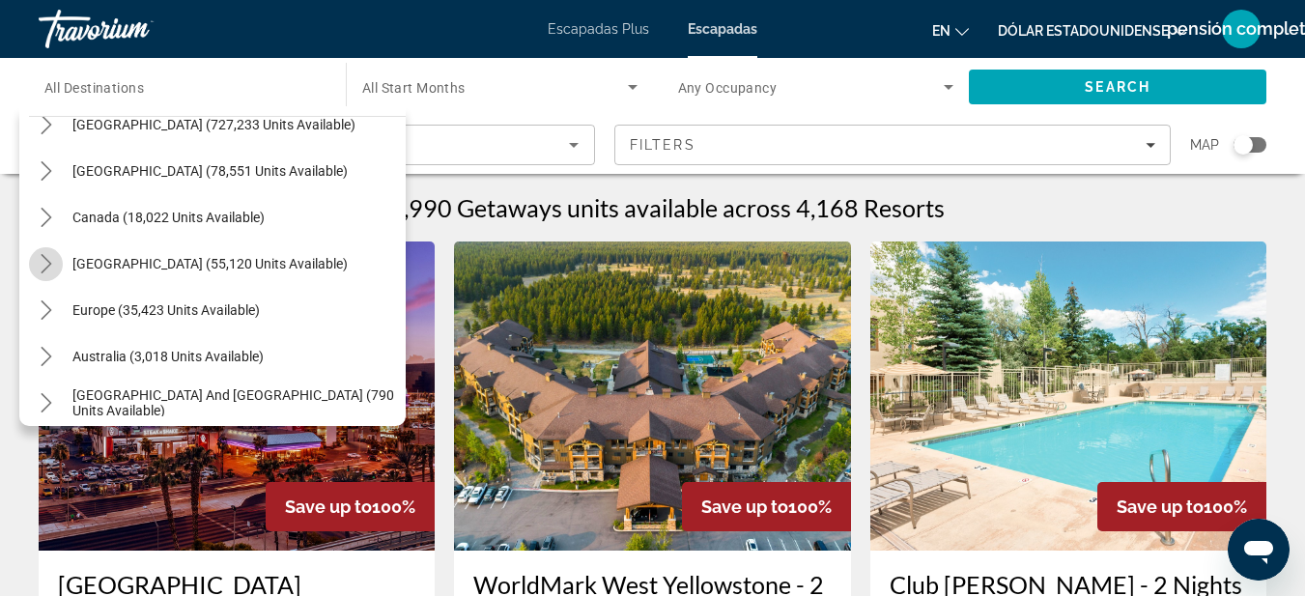
click at [51, 266] on icon "Toggle Caribbean & Atlantic Islands (55,120 units available) submenu" at bounding box center [46, 263] width 19 height 19
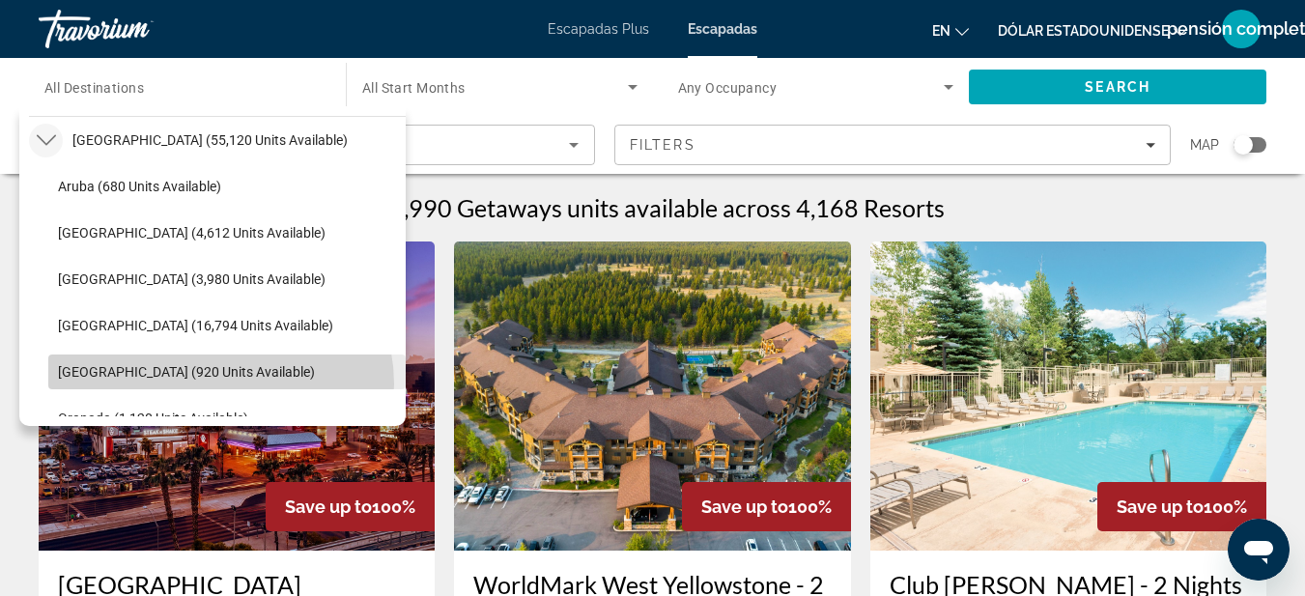
click at [219, 383] on span "Select destination: Dominican Republic (920 units available)" at bounding box center [226, 372] width 357 height 46
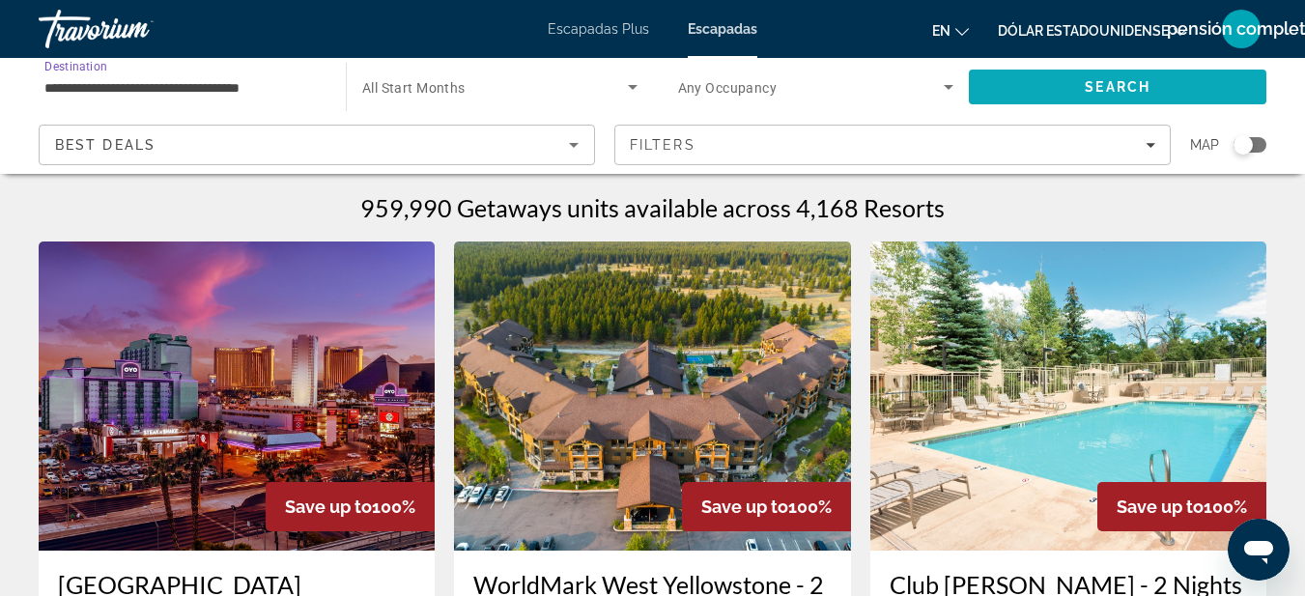
click at [1095, 76] on span "Search" at bounding box center [1117, 87] width 297 height 46
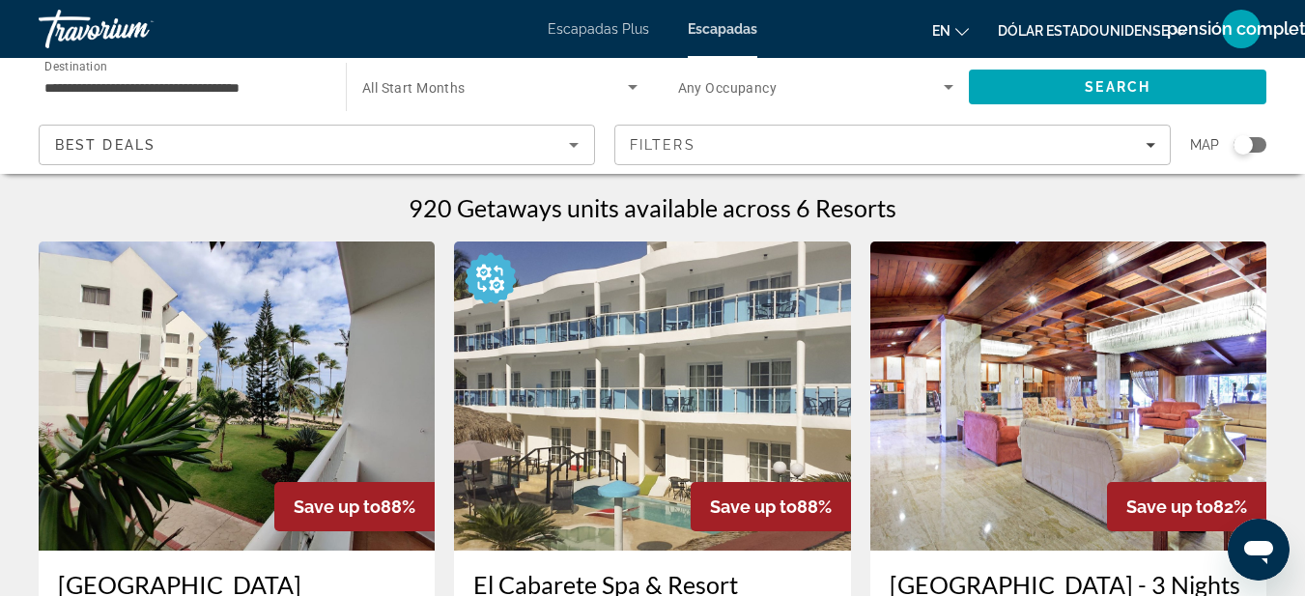
click at [222, 98] on input "**********" at bounding box center [182, 87] width 276 height 23
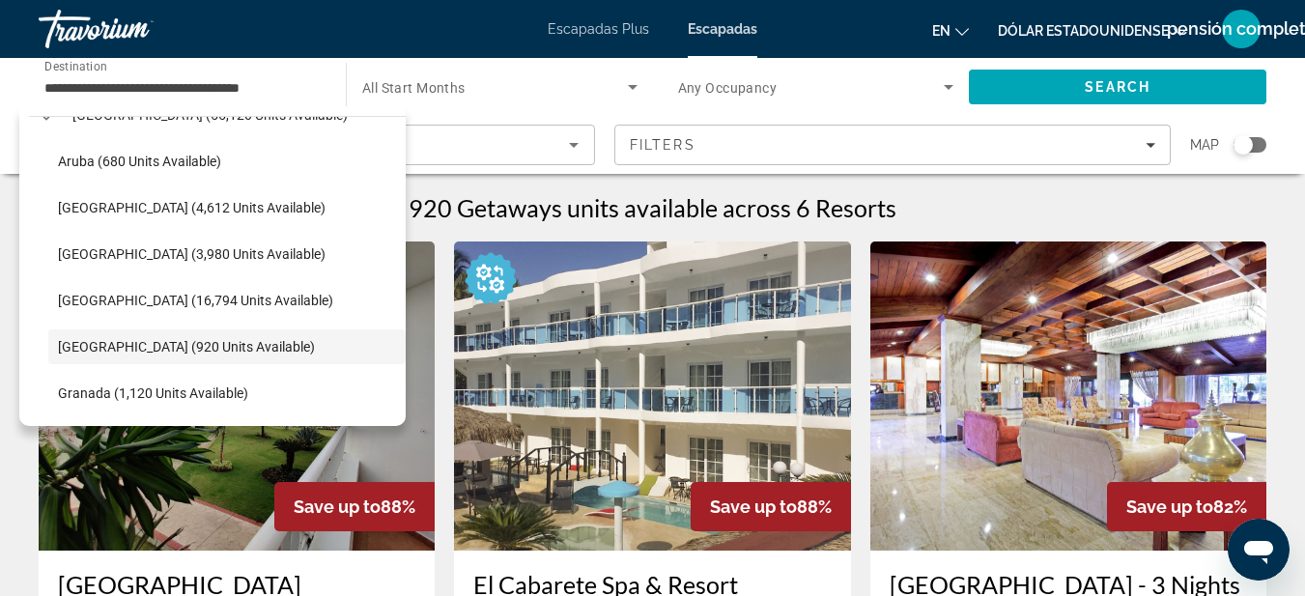
scroll to position [207, 0]
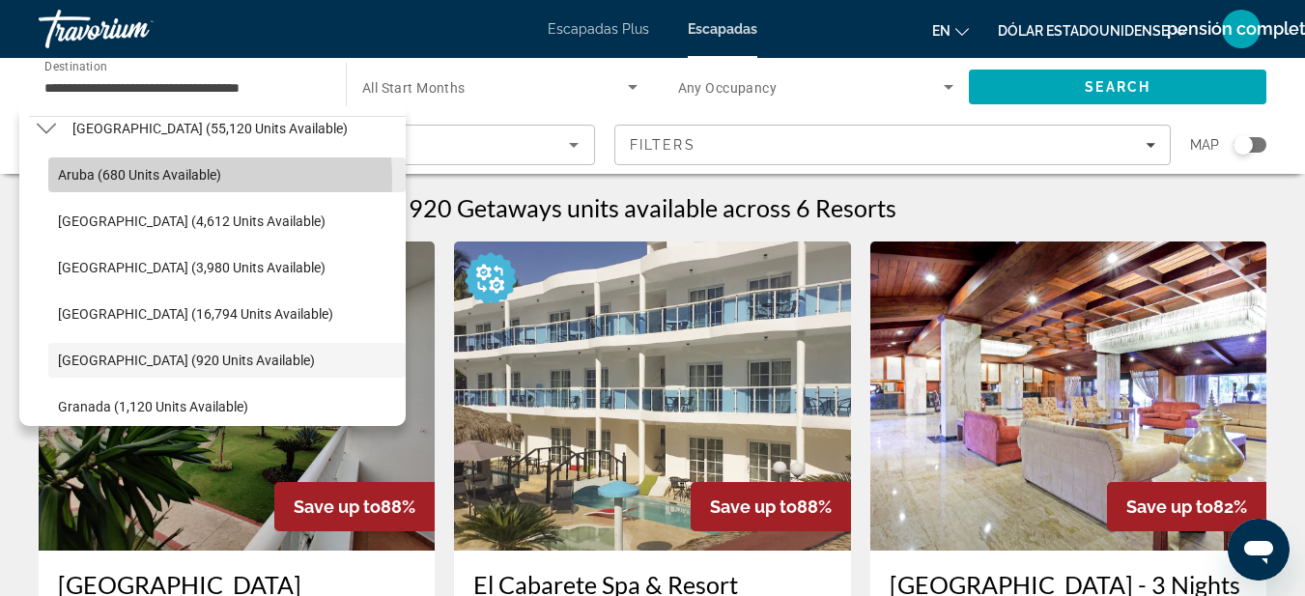
click at [152, 179] on span "Aruba (680 units available)" at bounding box center [139, 174] width 163 height 15
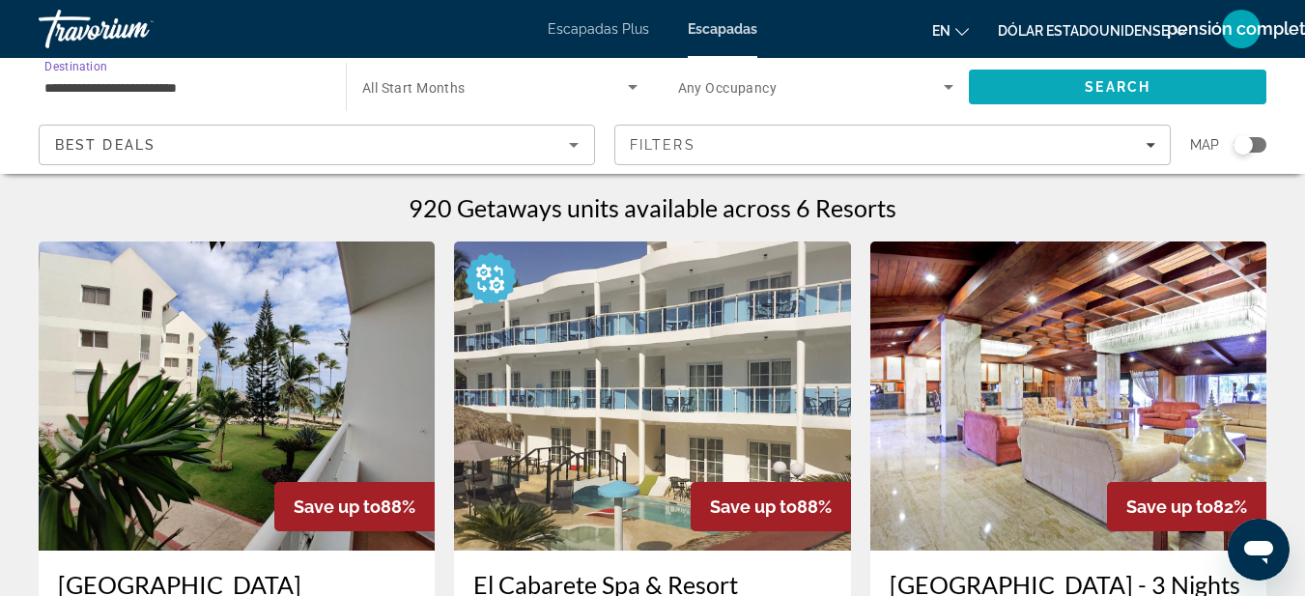
click at [1034, 81] on span "Search" at bounding box center [1117, 87] width 297 height 46
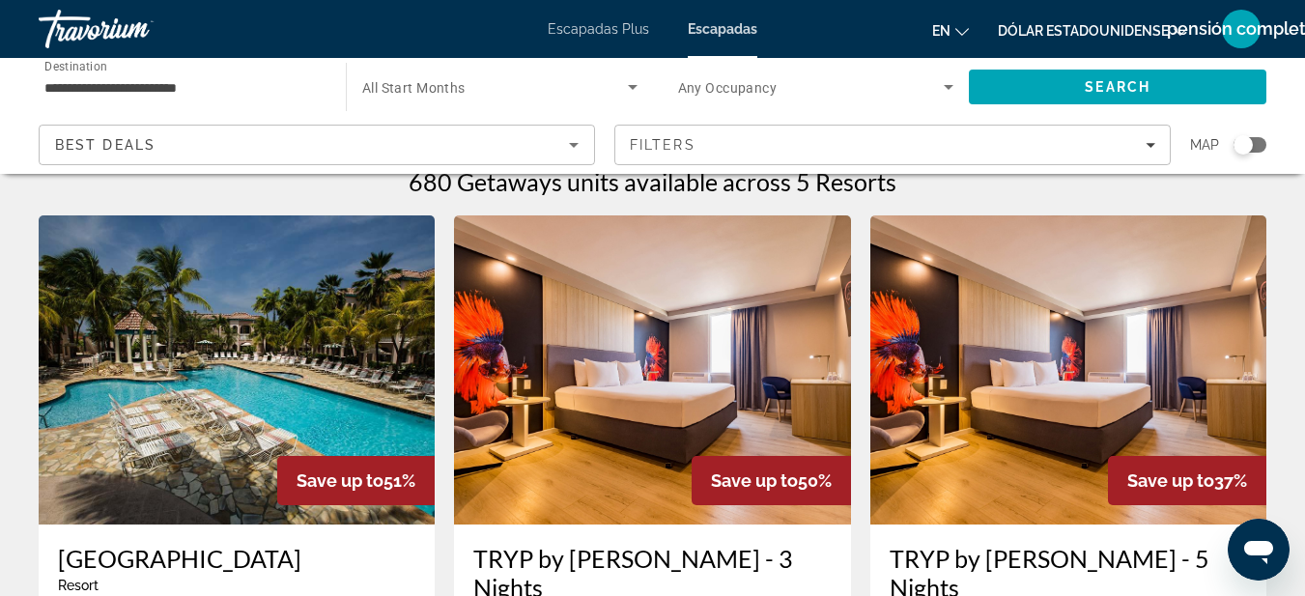
scroll to position [10, 0]
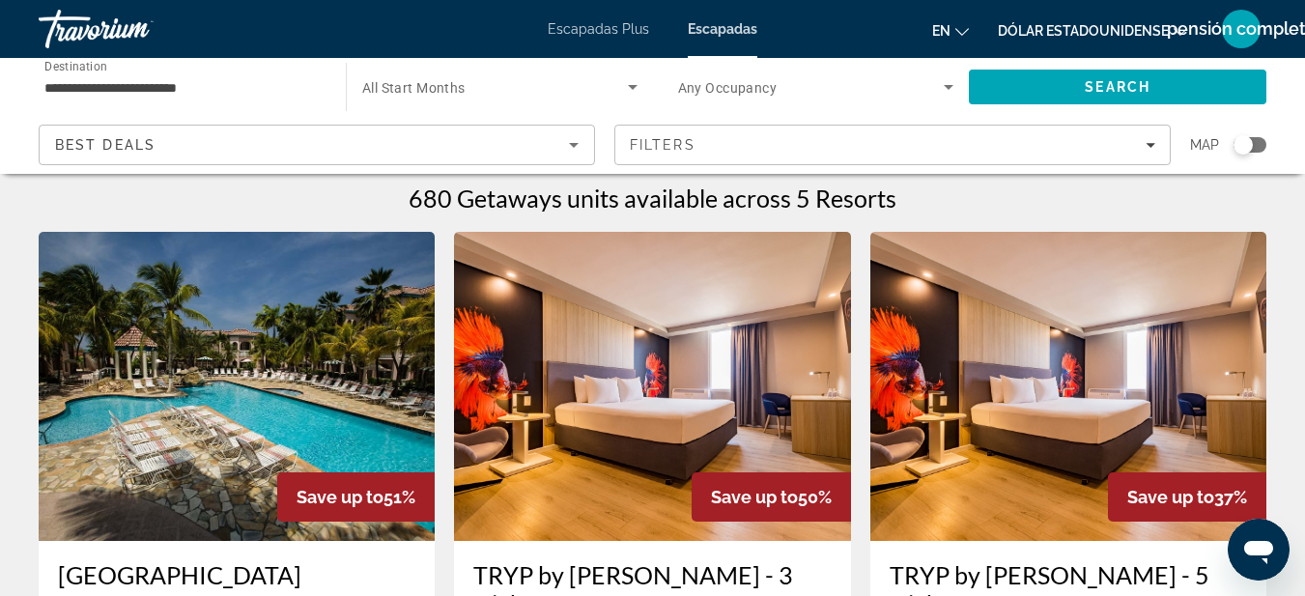
click at [245, 72] on div "**********" at bounding box center [182, 87] width 276 height 55
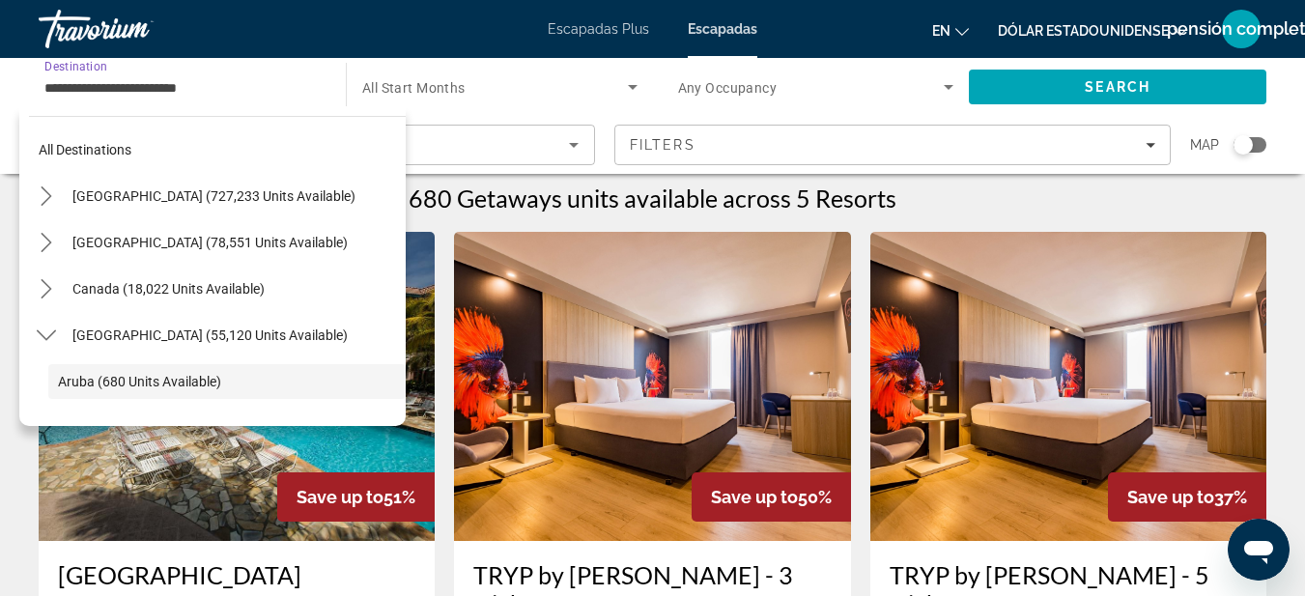
scroll to position [115, 0]
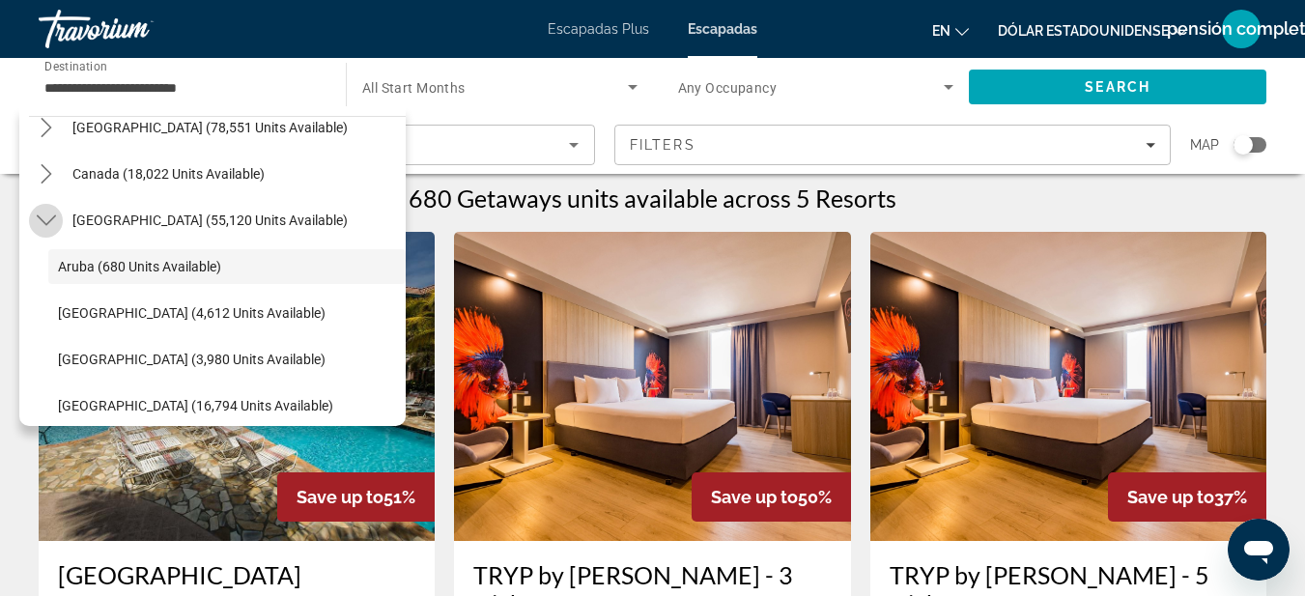
click at [43, 221] on icon "Toggle Caribbean & Atlantic Islands (55,120 units available) submenu" at bounding box center [45, 220] width 19 height 11
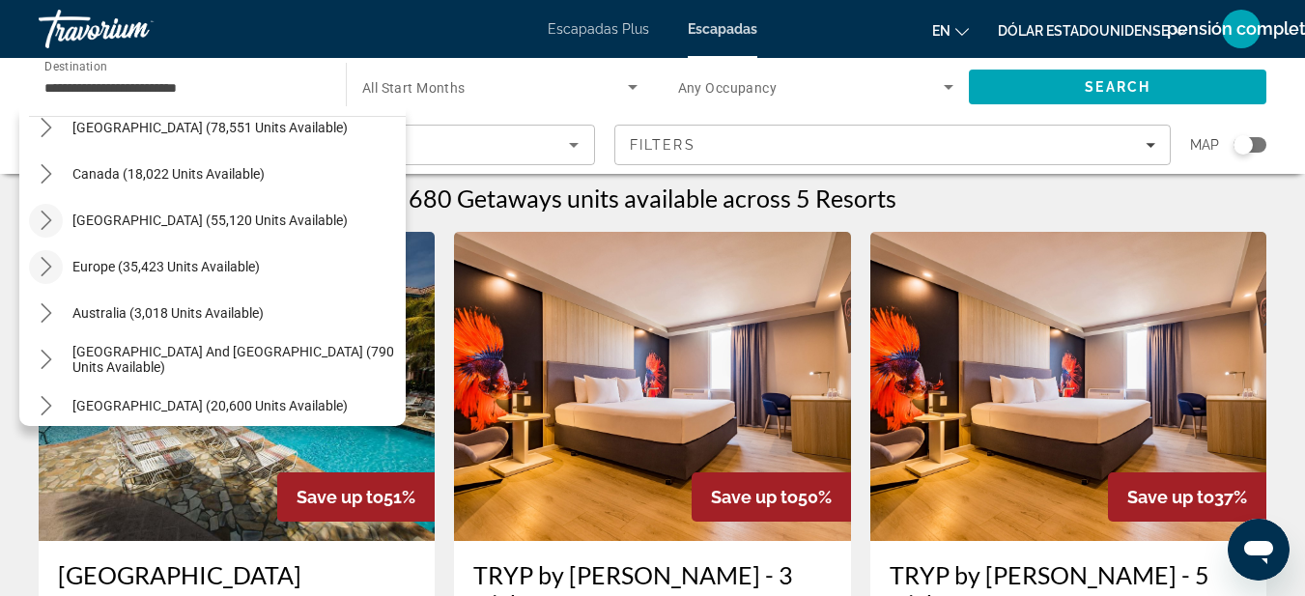
click at [51, 263] on icon "Toggle Europe (35,423 units available) submenu" at bounding box center [46, 266] width 19 height 19
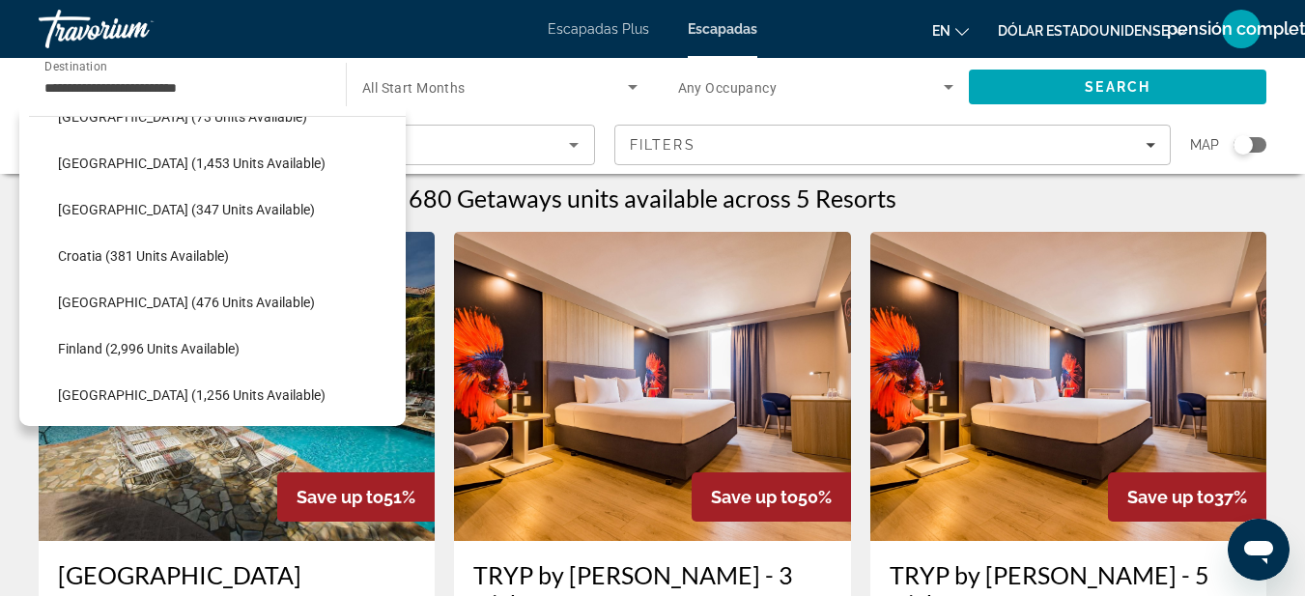
scroll to position [324, 0]
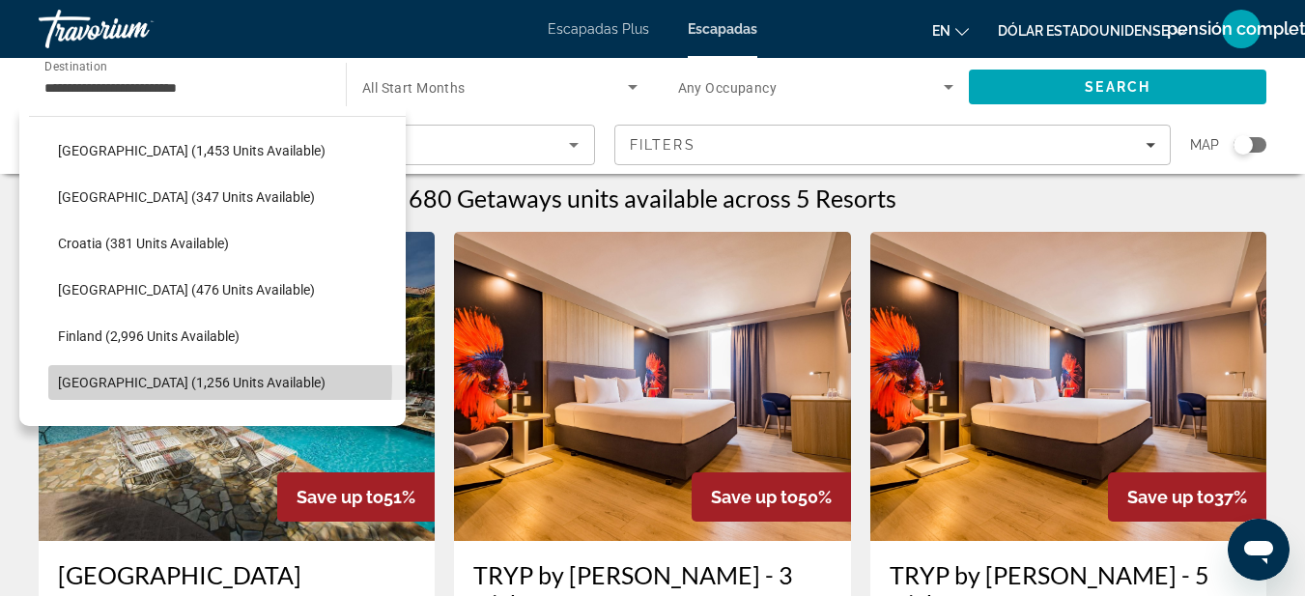
click at [140, 381] on span "[GEOGRAPHIC_DATA] (1,256 units available)" at bounding box center [192, 382] width 268 height 15
type input "**********"
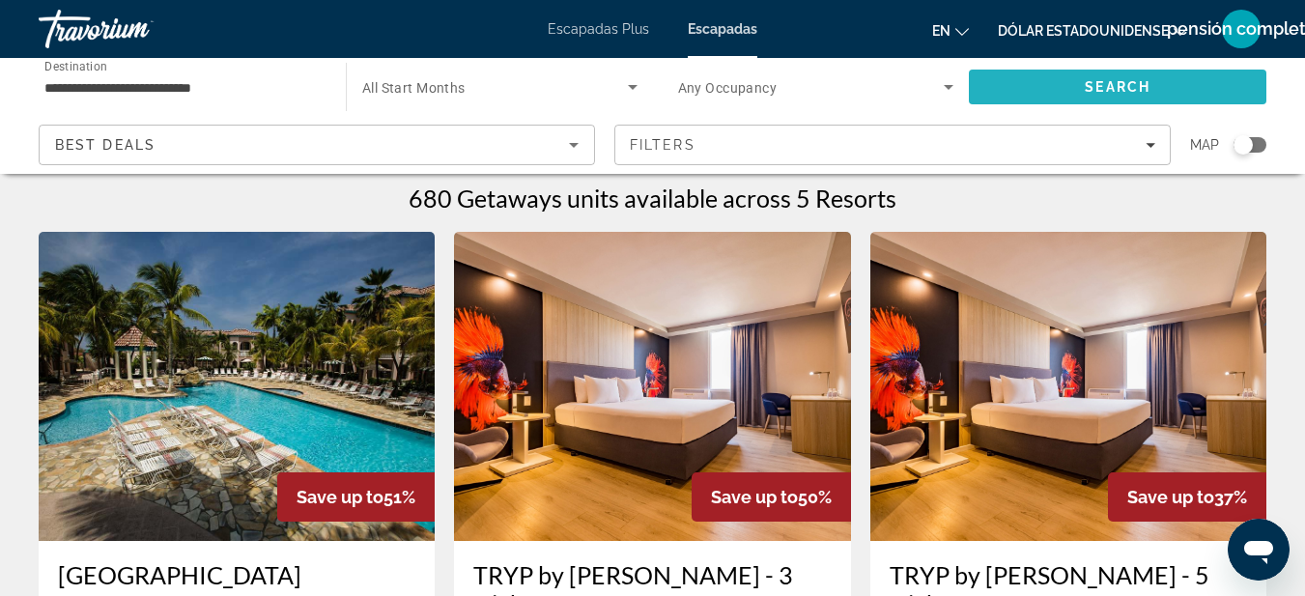
click at [1183, 91] on span "Search" at bounding box center [1117, 87] width 297 height 46
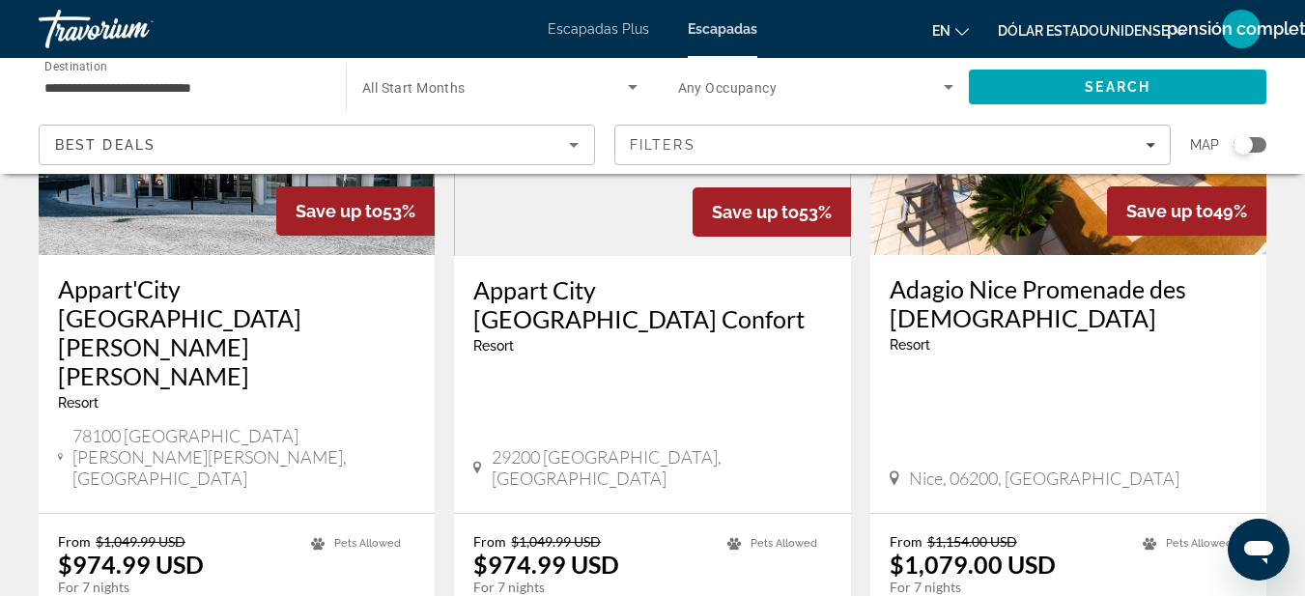
scroll to position [2445, 0]
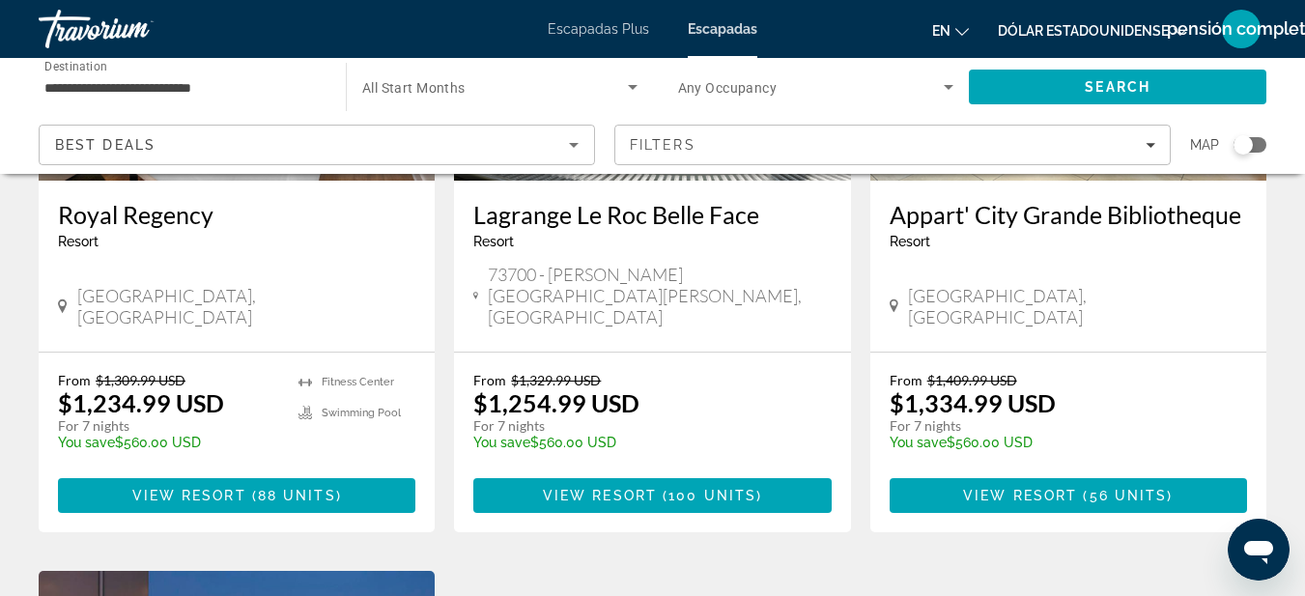
scroll to position [1050, 0]
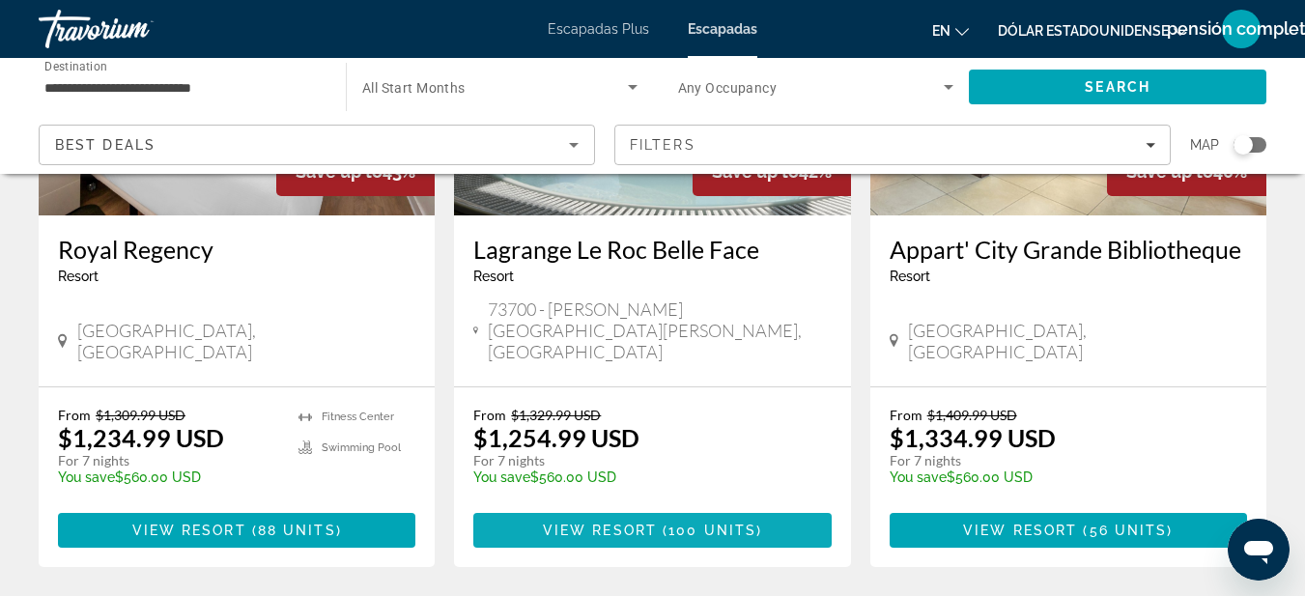
click at [666, 523] on span "( 100 units )" at bounding box center [709, 530] width 105 height 15
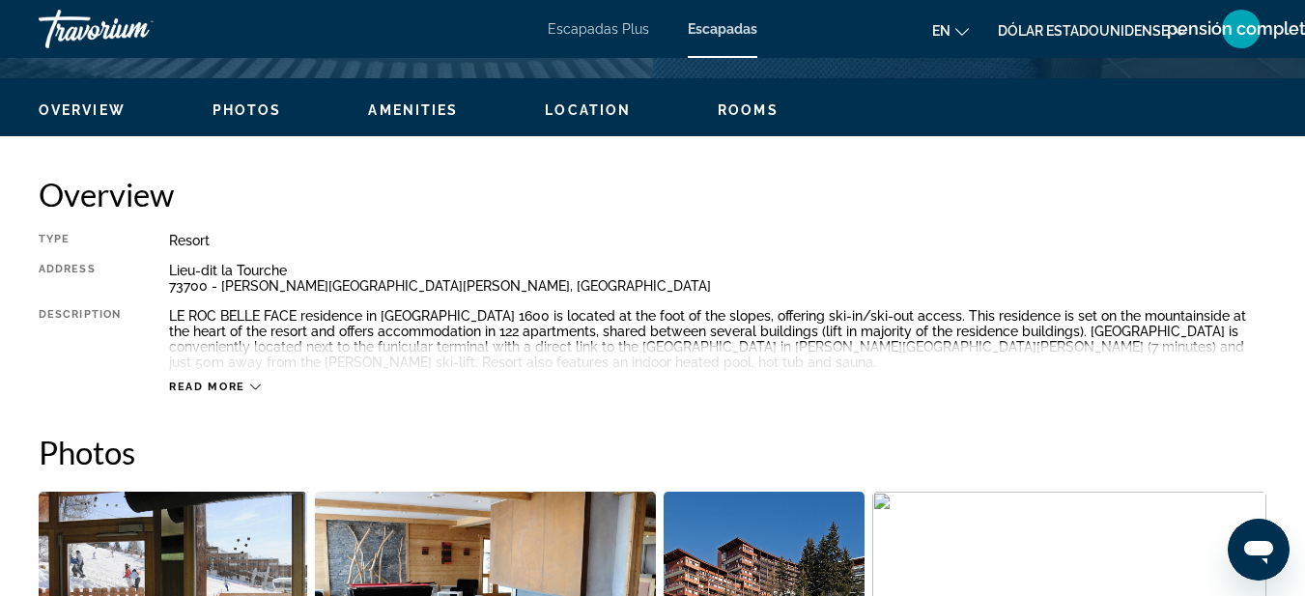
scroll to position [904, 0]
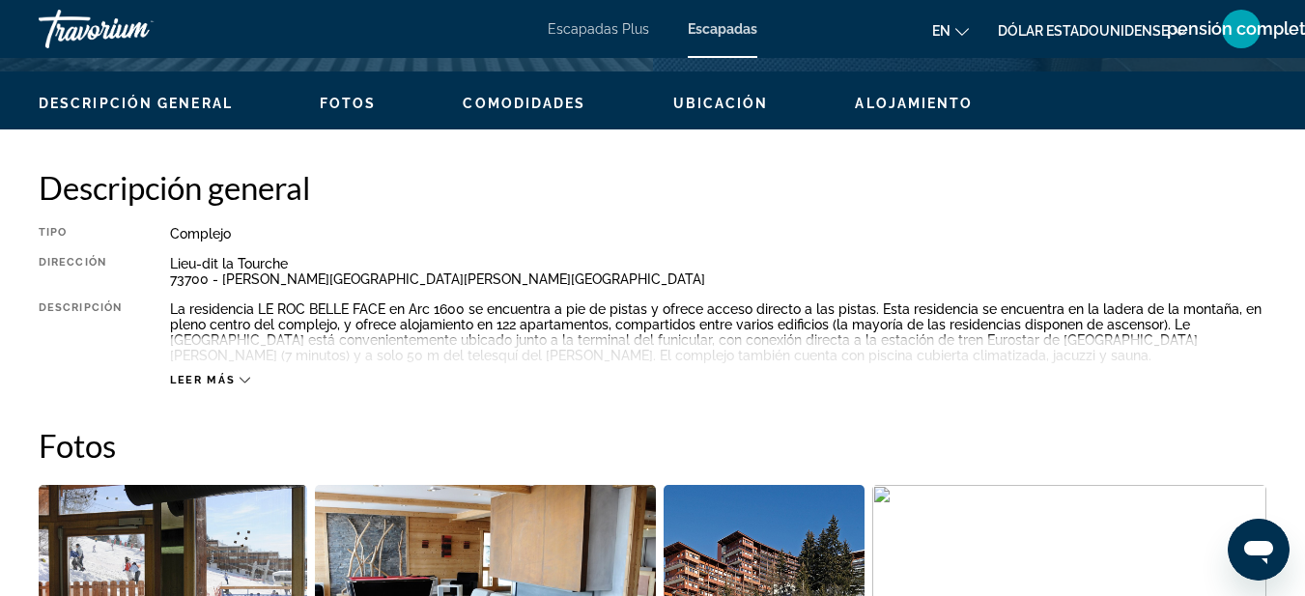
click at [1010, 212] on div "Descripción general Tipo Complejo All-Inclusive No All-Inclusive DIRECCIÓN Lieu…" at bounding box center [653, 277] width 1228 height 219
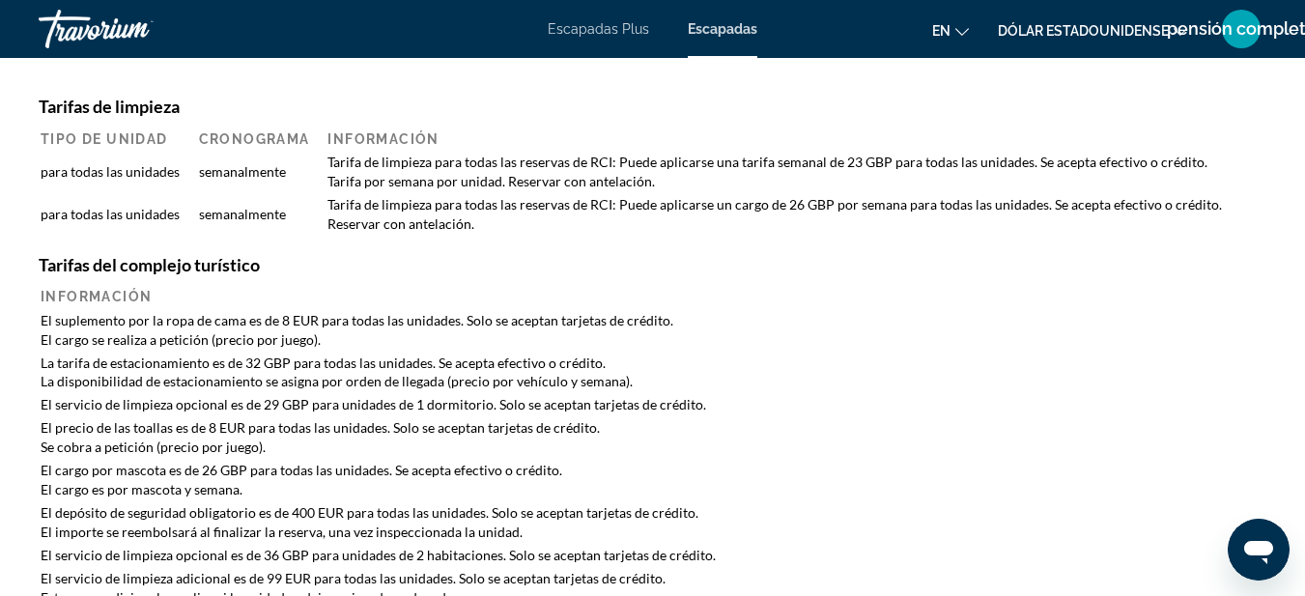
scroll to position [0, 0]
